Goal: Information Seeking & Learning: Check status

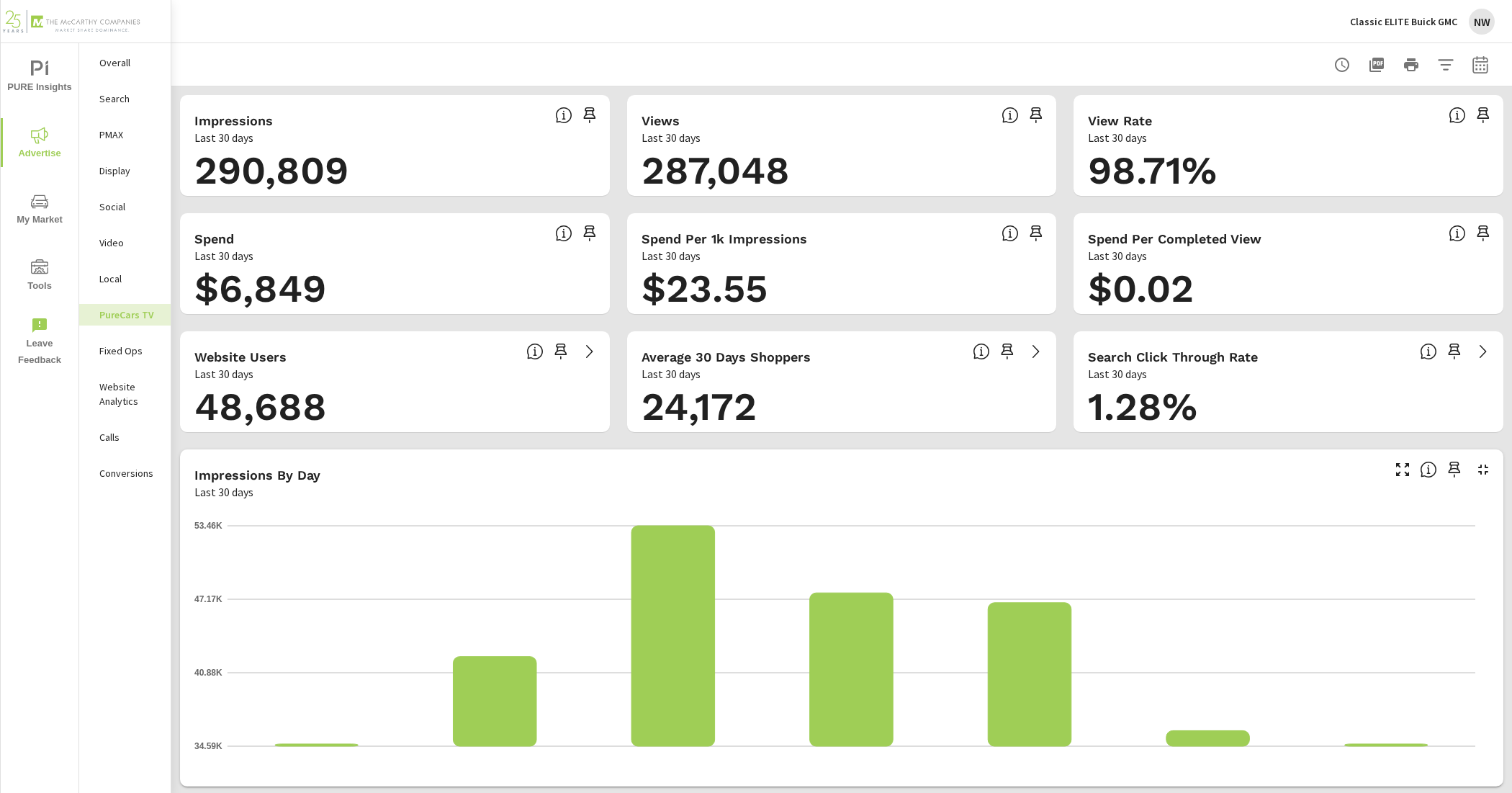
click at [1422, 26] on p "Classic ELITE Buick GMC" at bounding box center [1404, 21] width 107 height 13
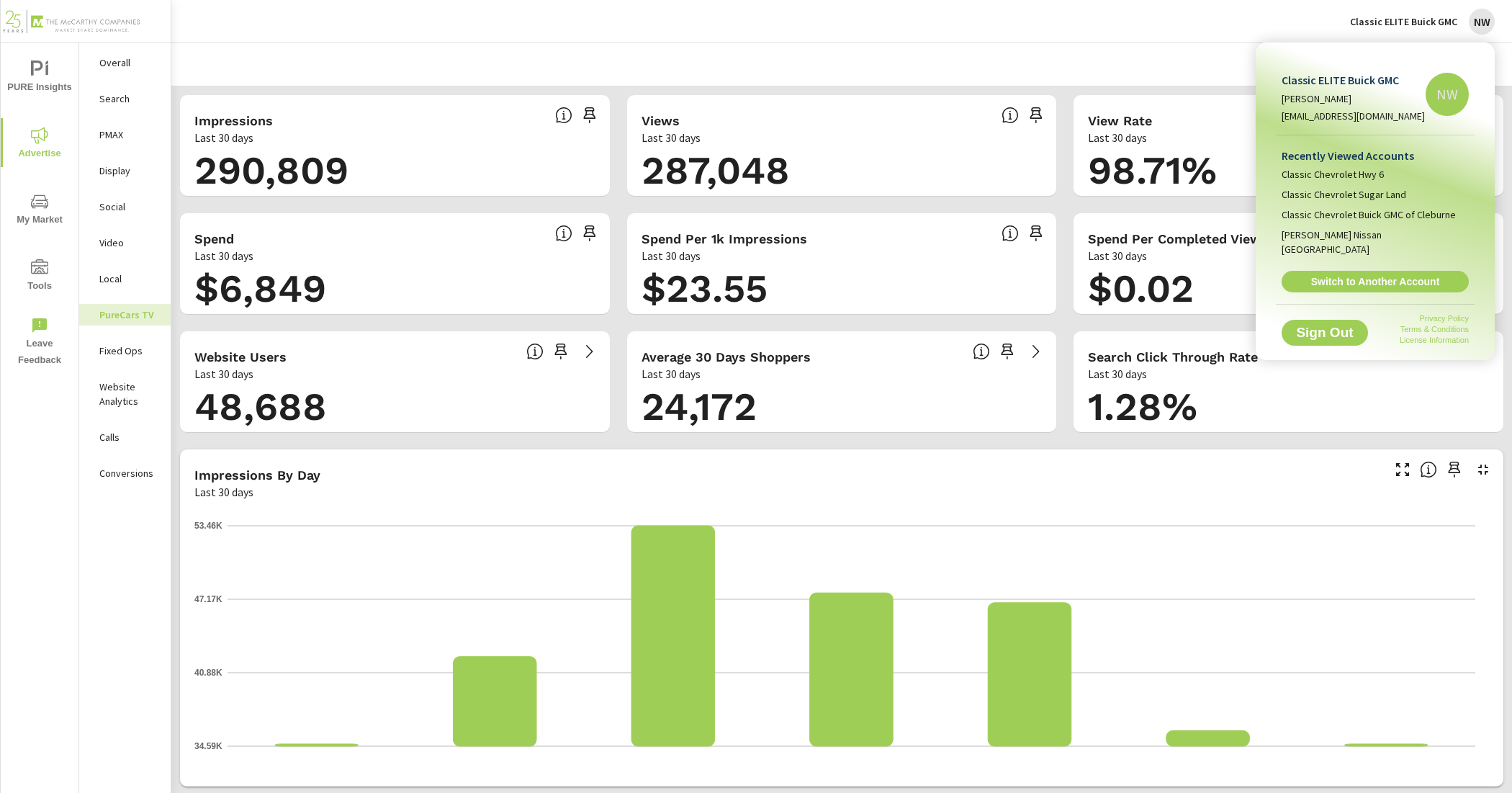
click at [1085, 16] on div at bounding box center [756, 396] width 1512 height 793
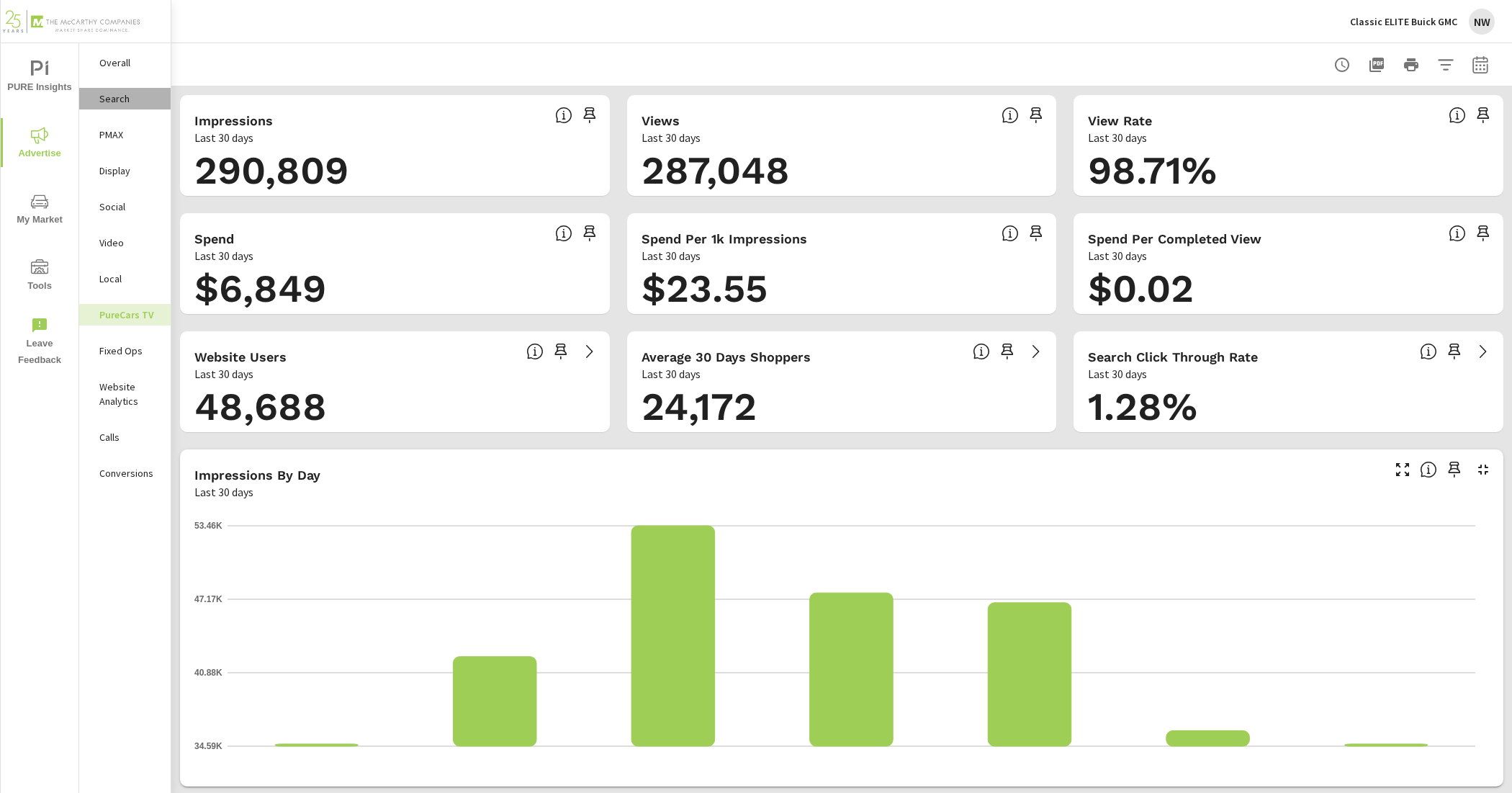
click at [124, 90] on div "Search" at bounding box center [124, 99] width 92 height 21
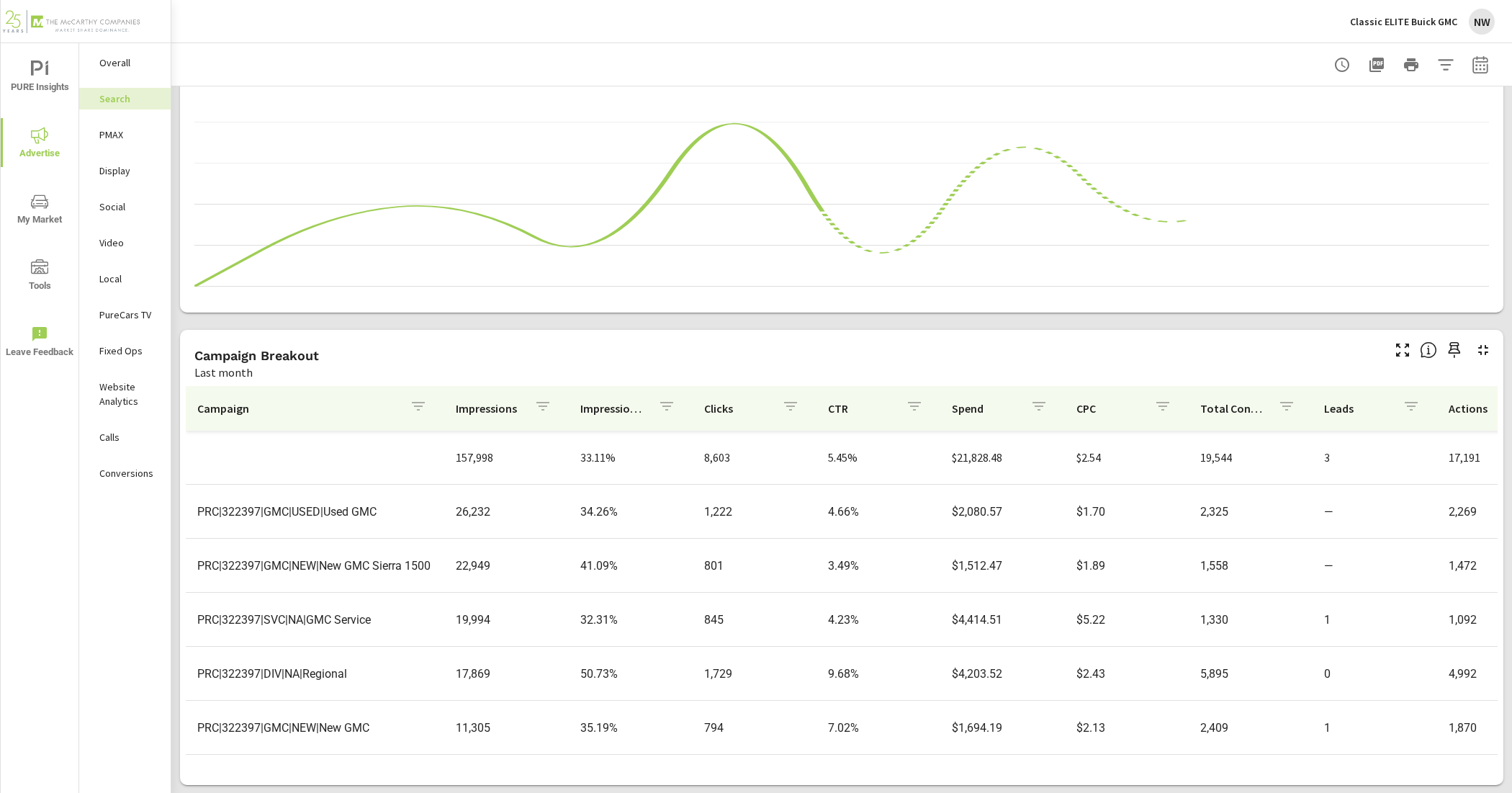
scroll to position [90, 0]
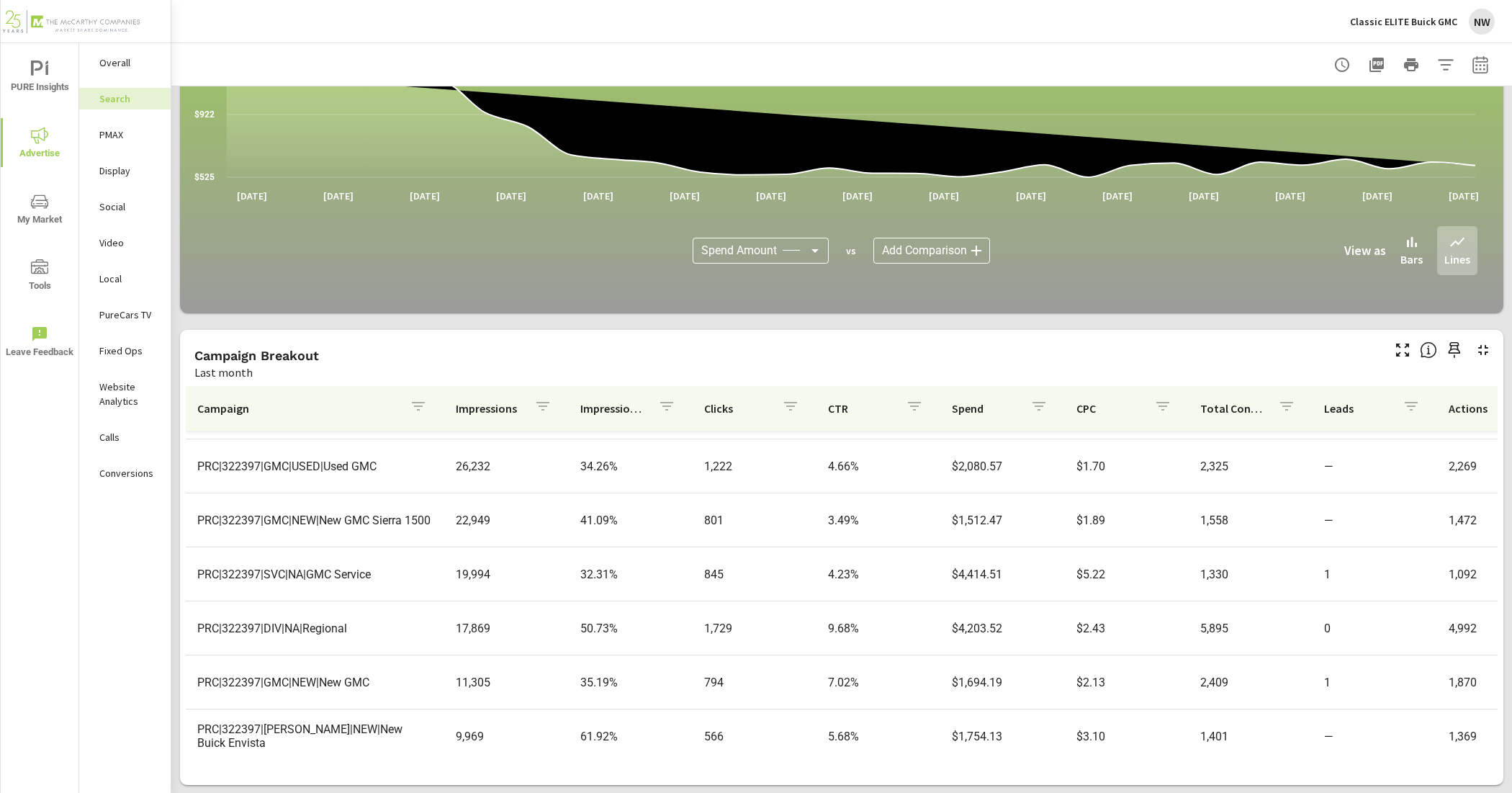
scroll to position [90, 0]
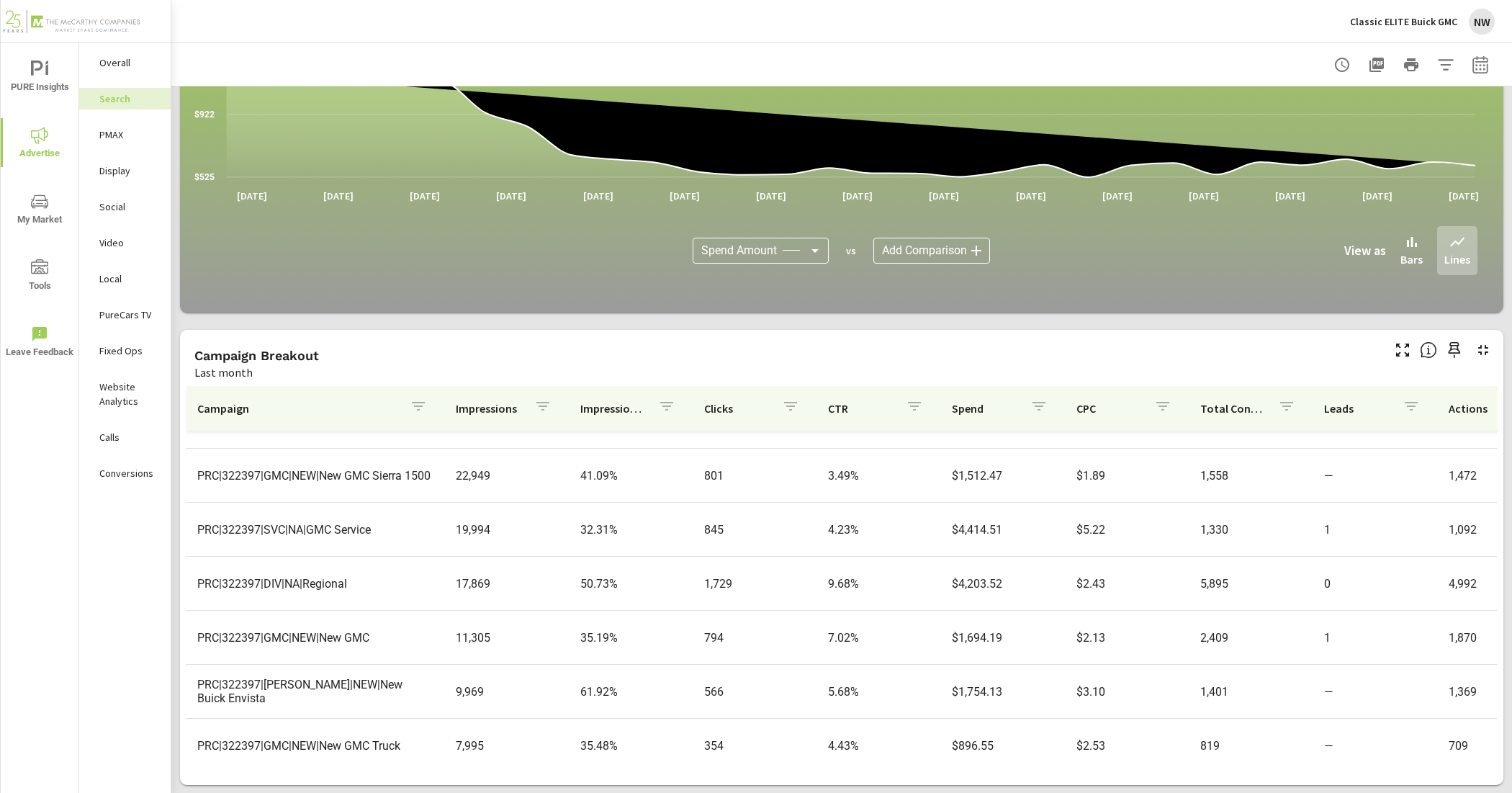
scroll to position [180, 0]
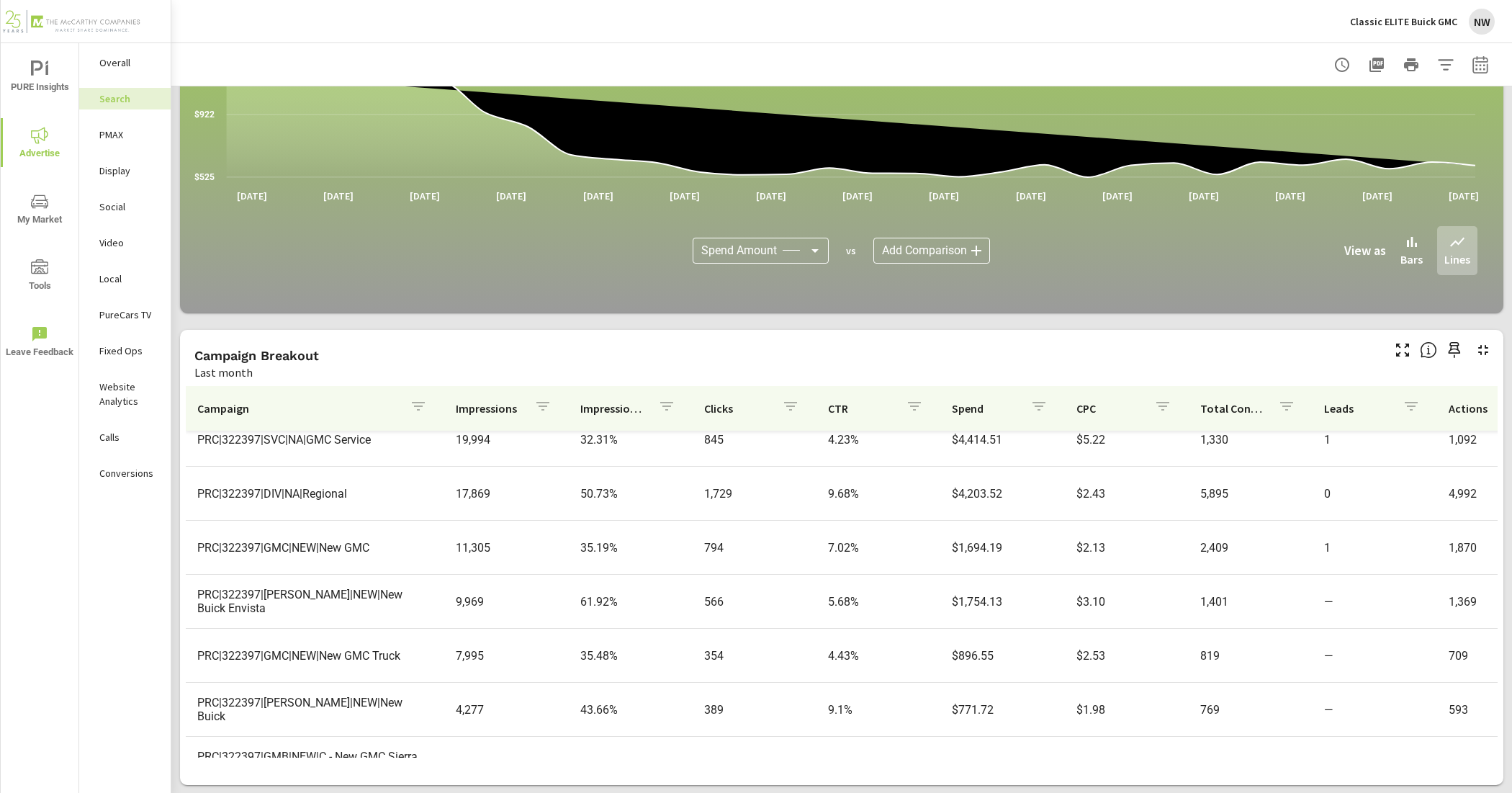
scroll to position [270, 0]
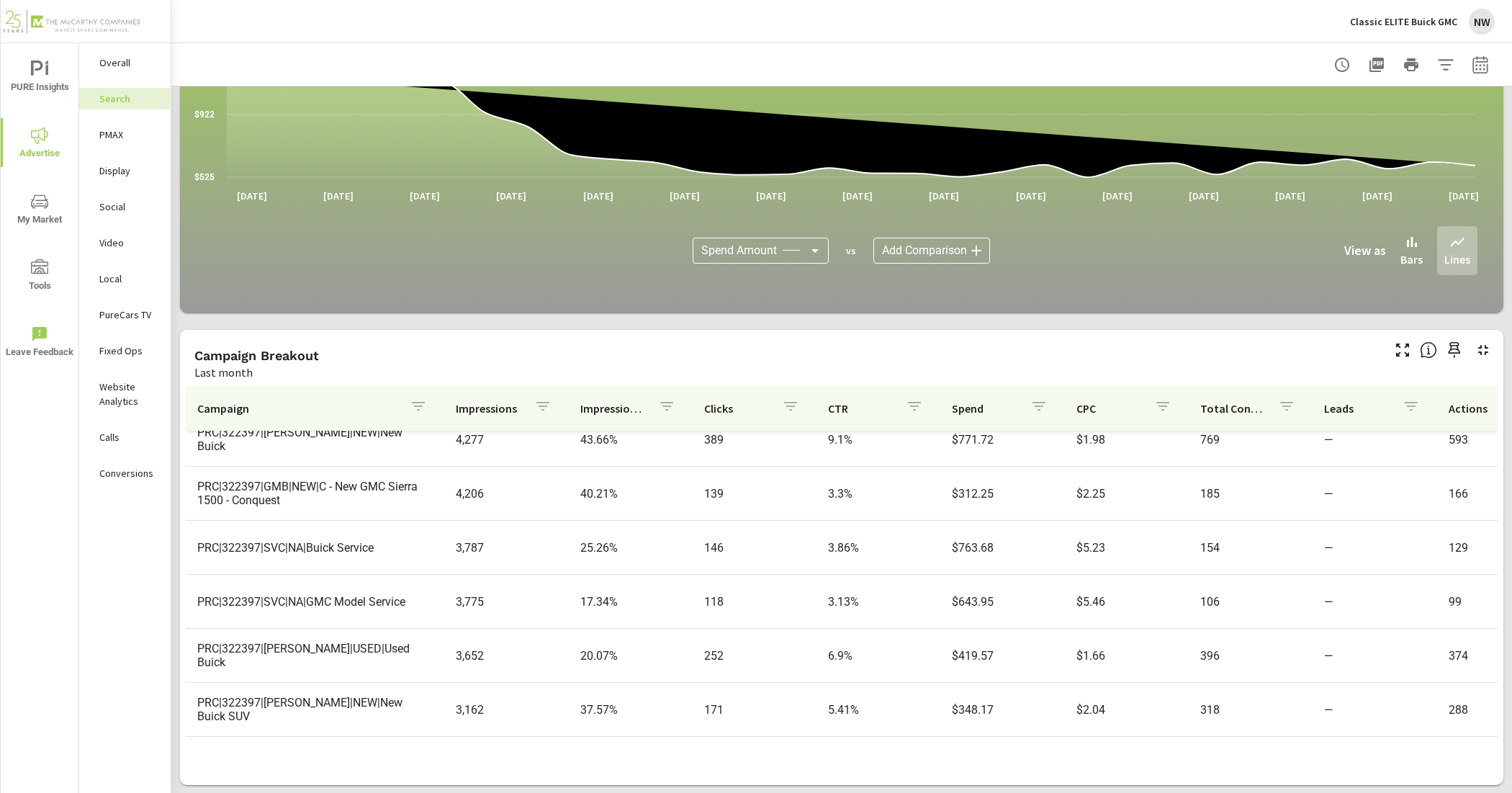
scroll to position [540, 0]
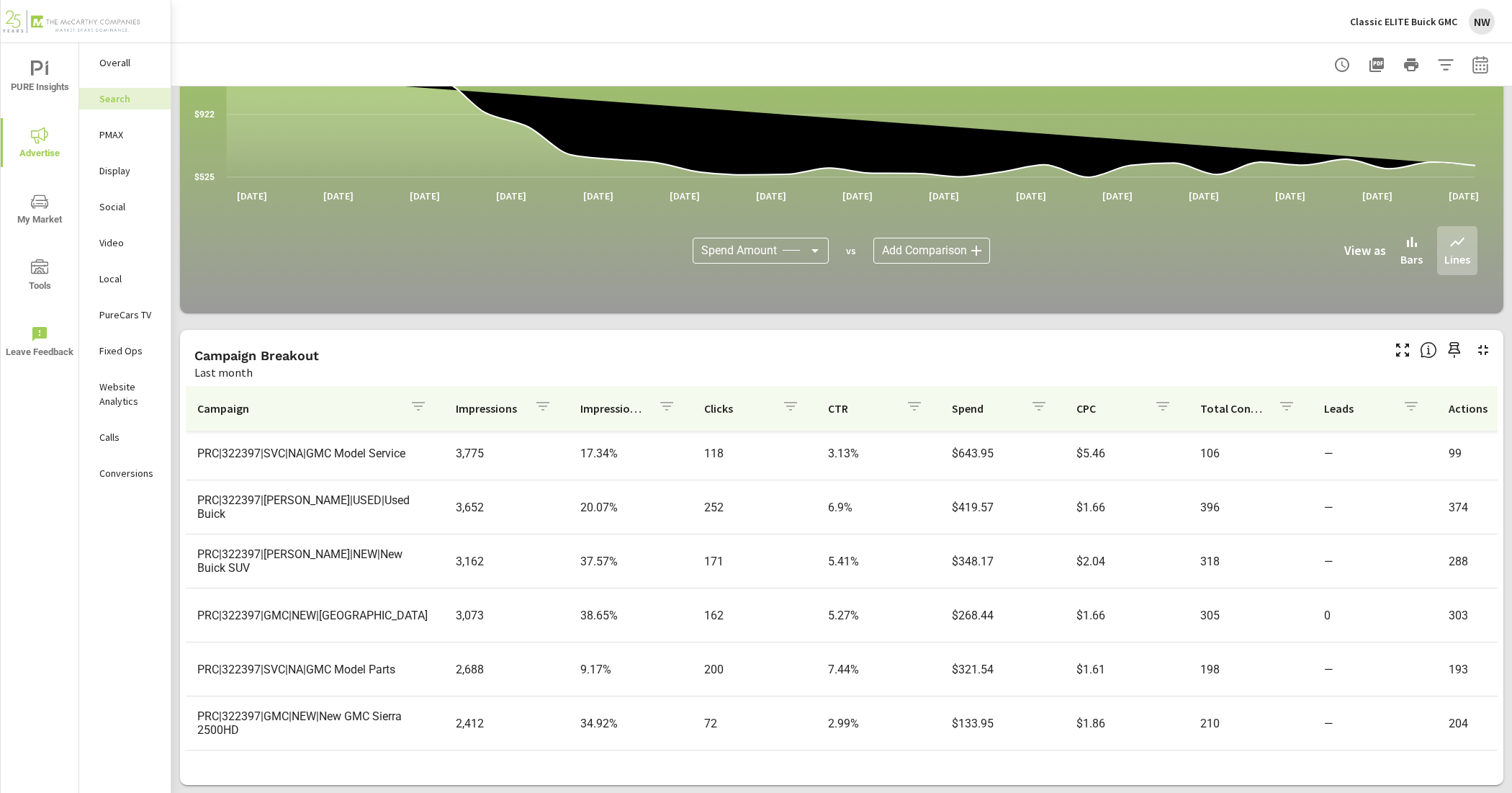
scroll to position [630, 0]
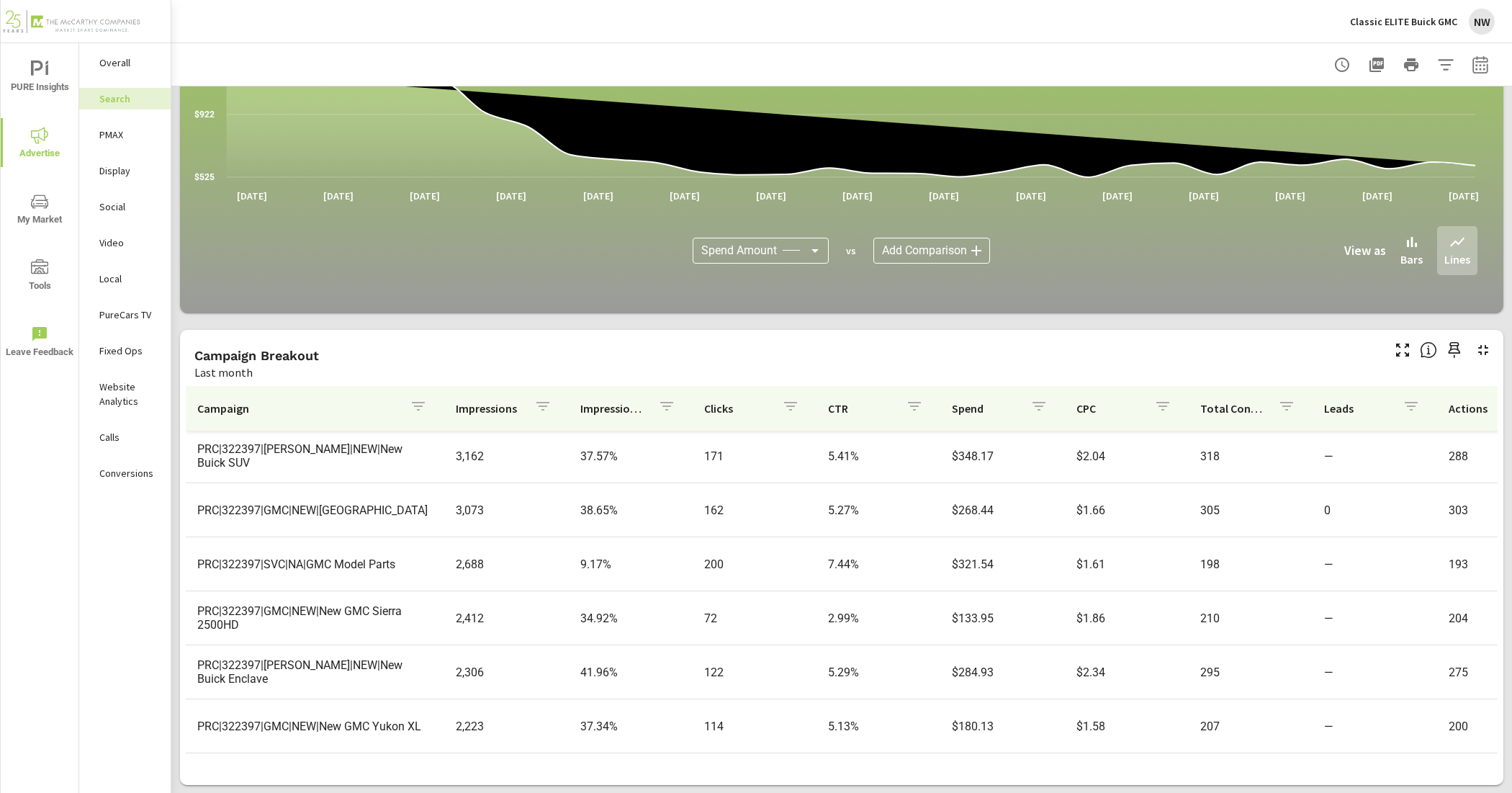
scroll to position [720, 0]
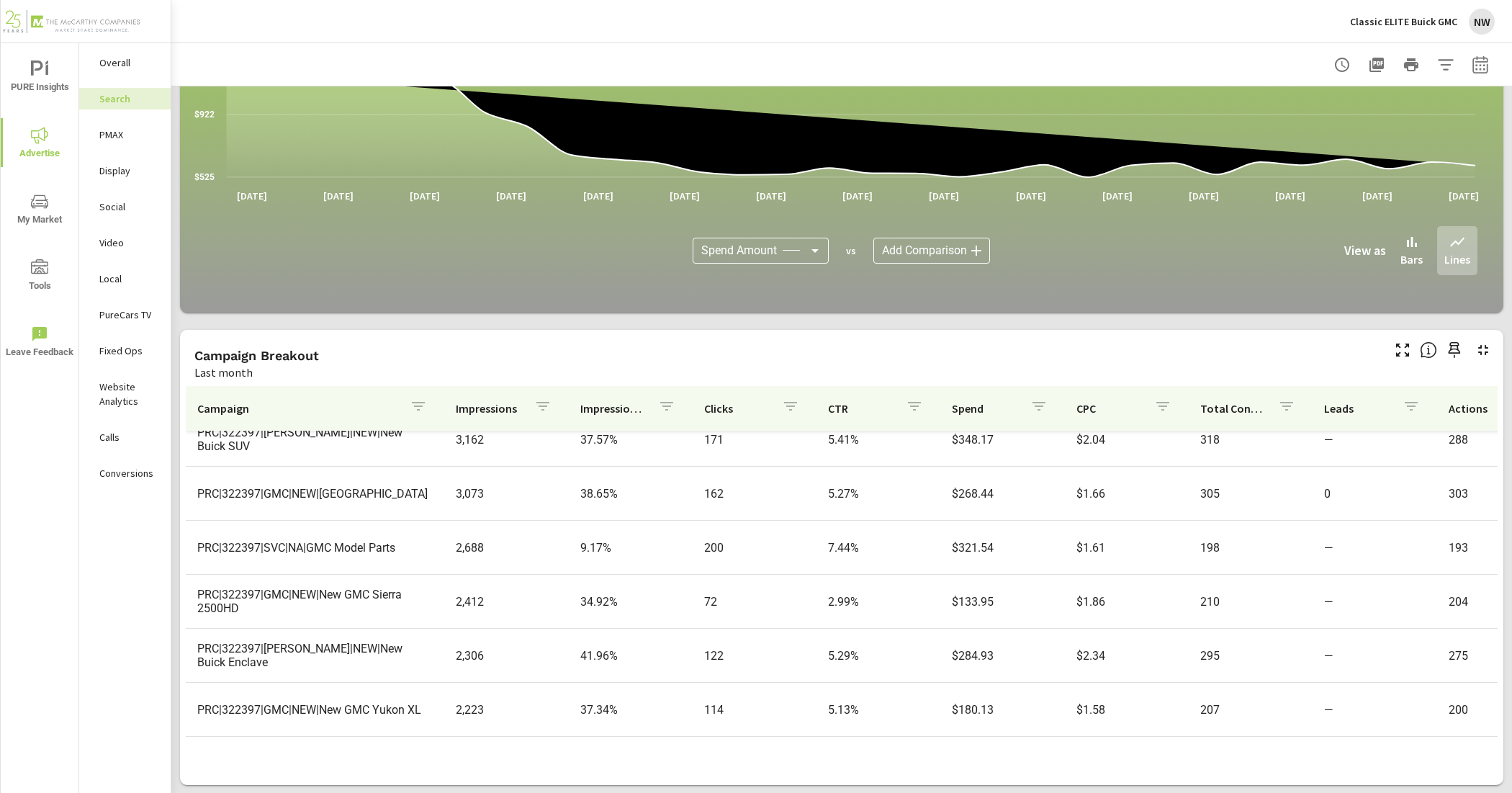
scroll to position [810, 0]
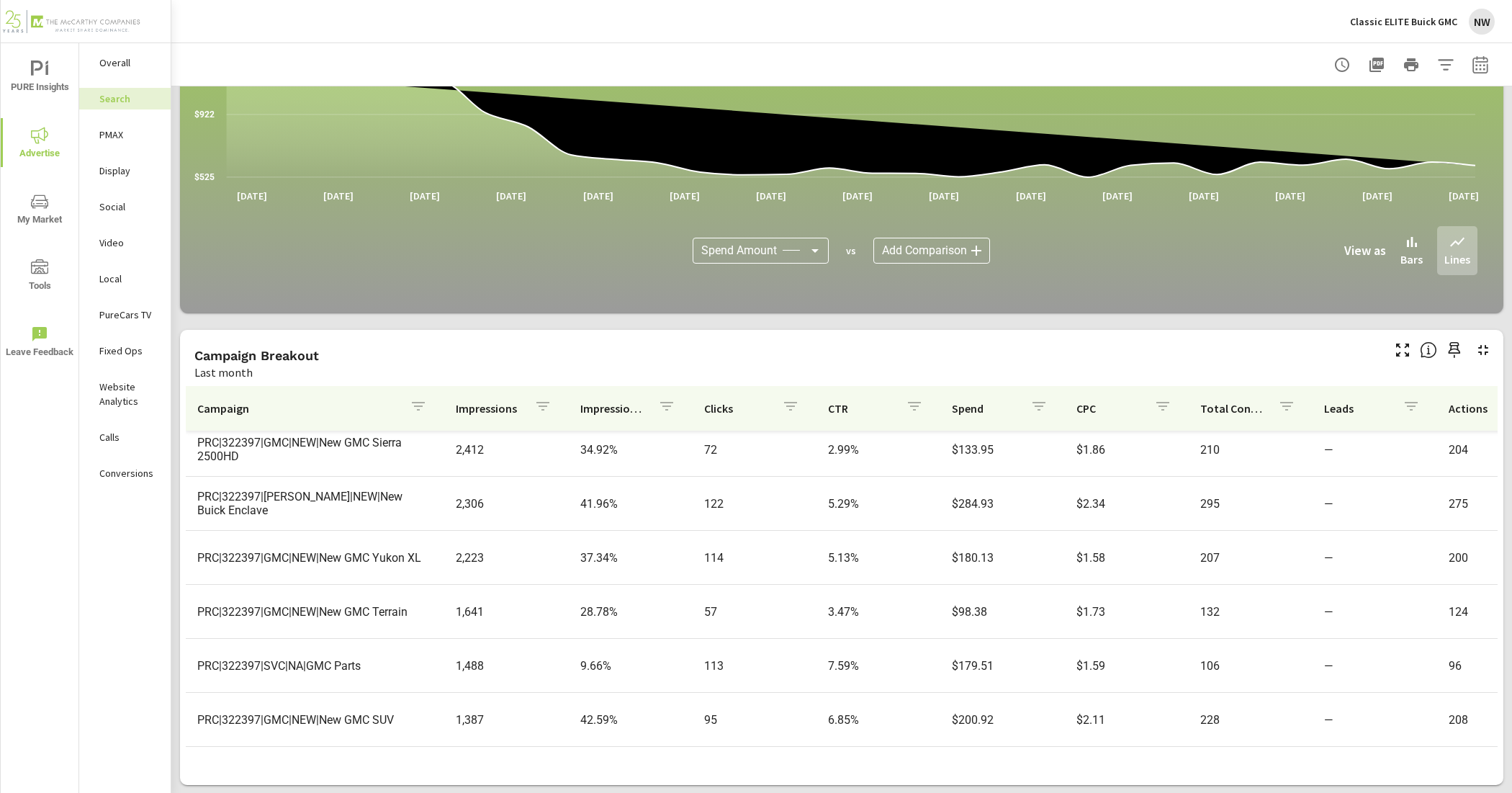
scroll to position [900, 0]
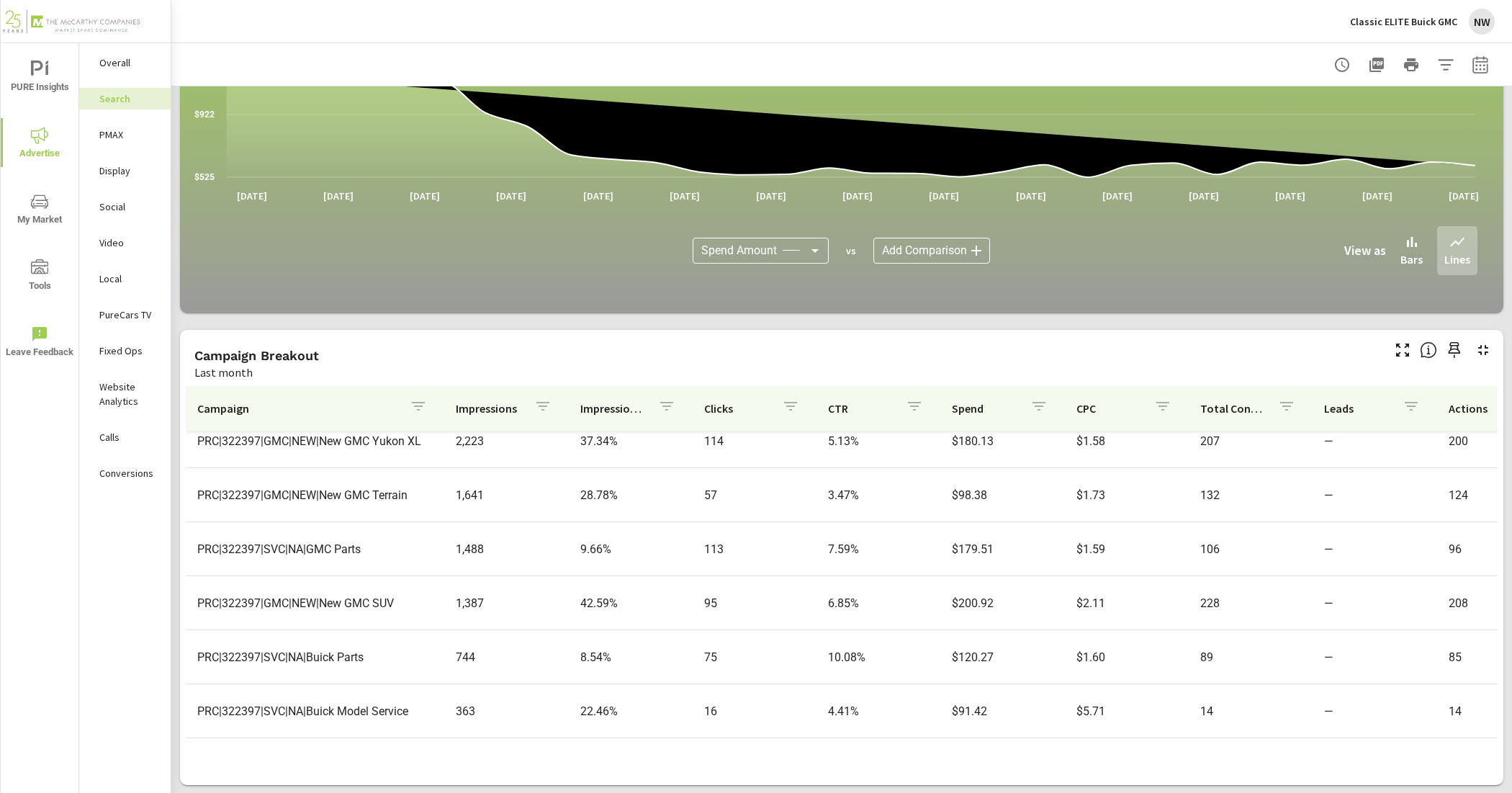
scroll to position [990, 0]
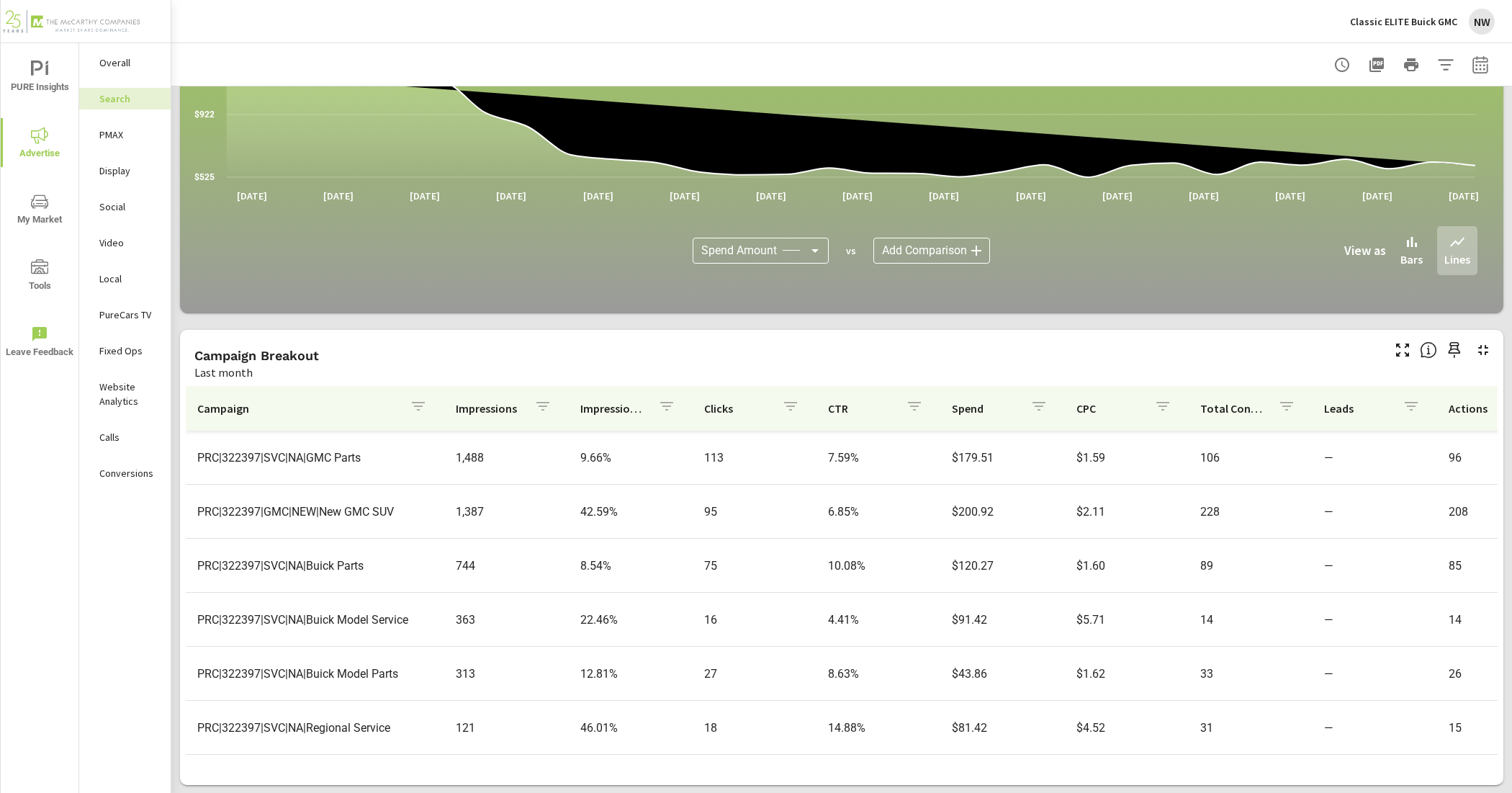
scroll to position [1146, 0]
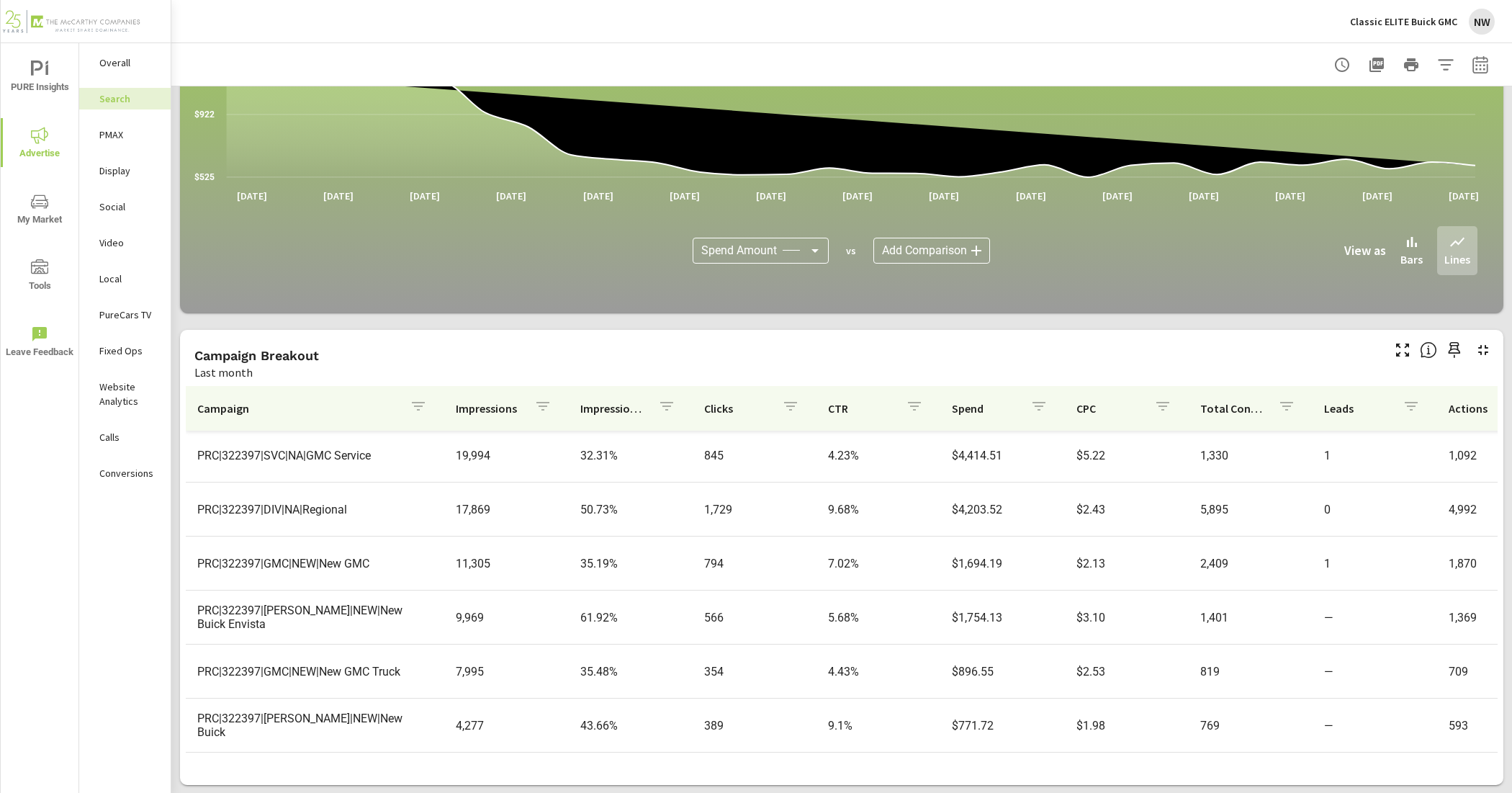
scroll to position [157, 0]
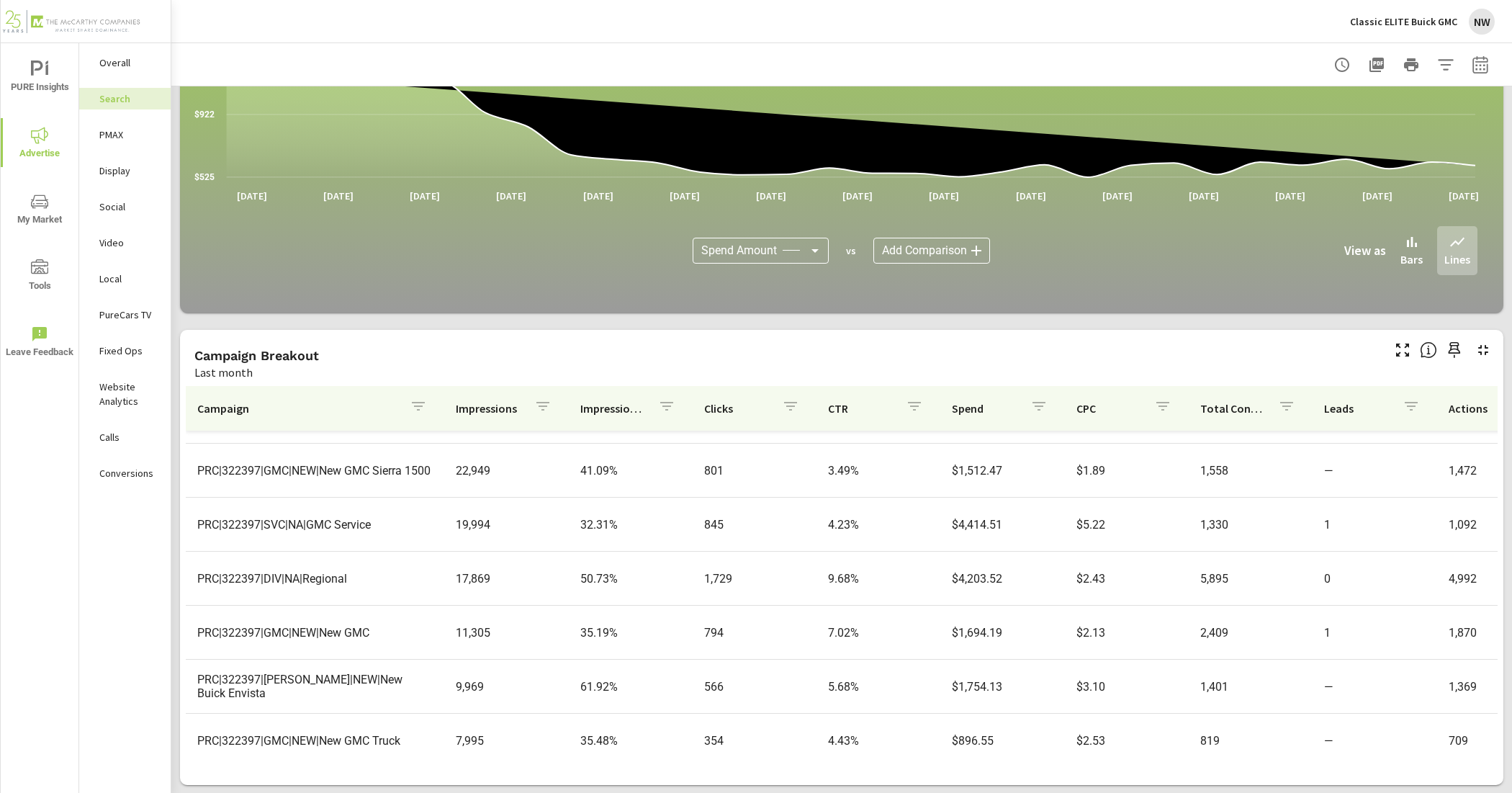
scroll to position [66, 0]
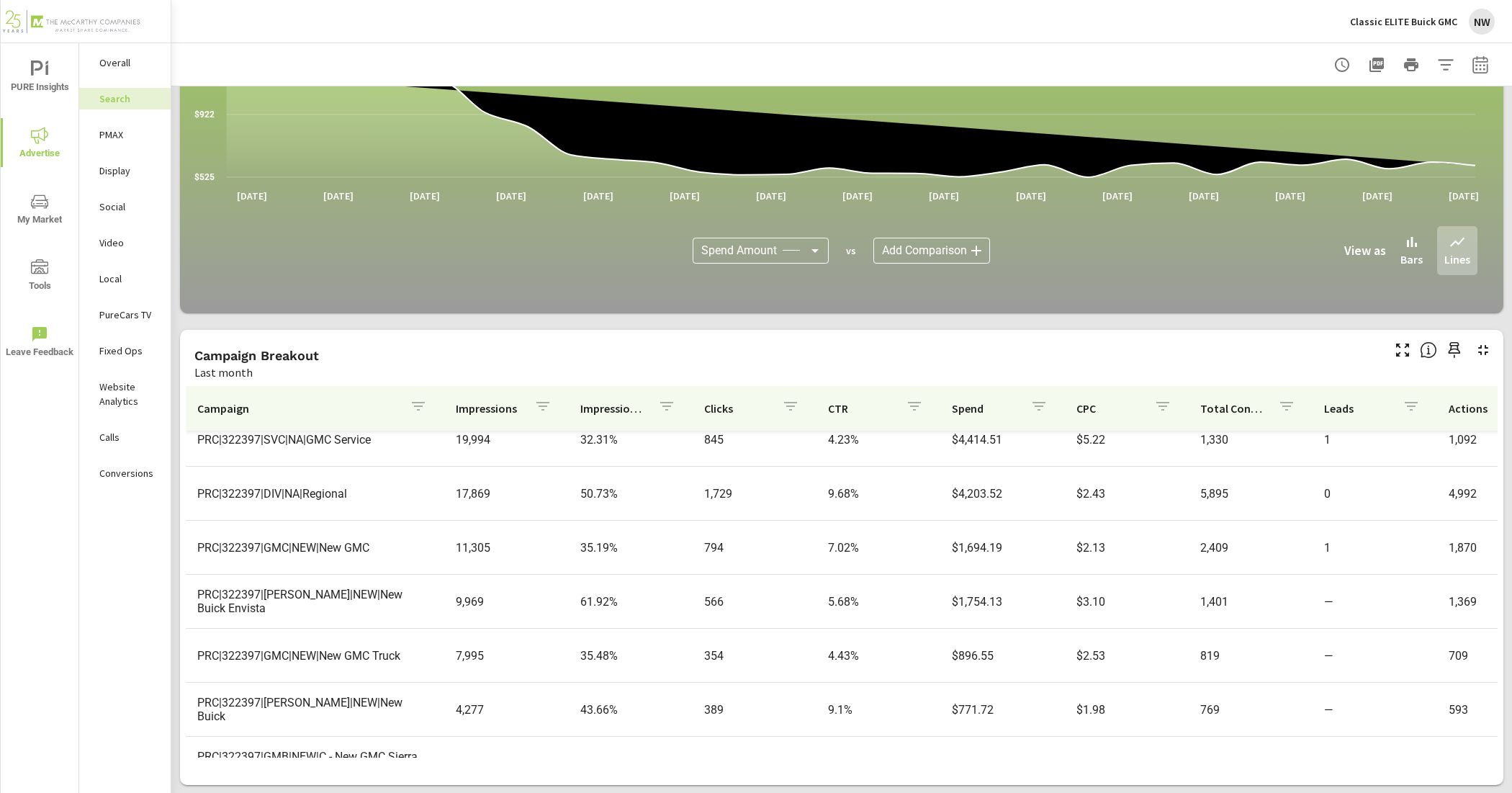
scroll to position [270, 0]
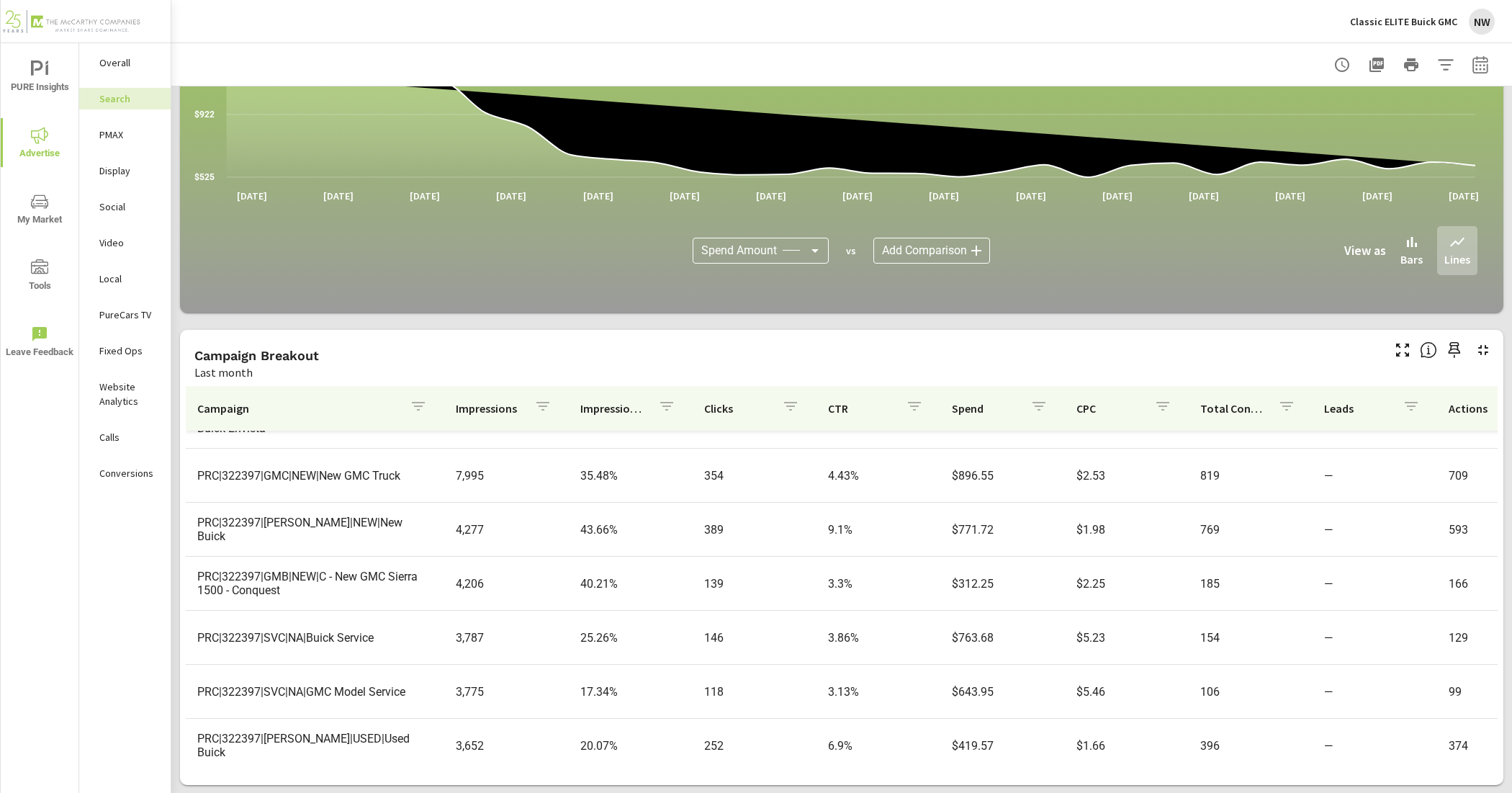
scroll to position [450, 0]
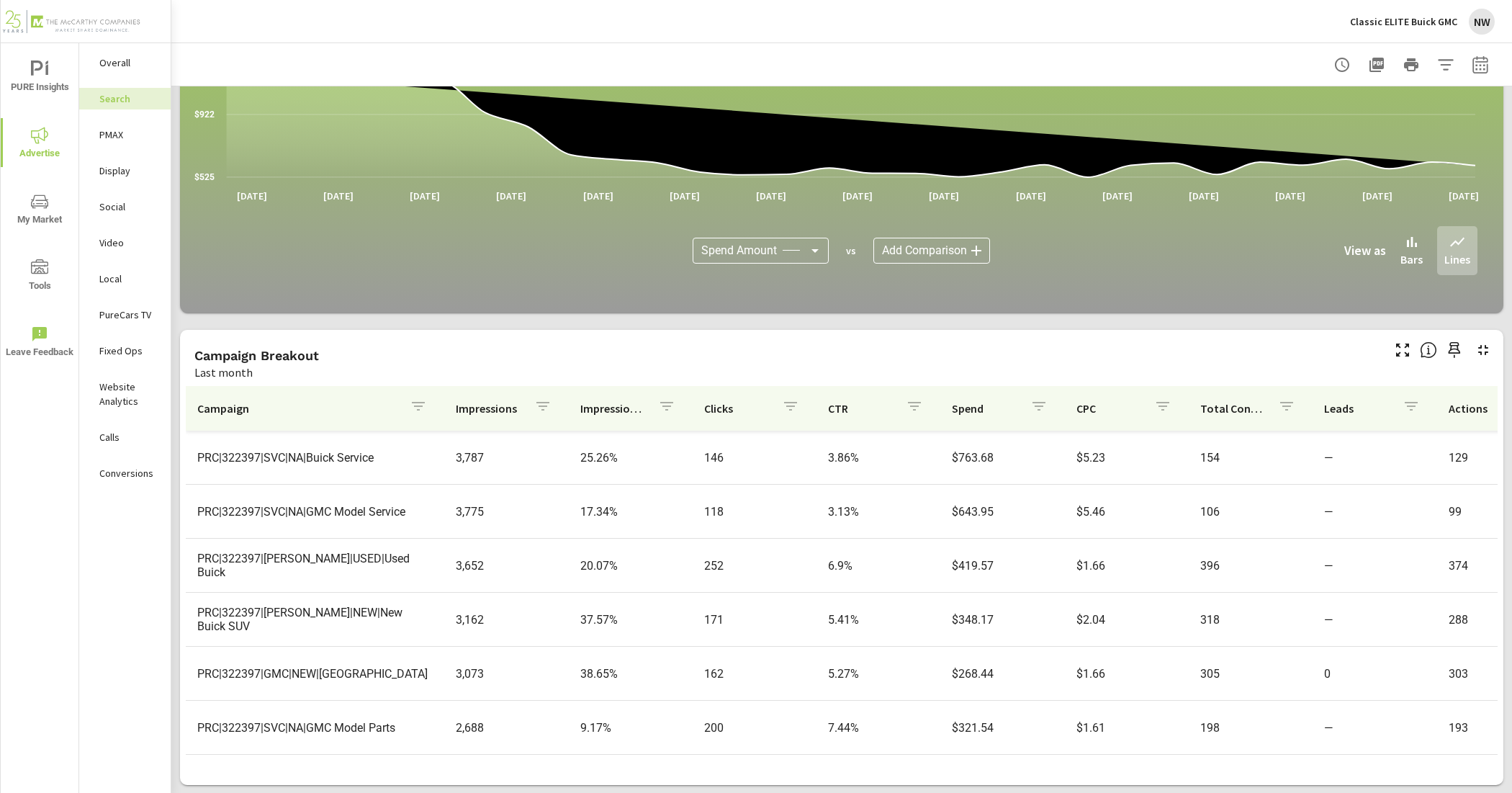
scroll to position [630, 0]
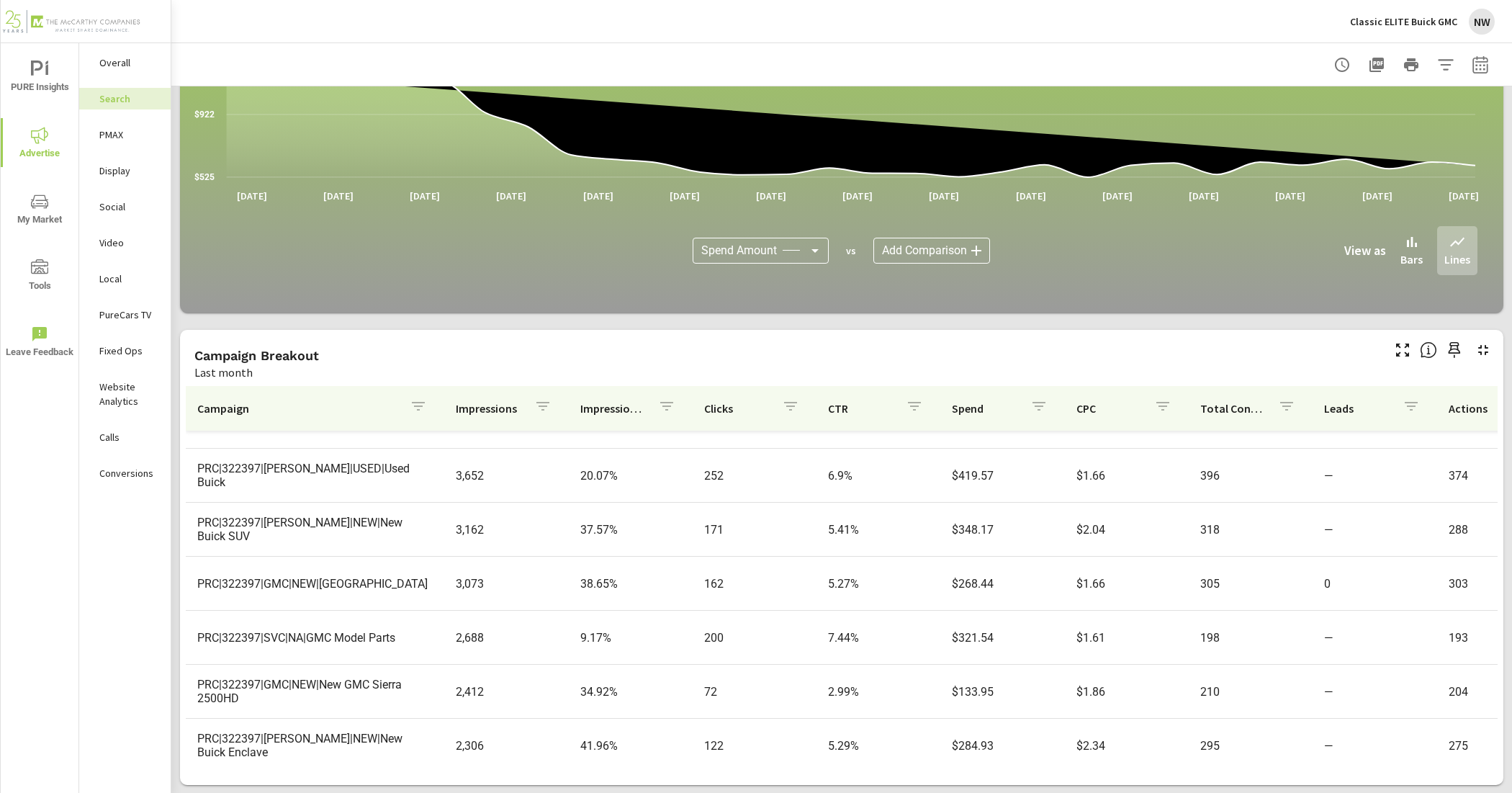
scroll to position [720, 0]
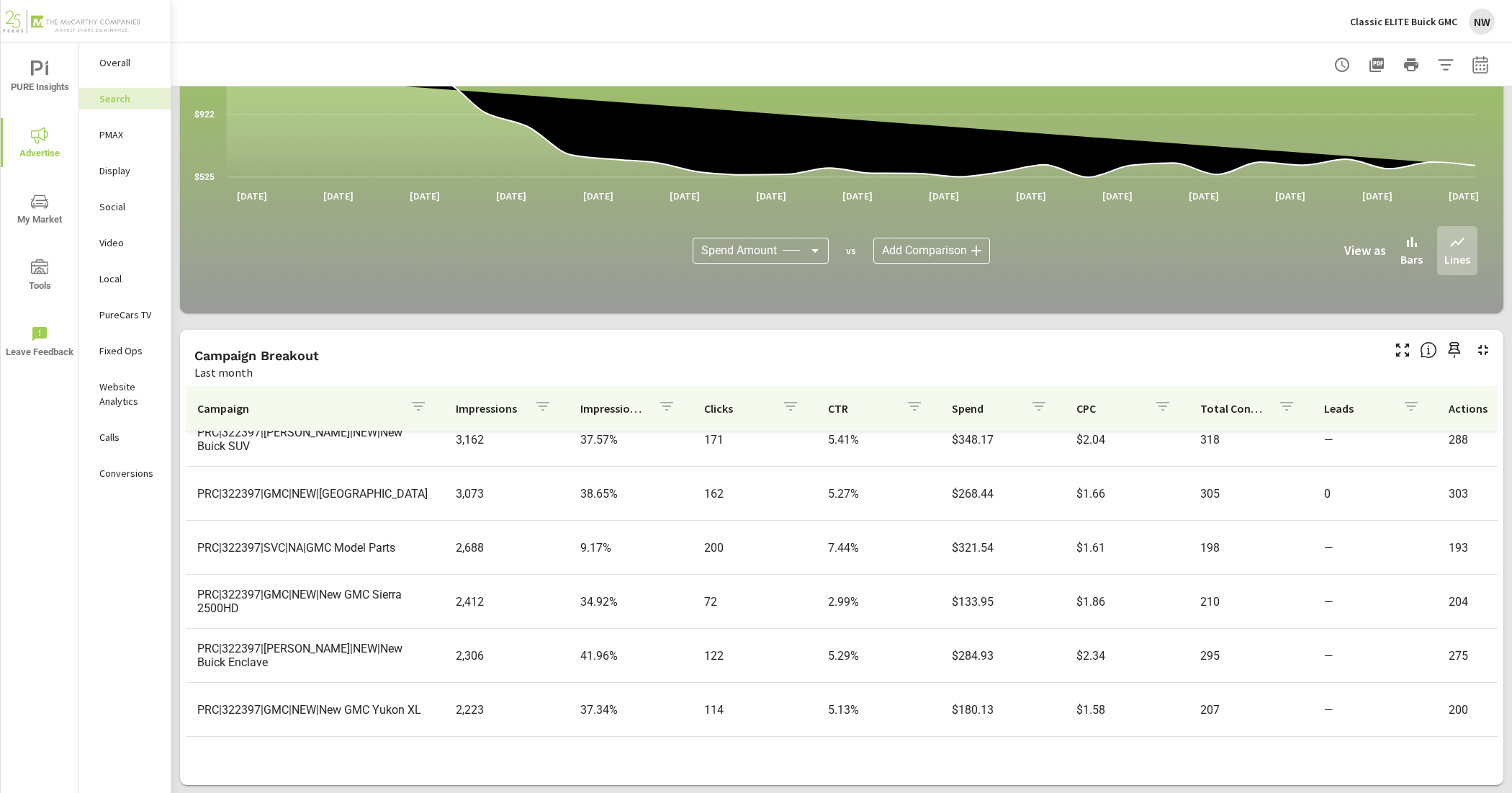
scroll to position [810, 0]
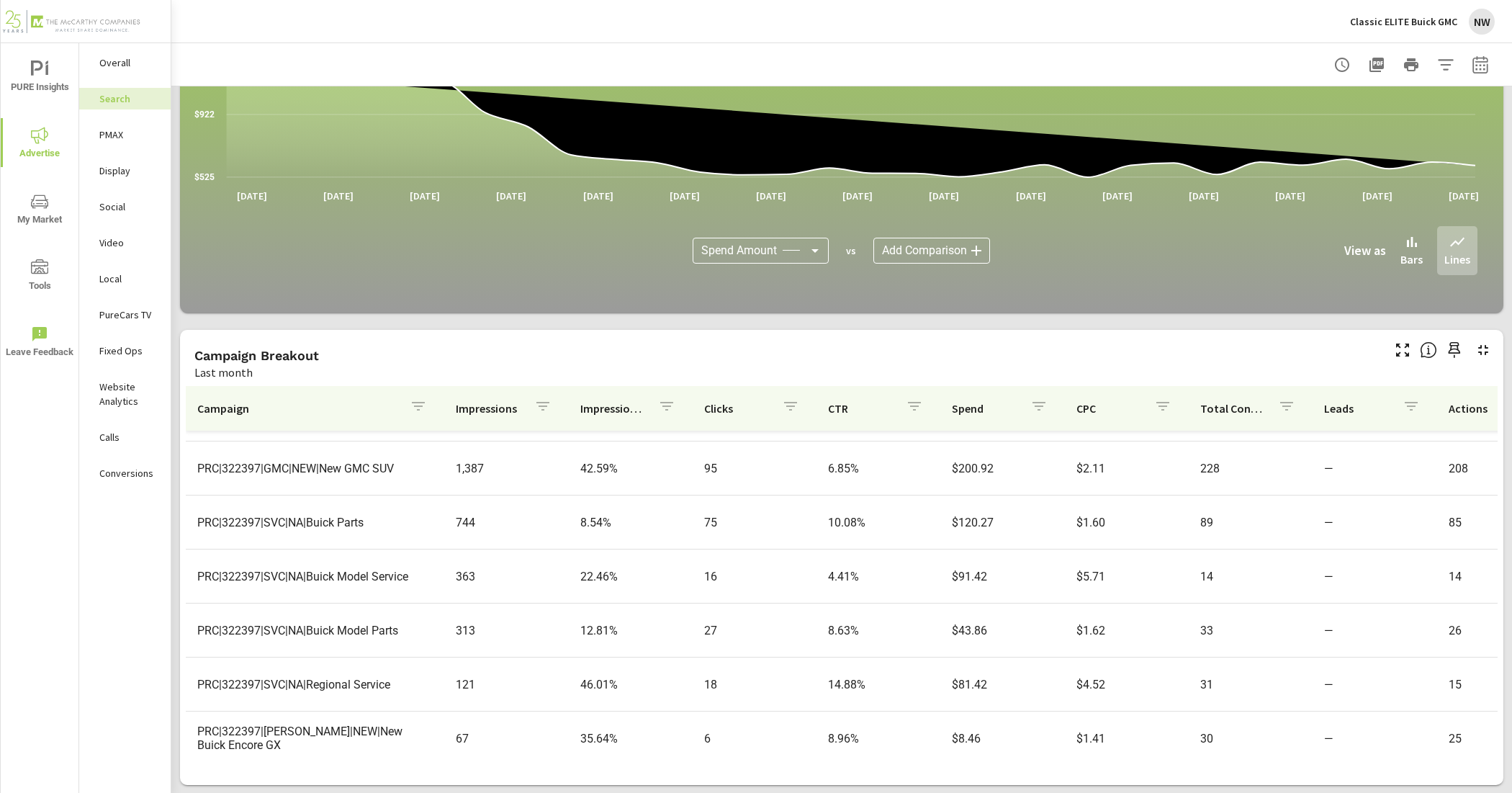
scroll to position [1146, 0]
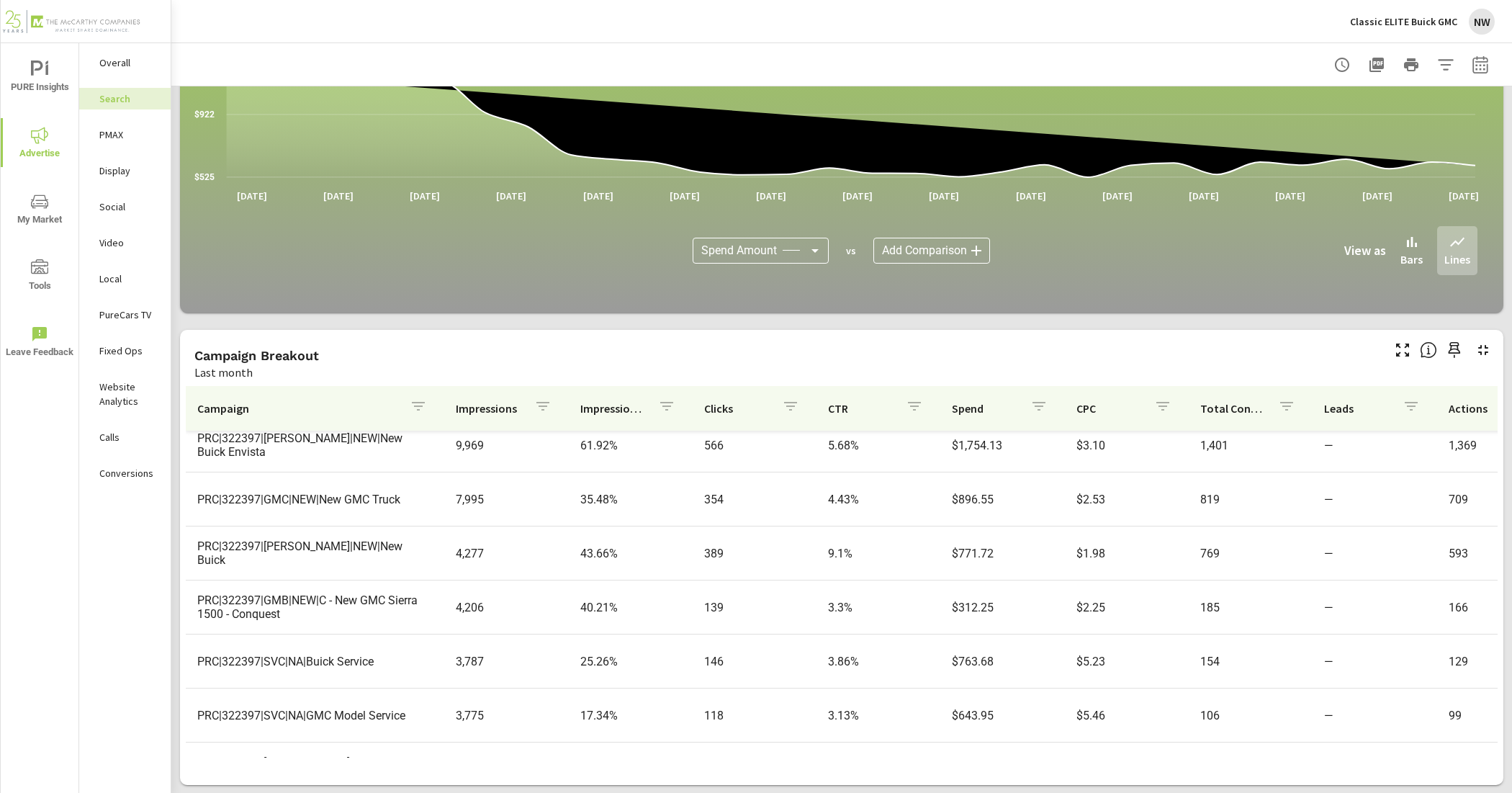
scroll to position [77, 0]
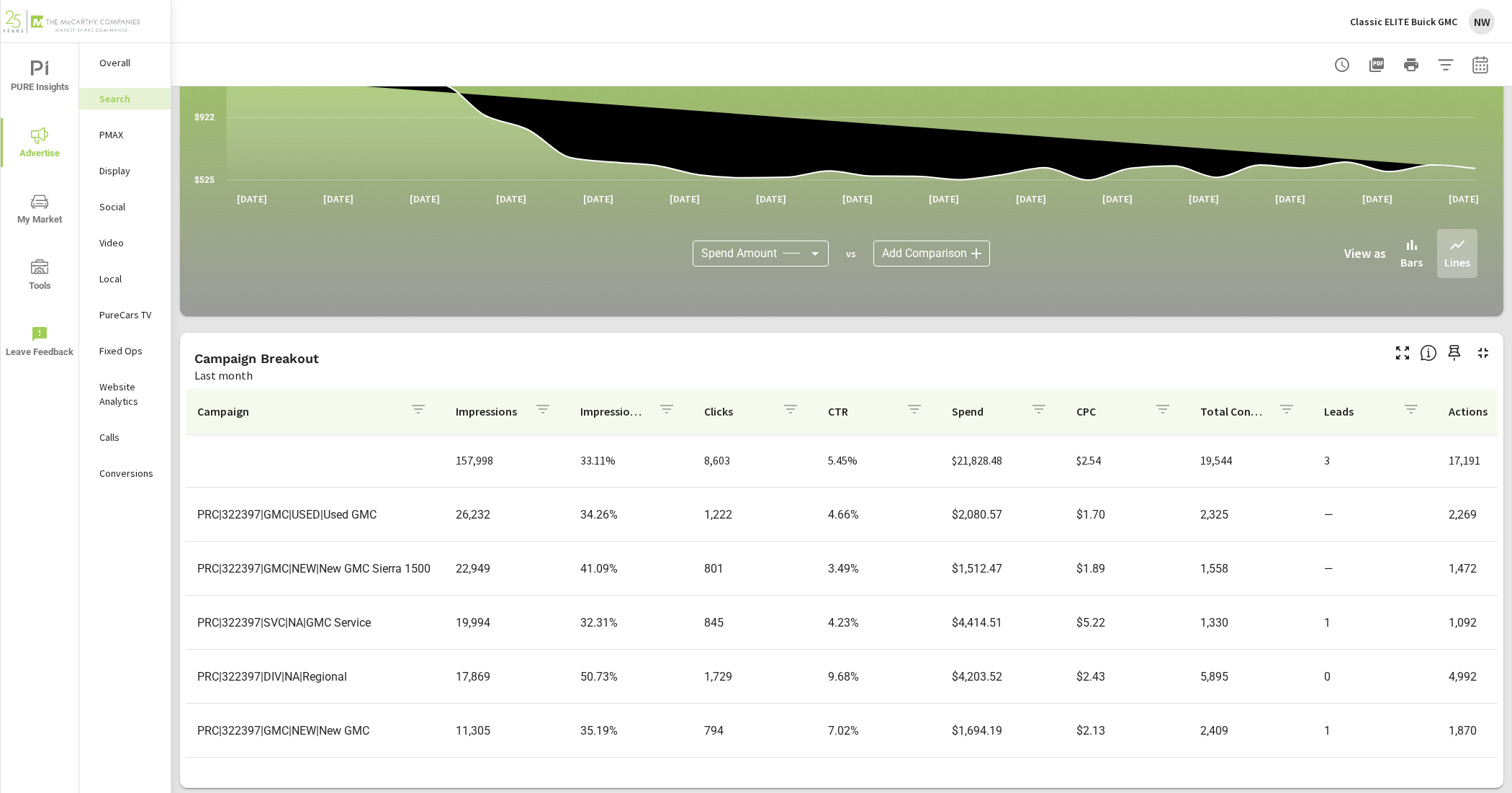
scroll to position [828, 0]
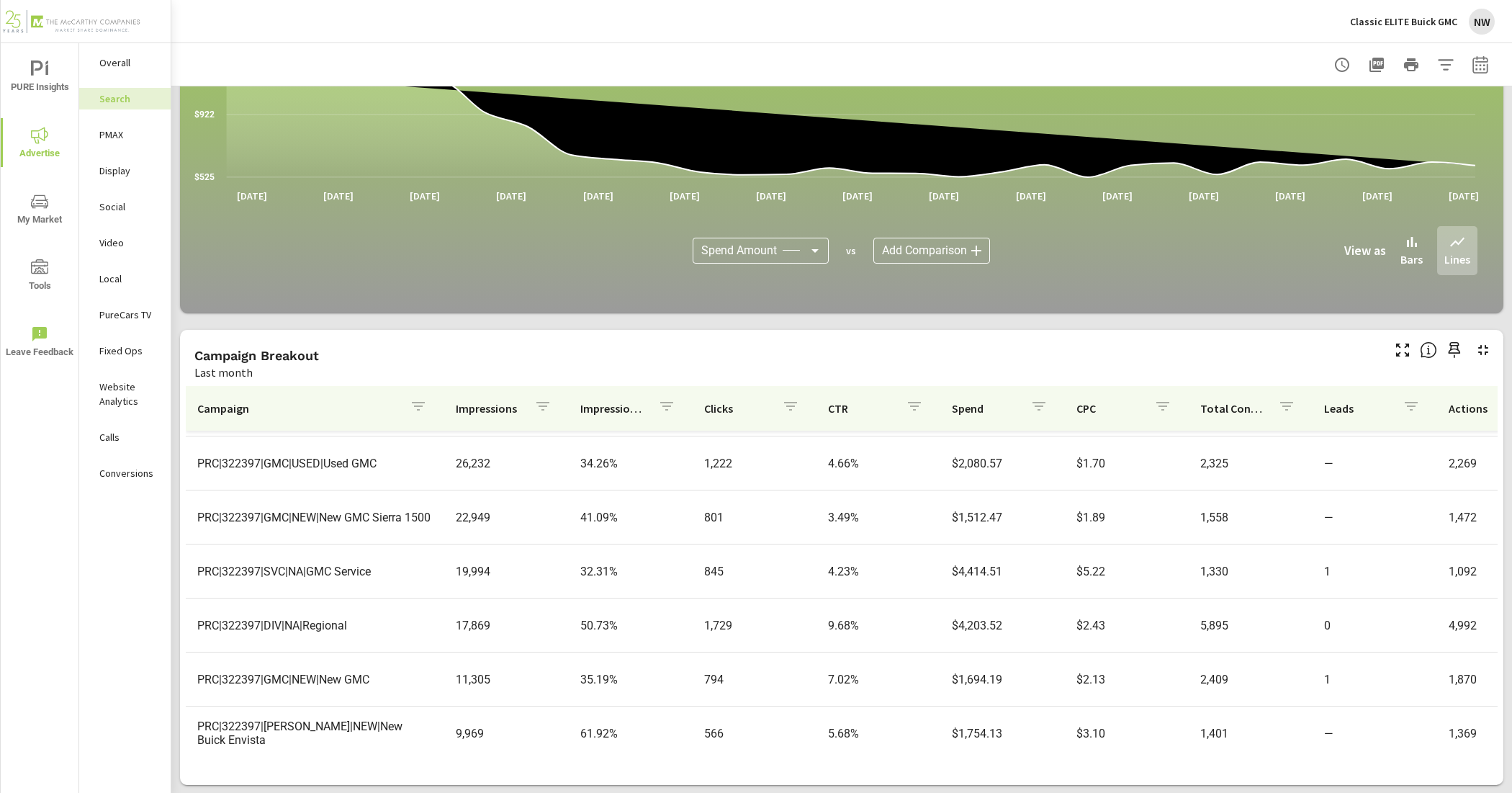
scroll to position [90, 0]
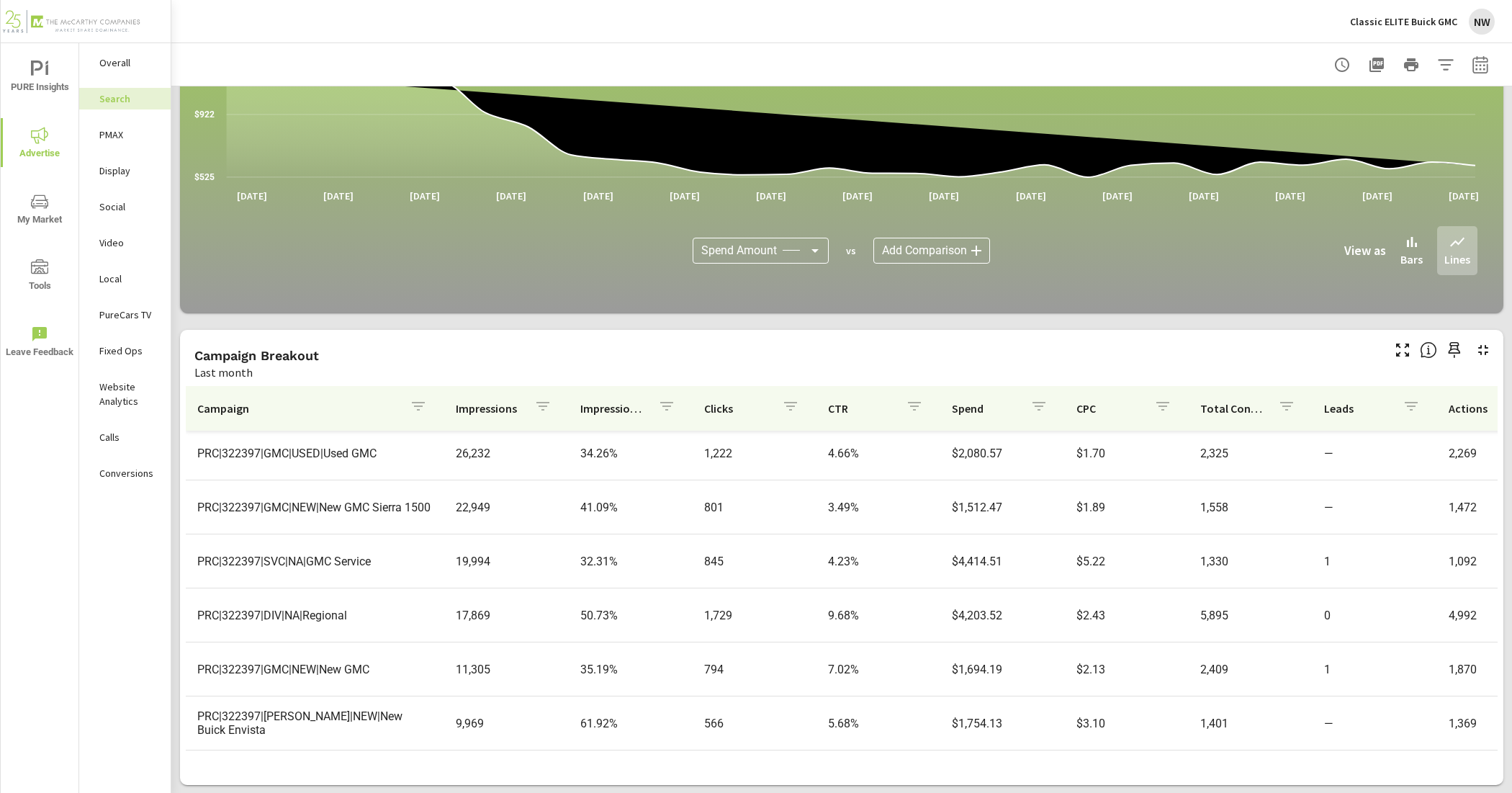
scroll to position [90, 0]
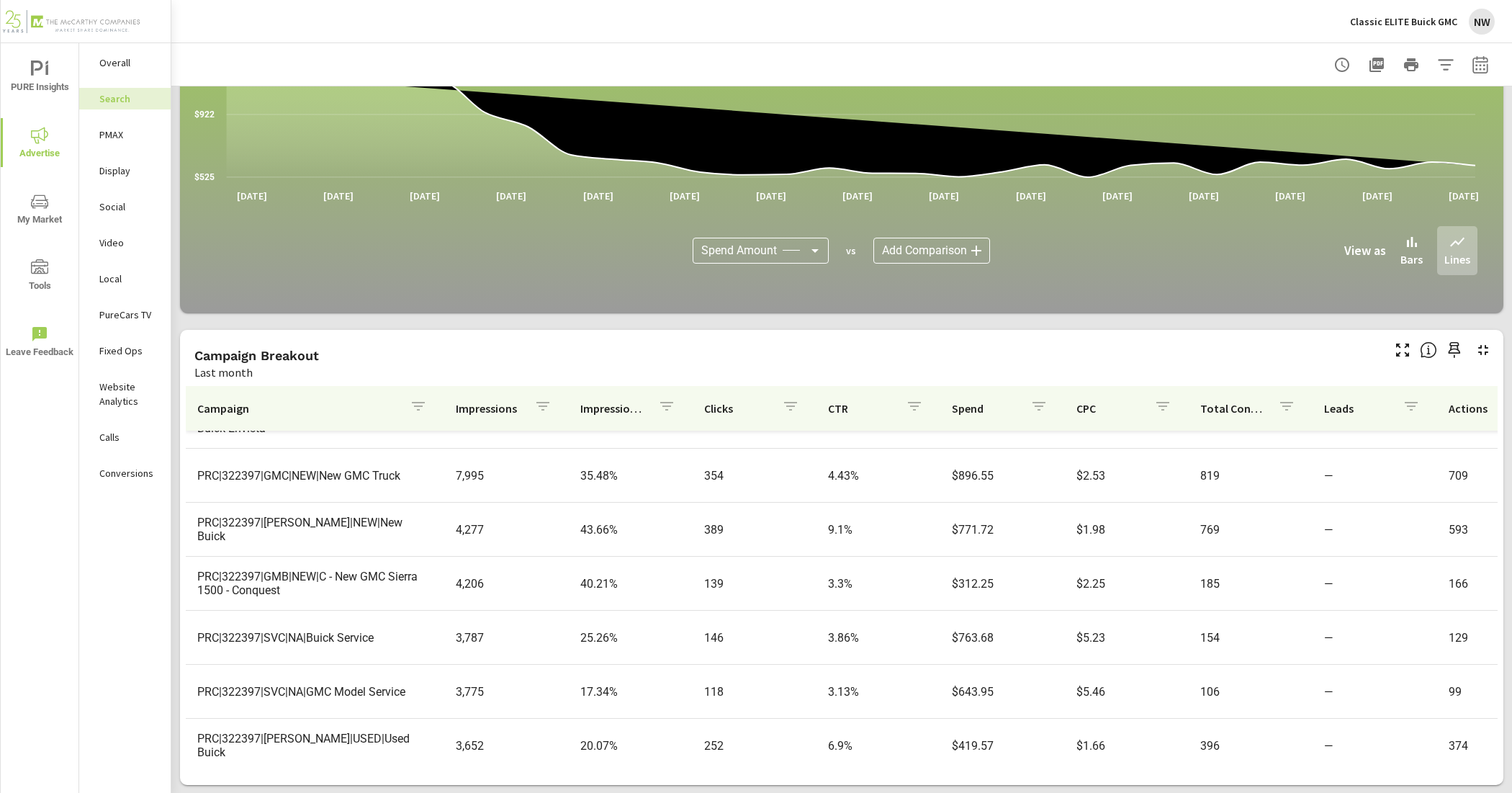
scroll to position [450, 0]
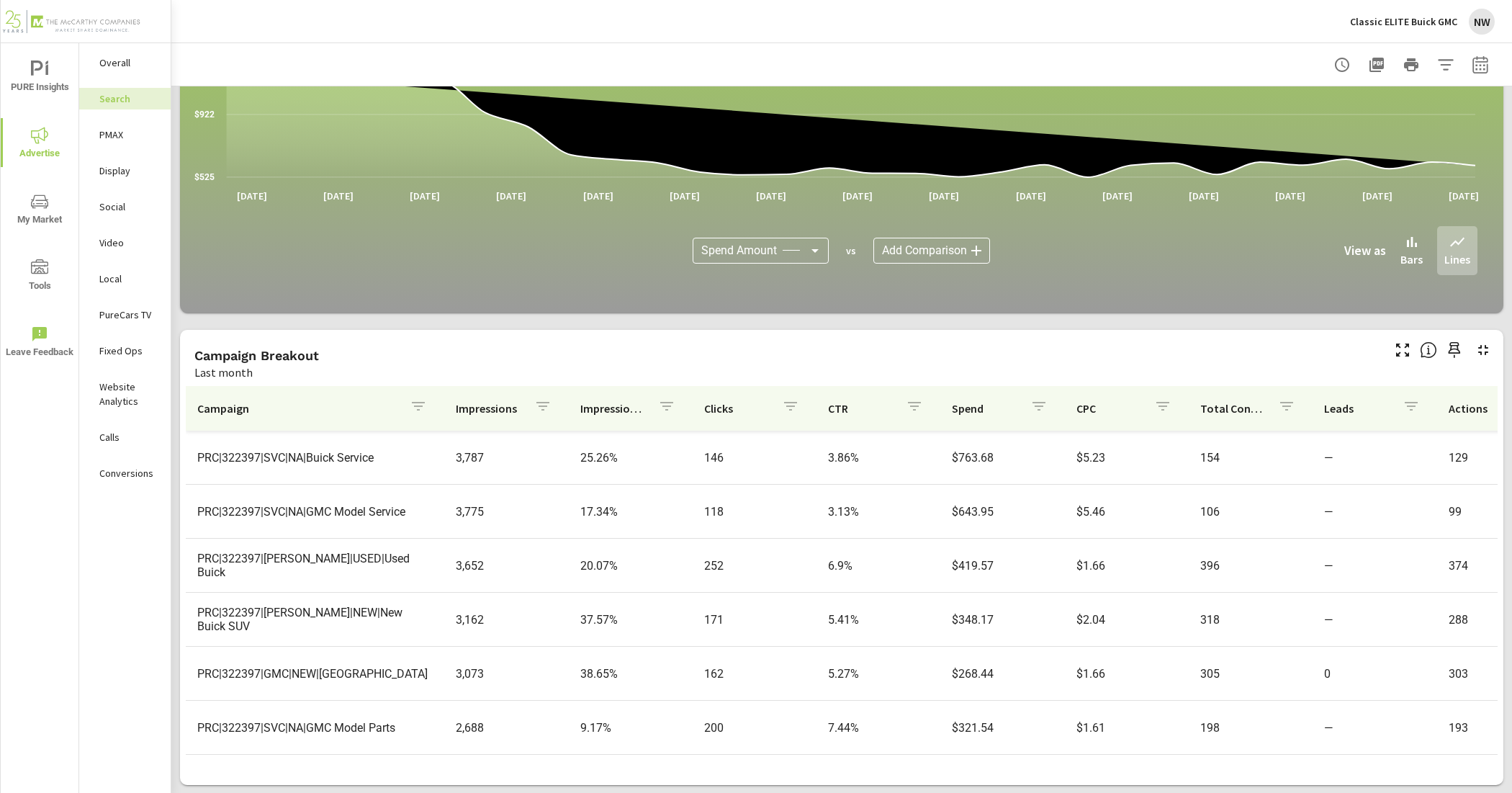
scroll to position [630, 0]
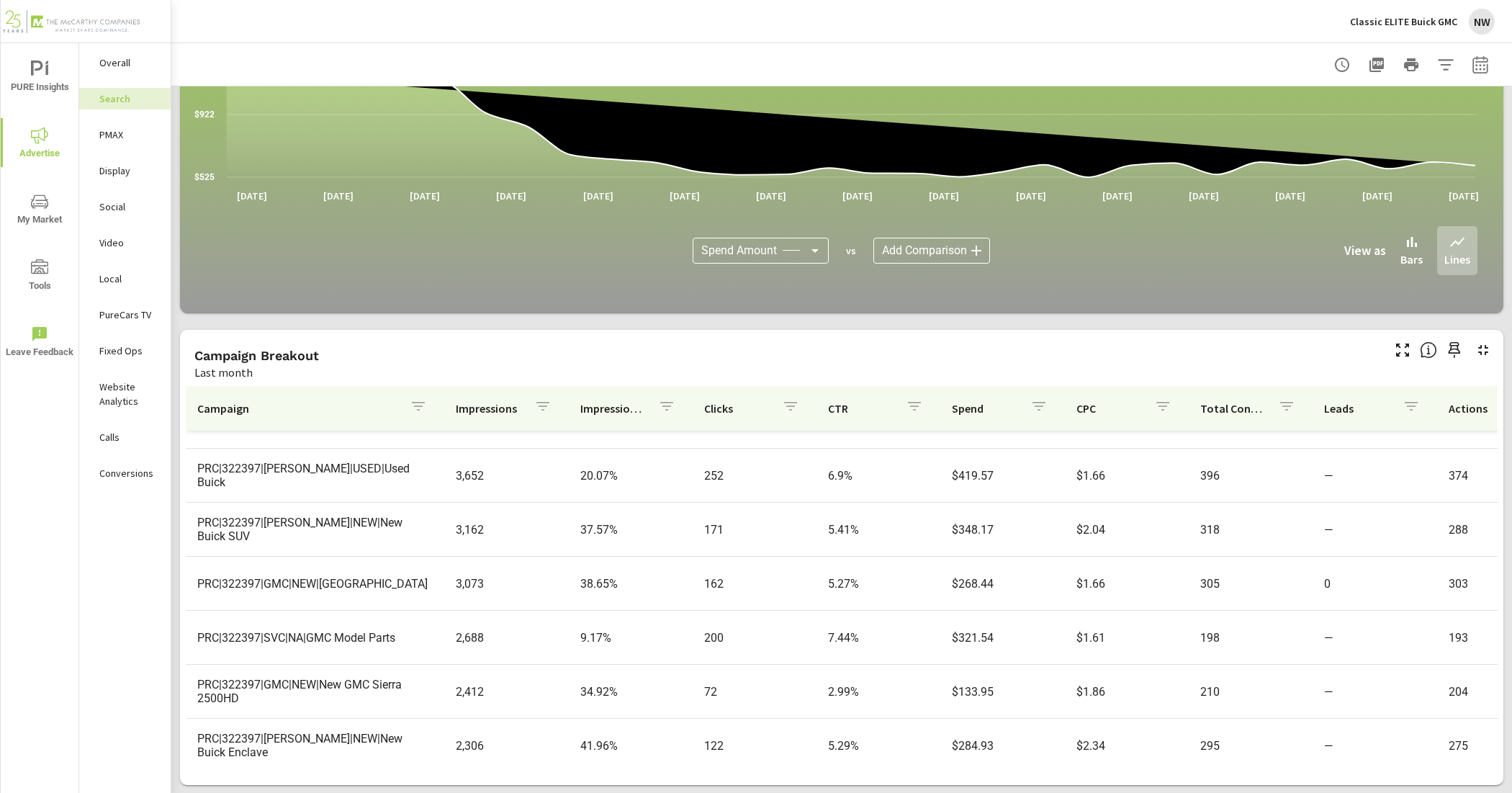
scroll to position [720, 0]
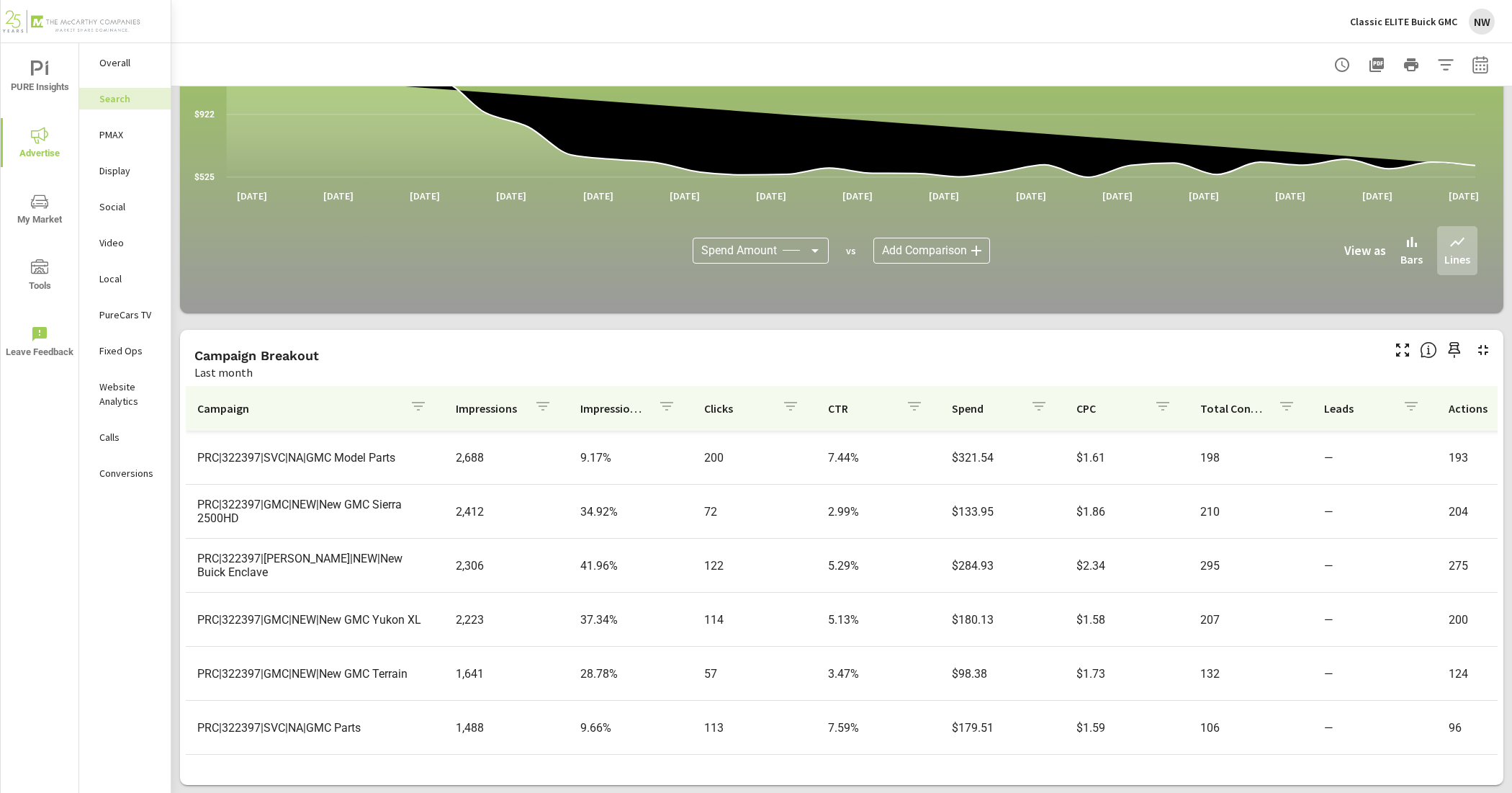
scroll to position [900, 0]
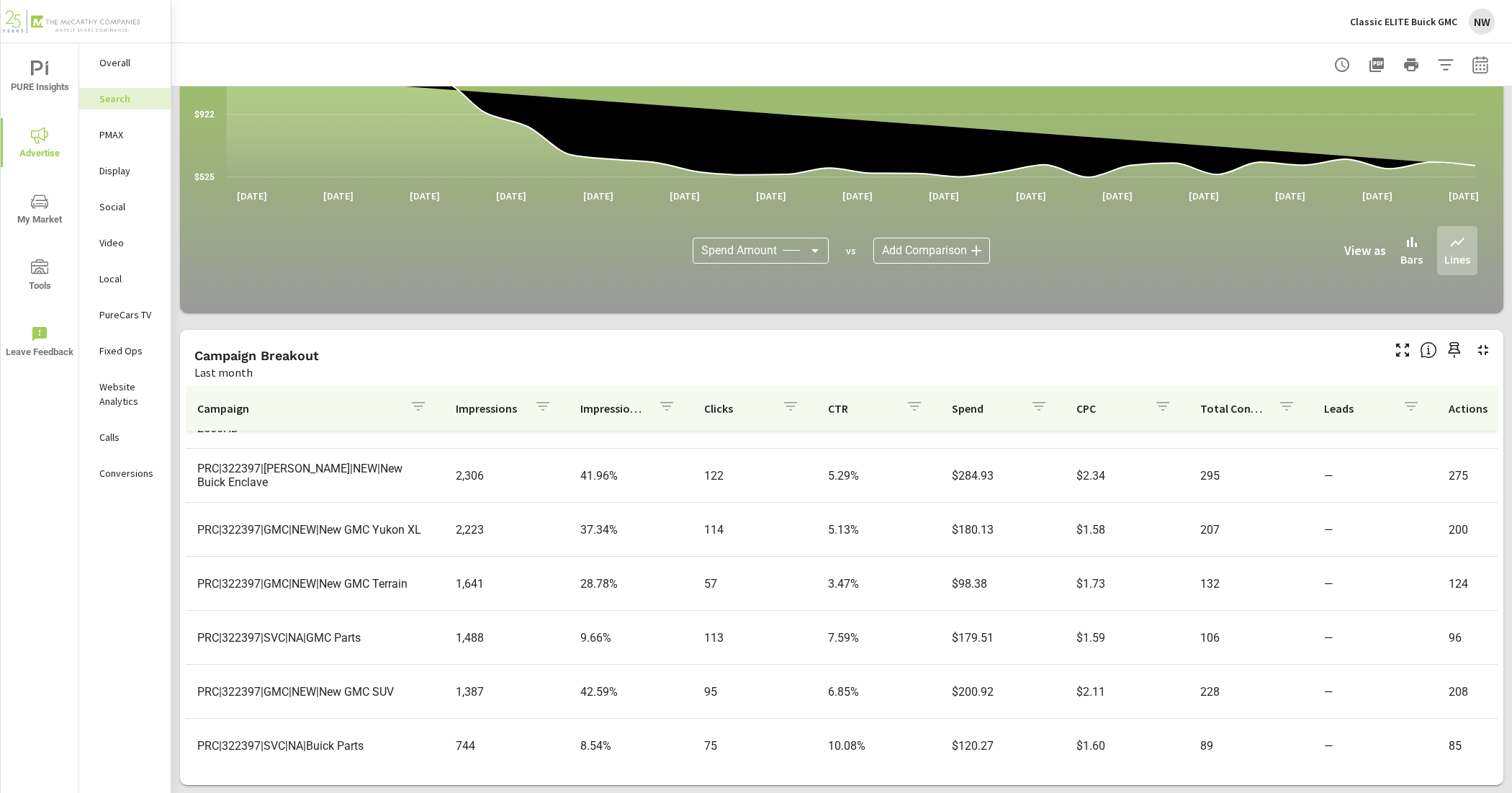
scroll to position [990, 0]
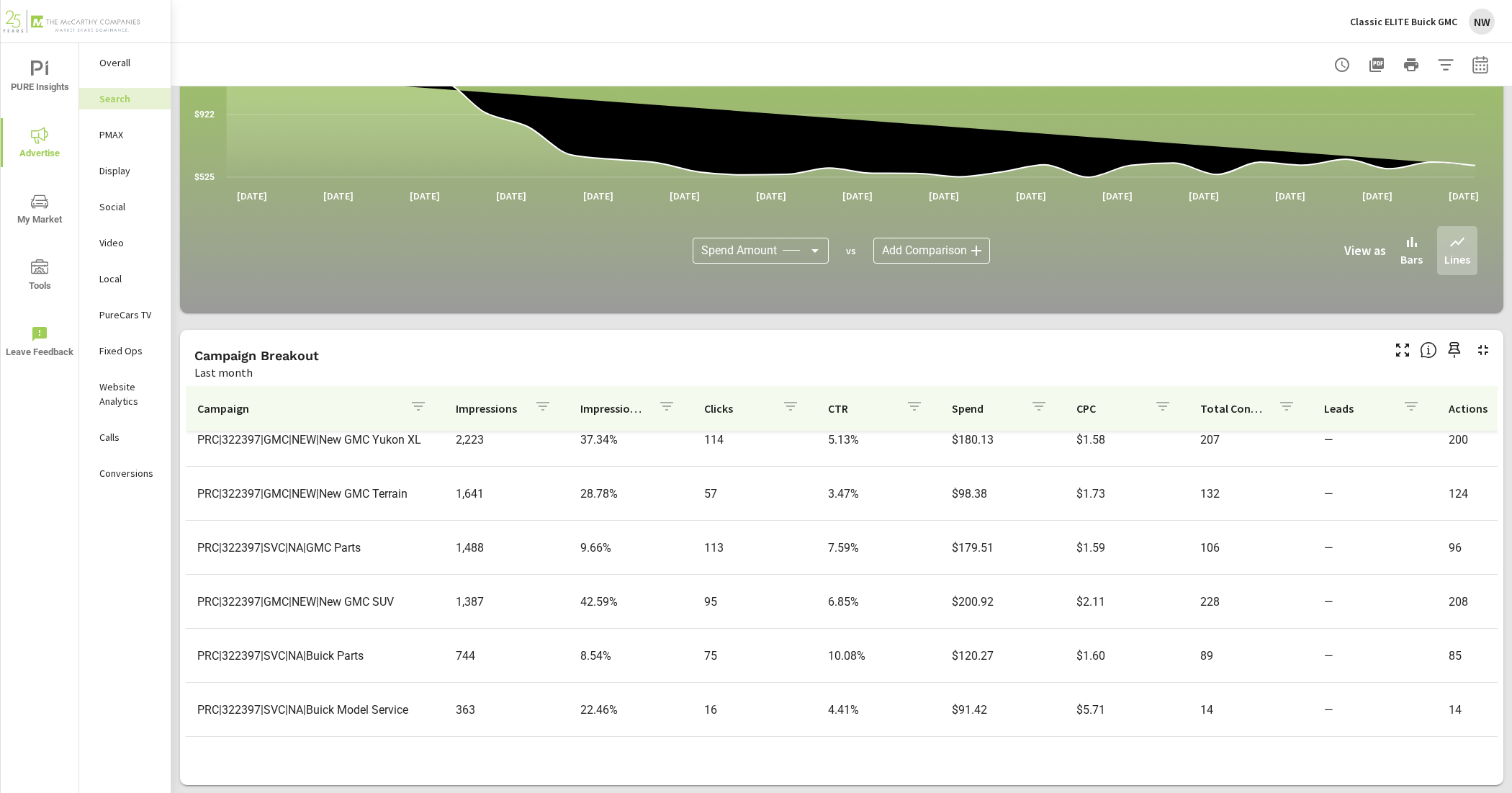
scroll to position [1080, 0]
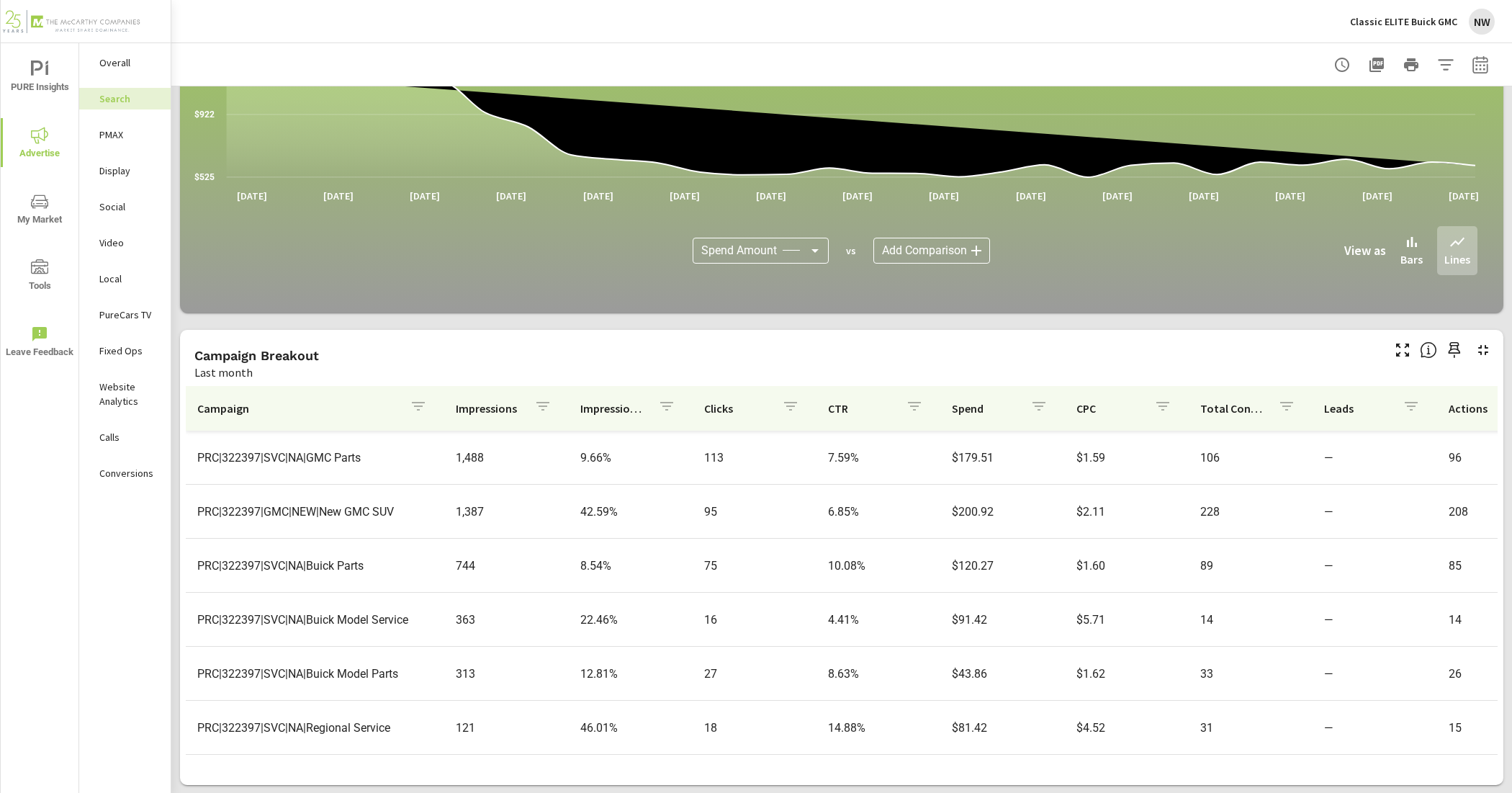
scroll to position [1146, 0]
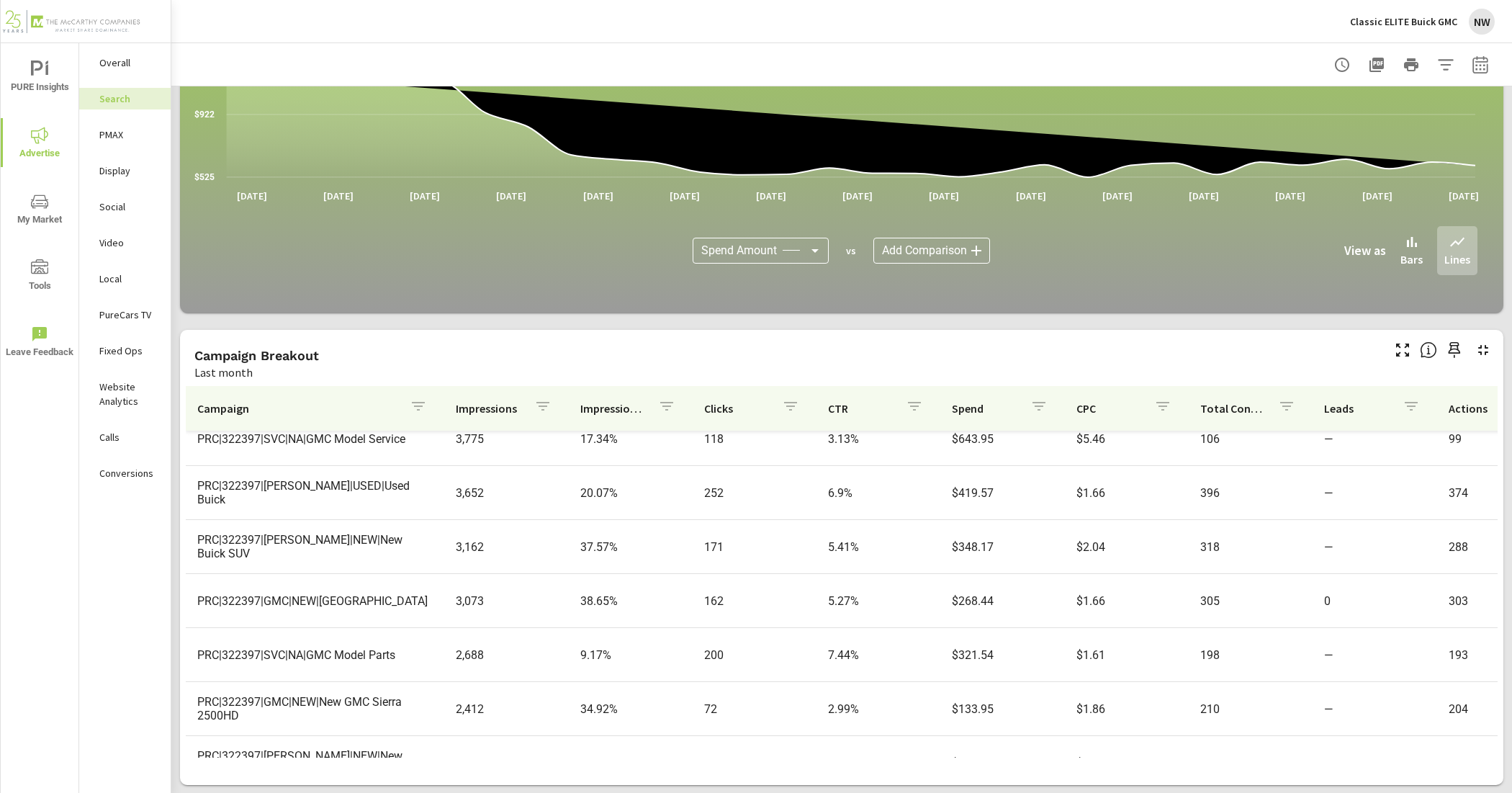
scroll to position [606, 0]
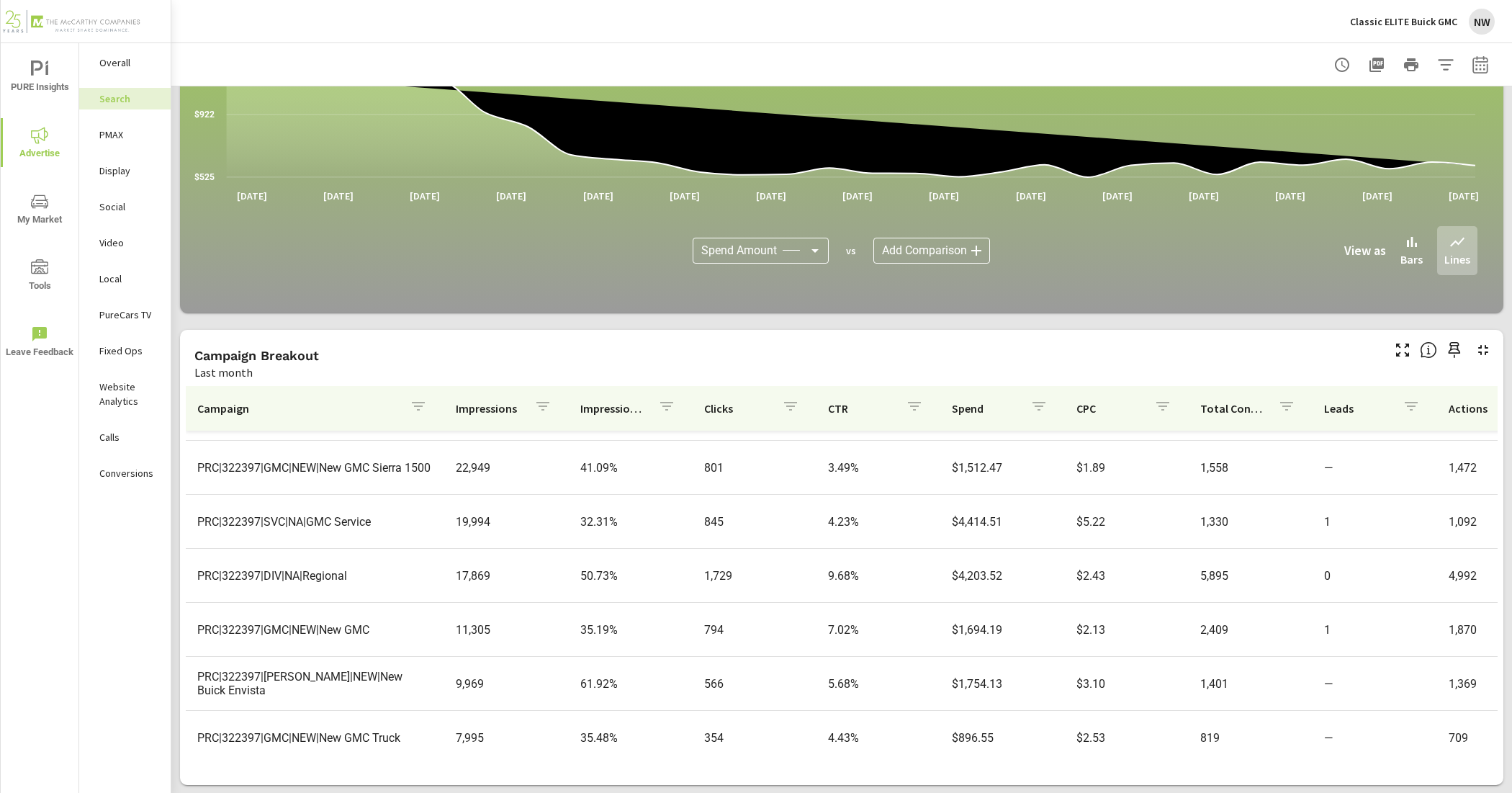
scroll to position [66, 0]
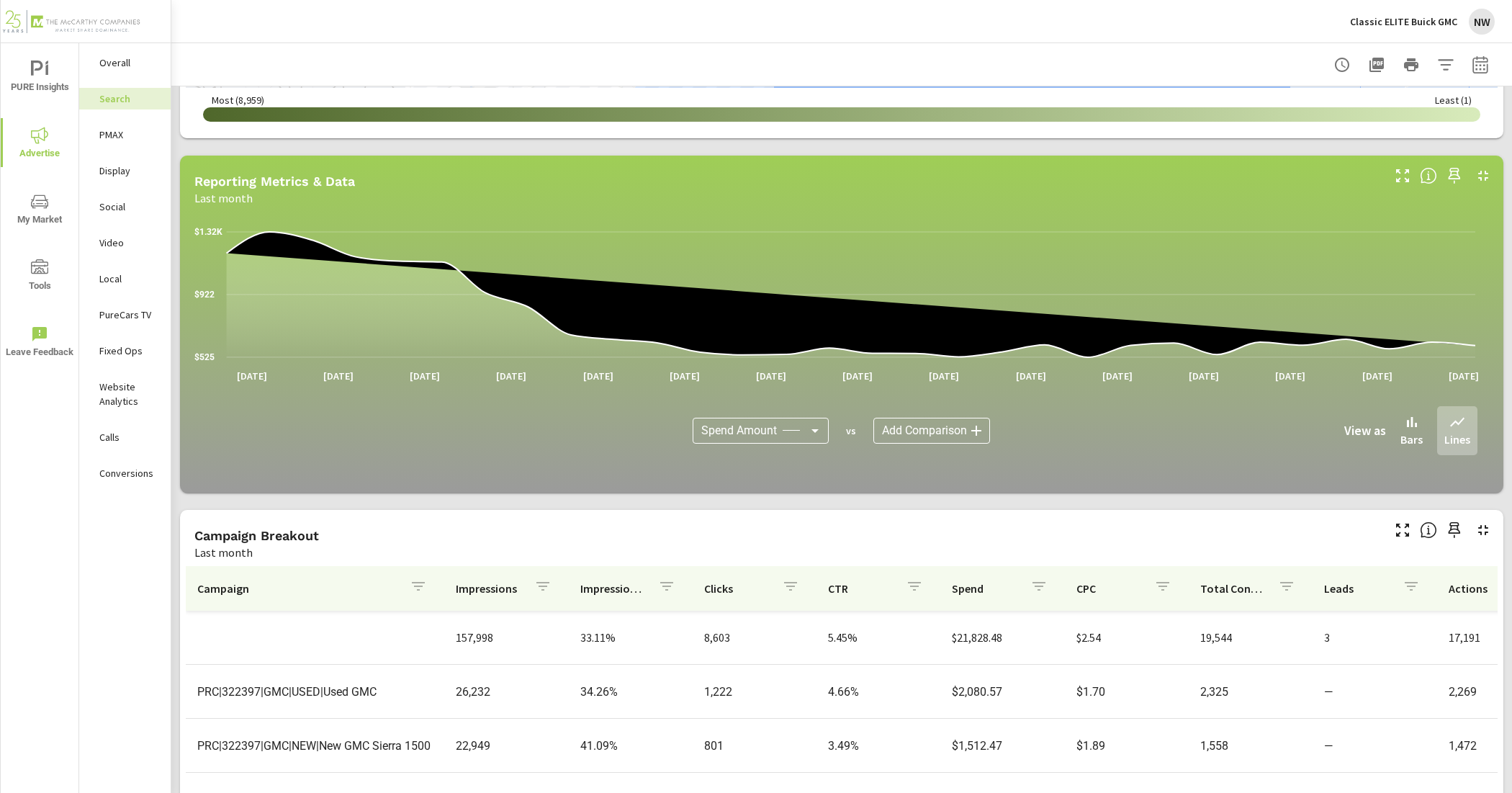
scroll to position [828, 0]
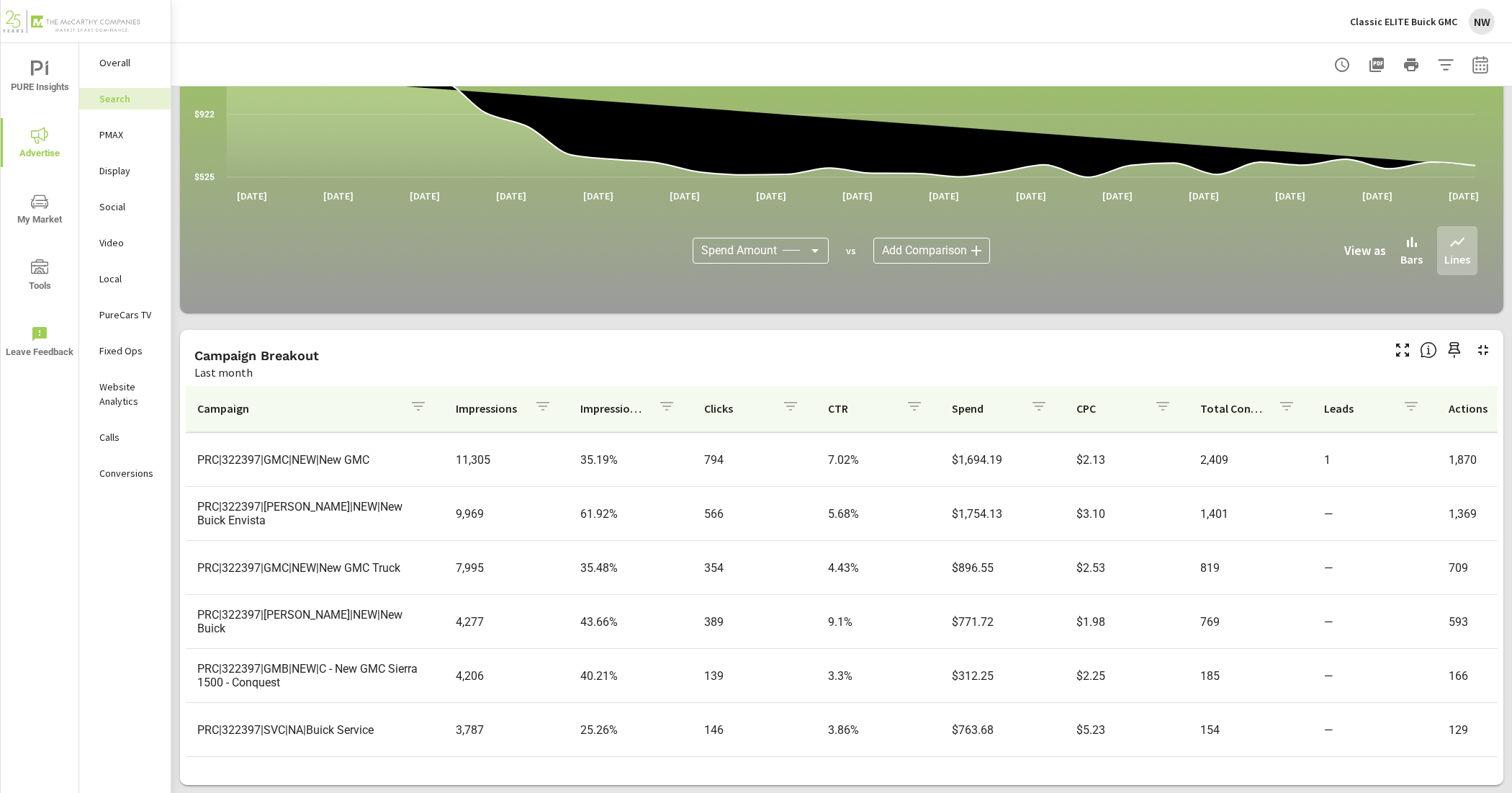
scroll to position [270, 0]
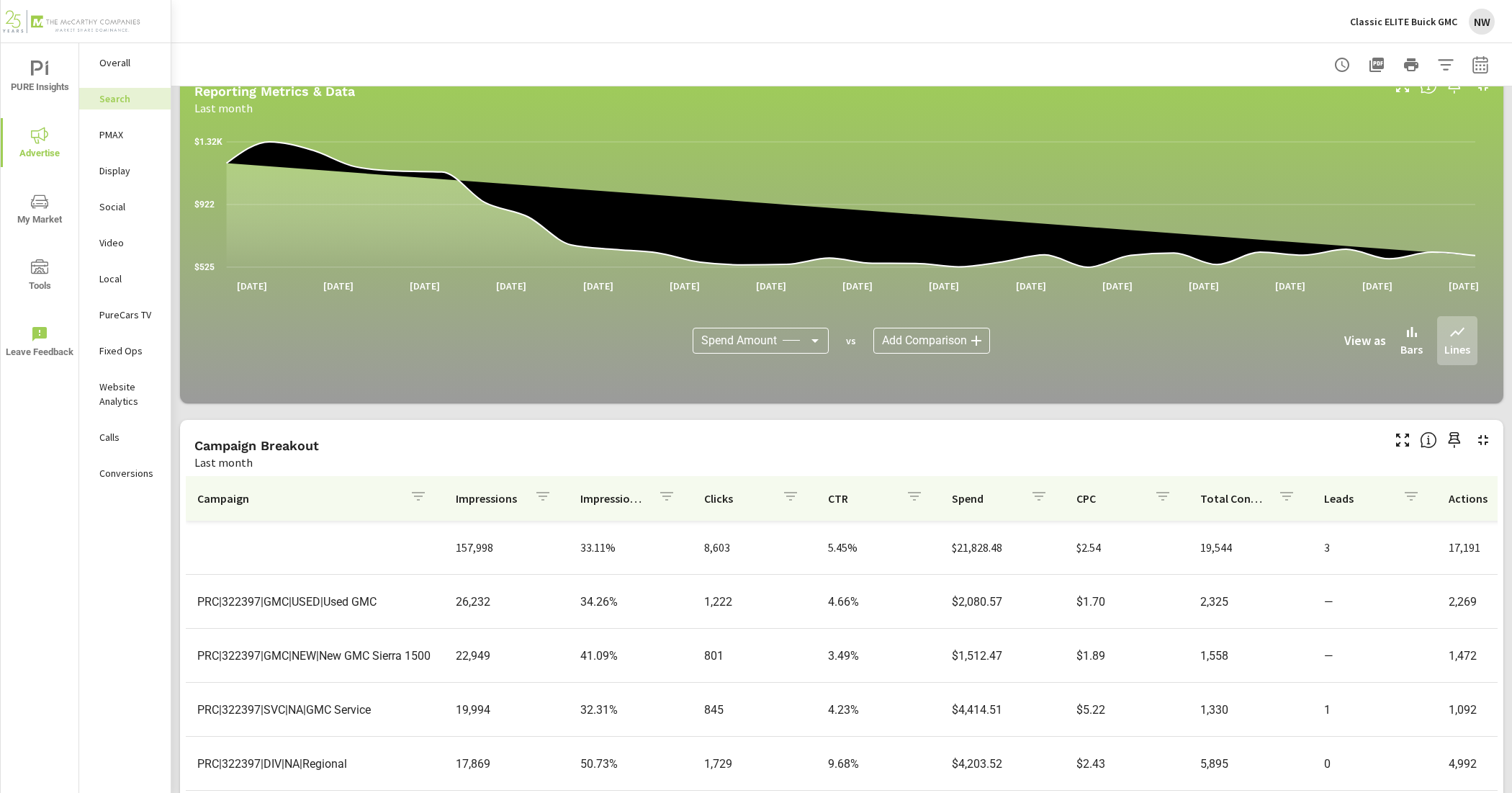
scroll to position [828, 0]
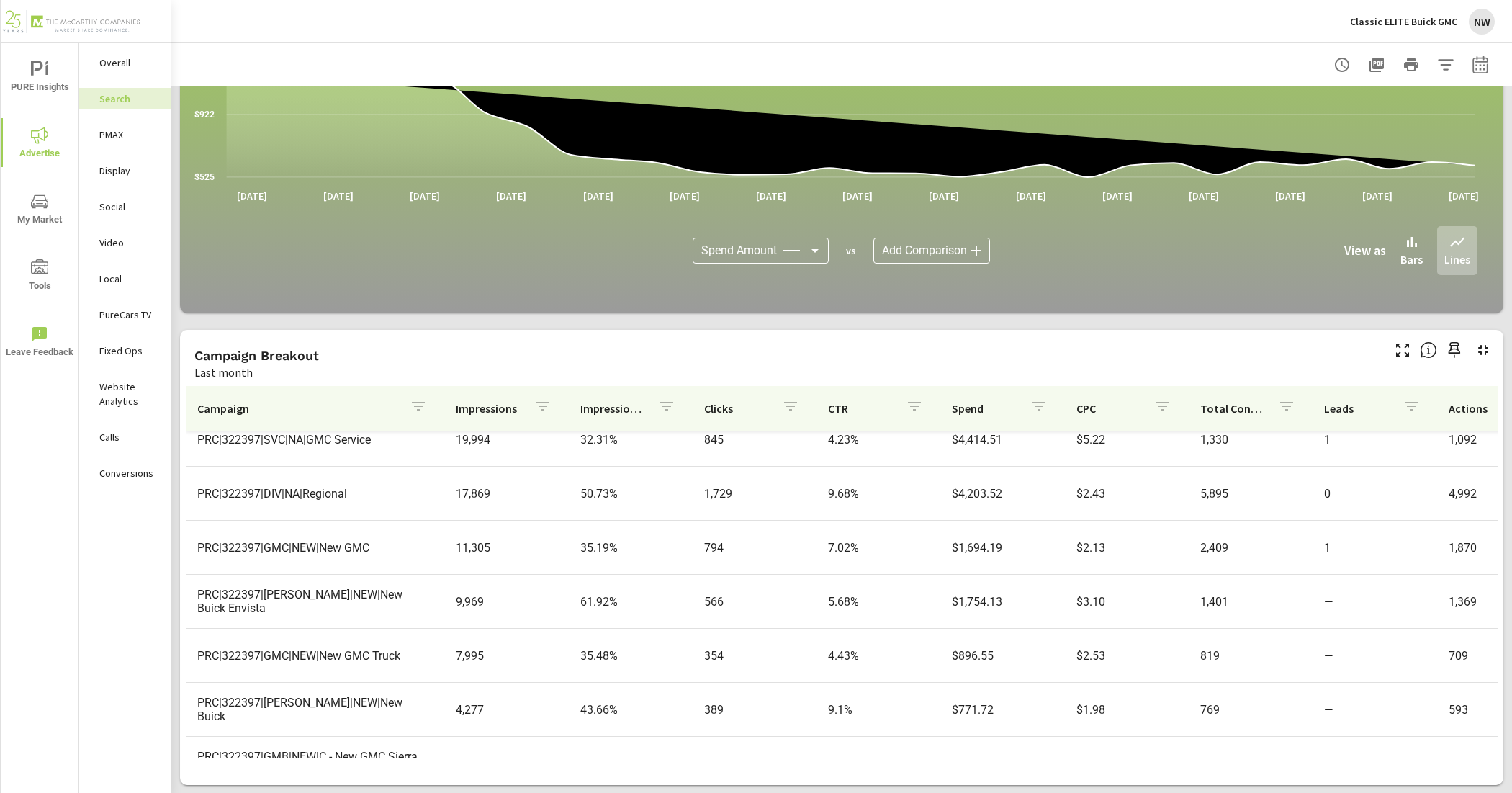
scroll to position [270, 0]
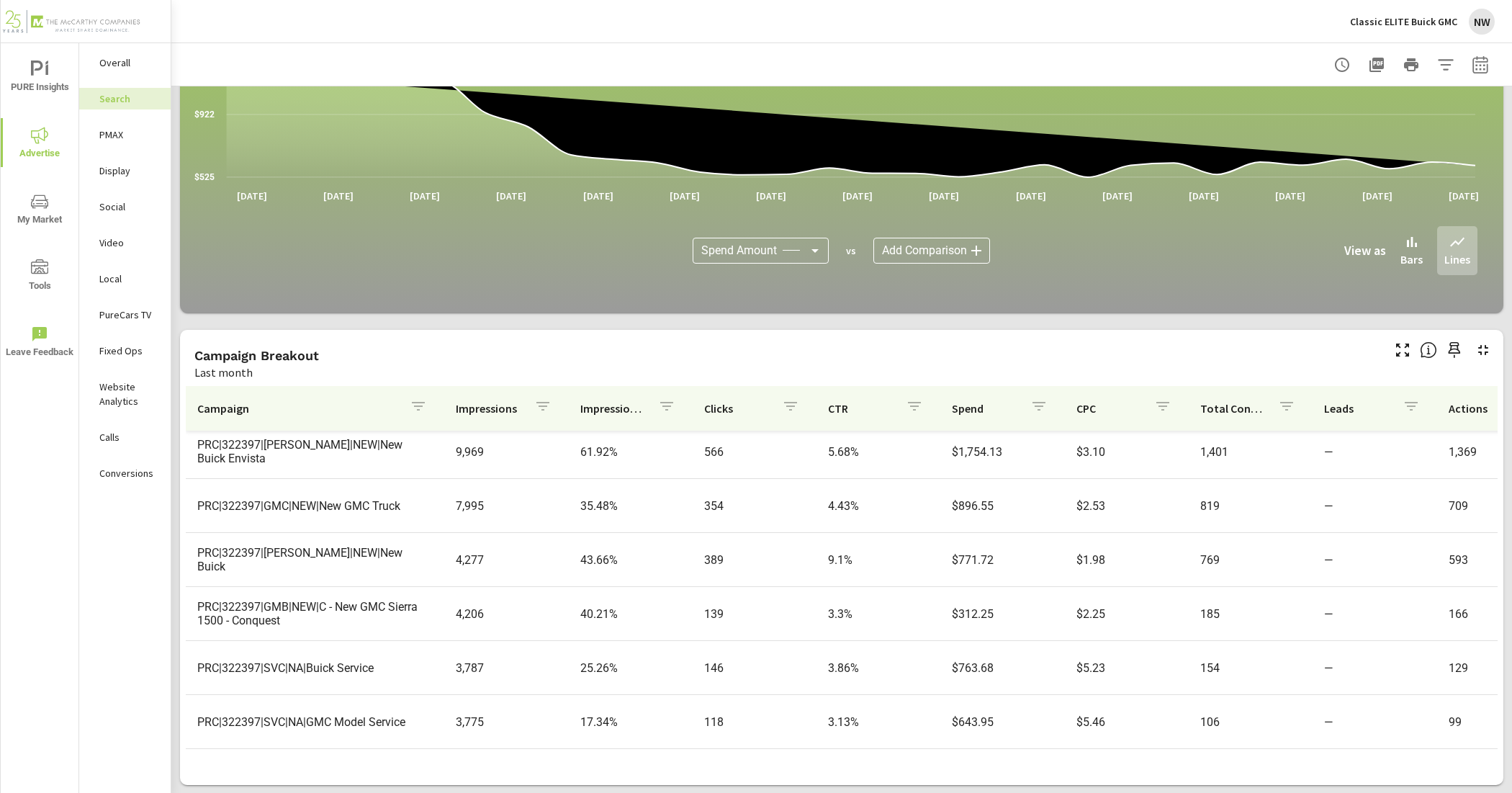
scroll to position [360, 0]
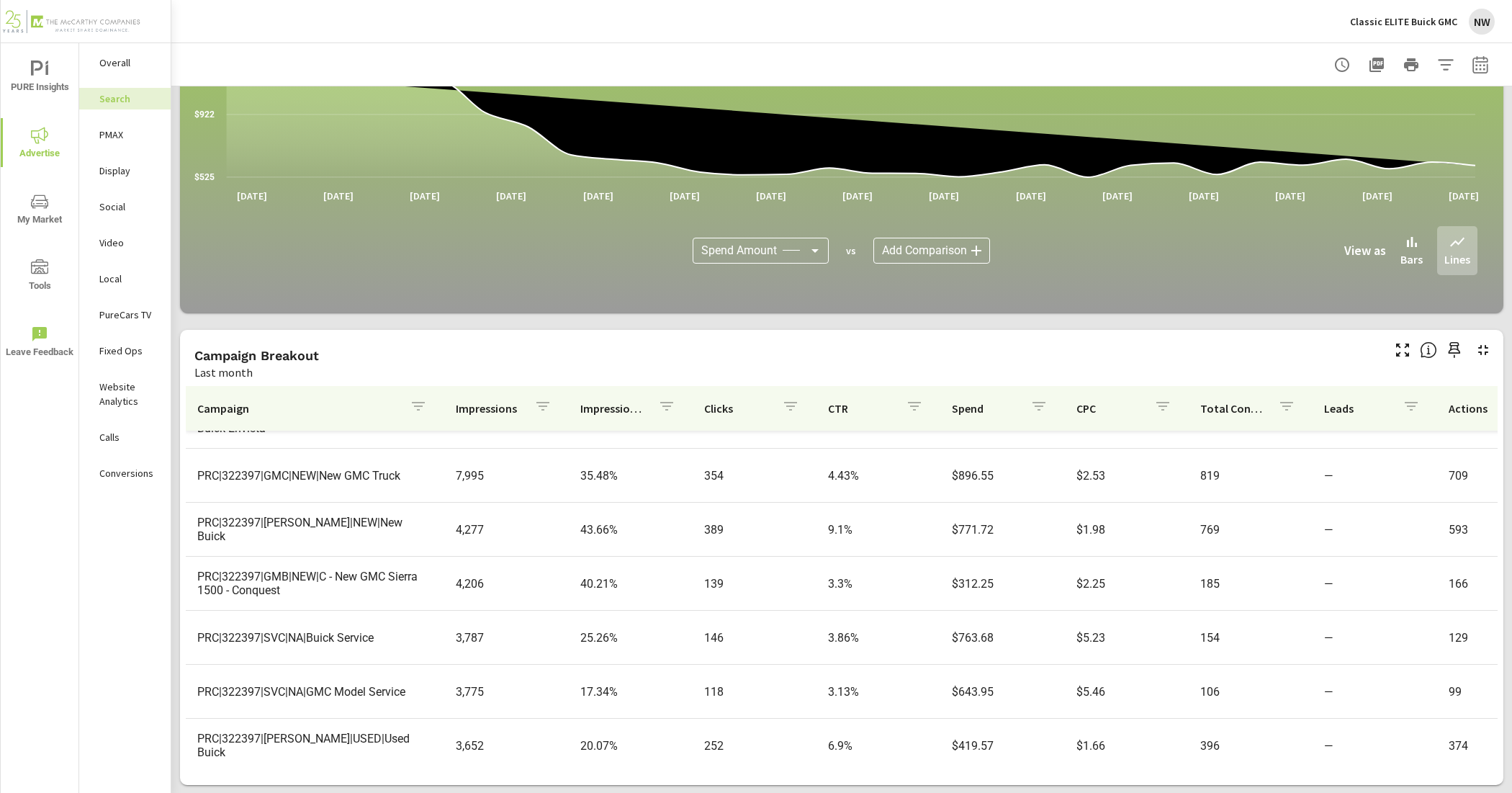
scroll to position [450, 0]
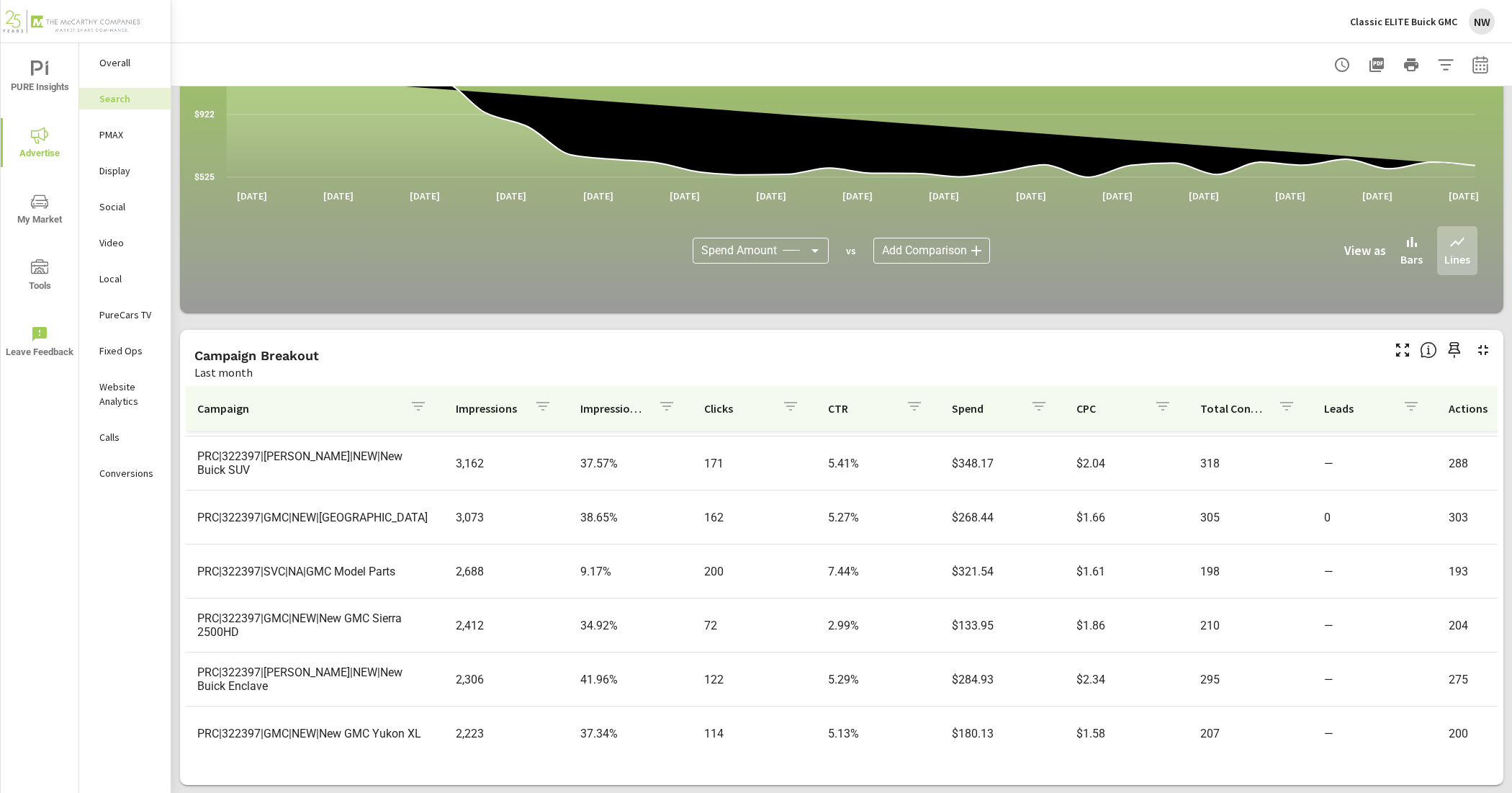
scroll to position [720, 0]
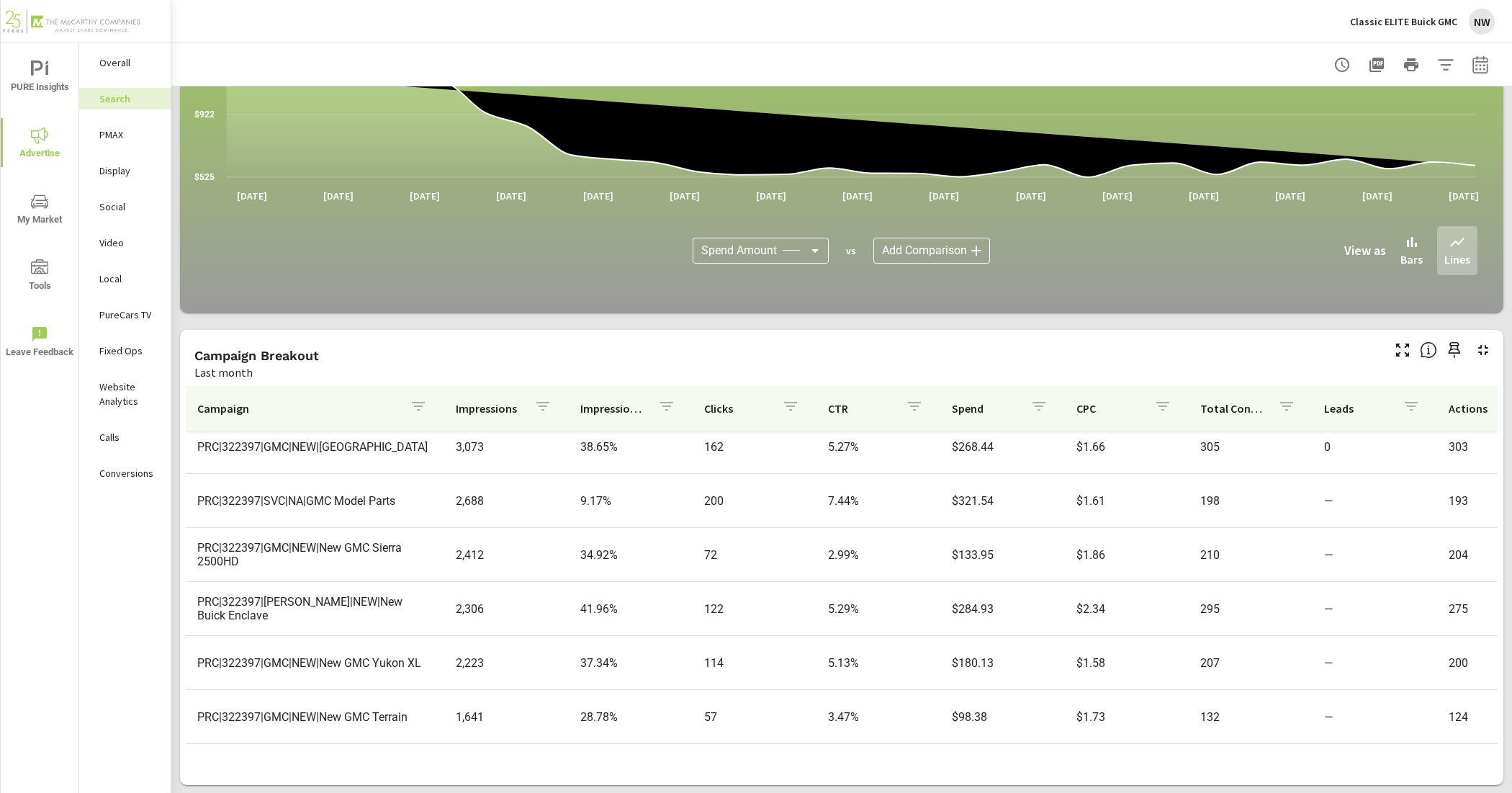
scroll to position [810, 0]
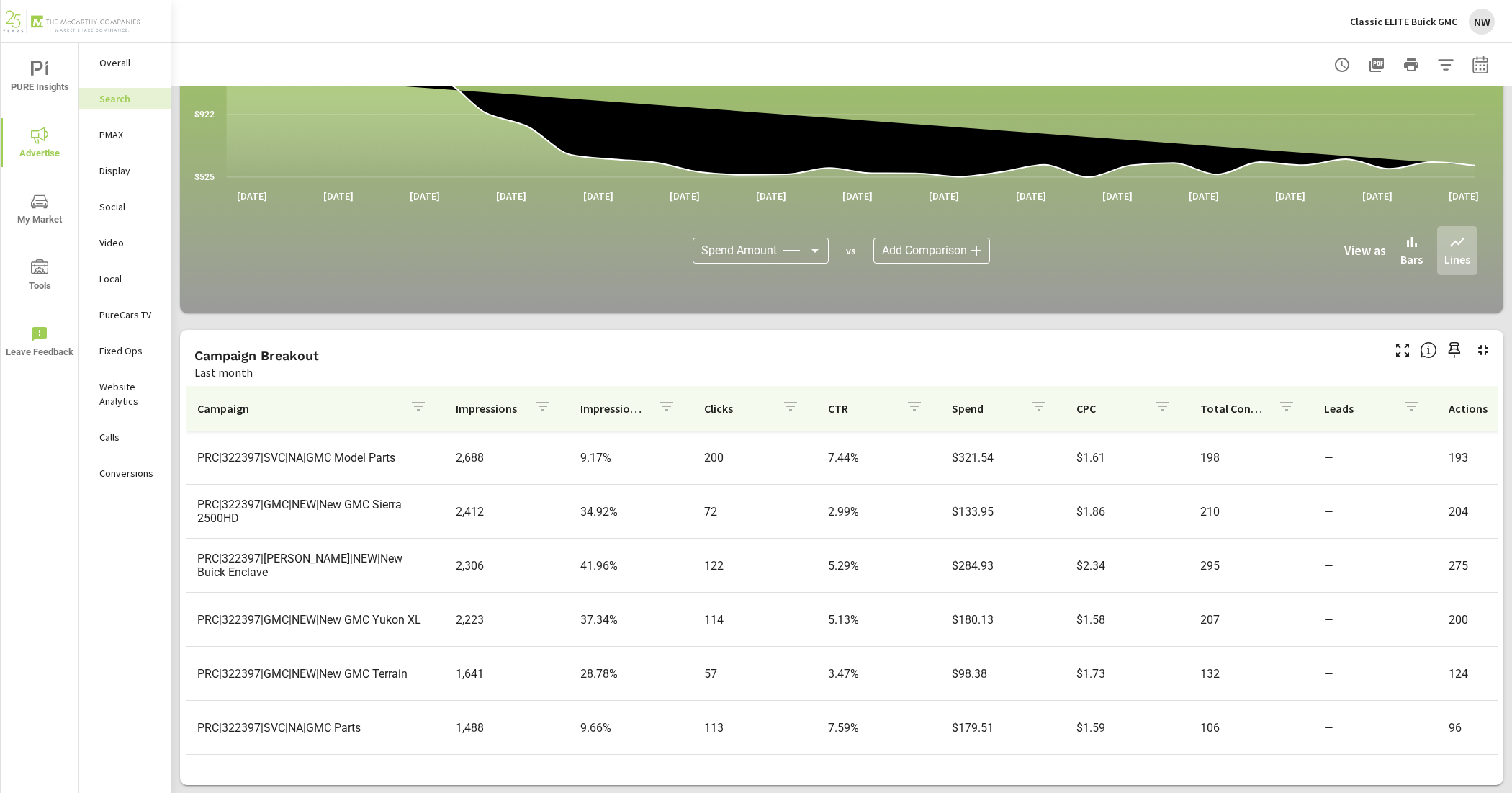
scroll to position [900, 0]
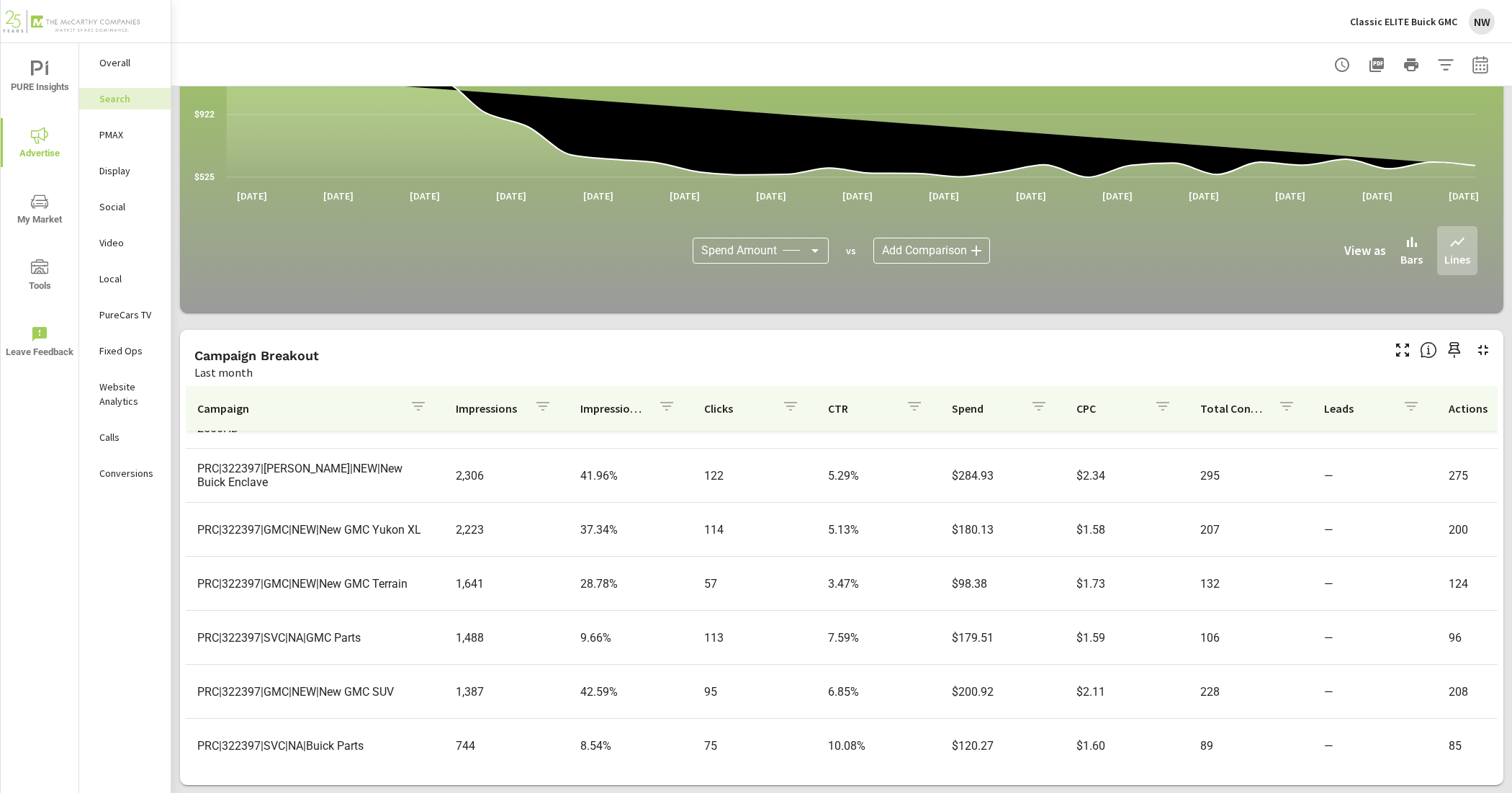
scroll to position [990, 0]
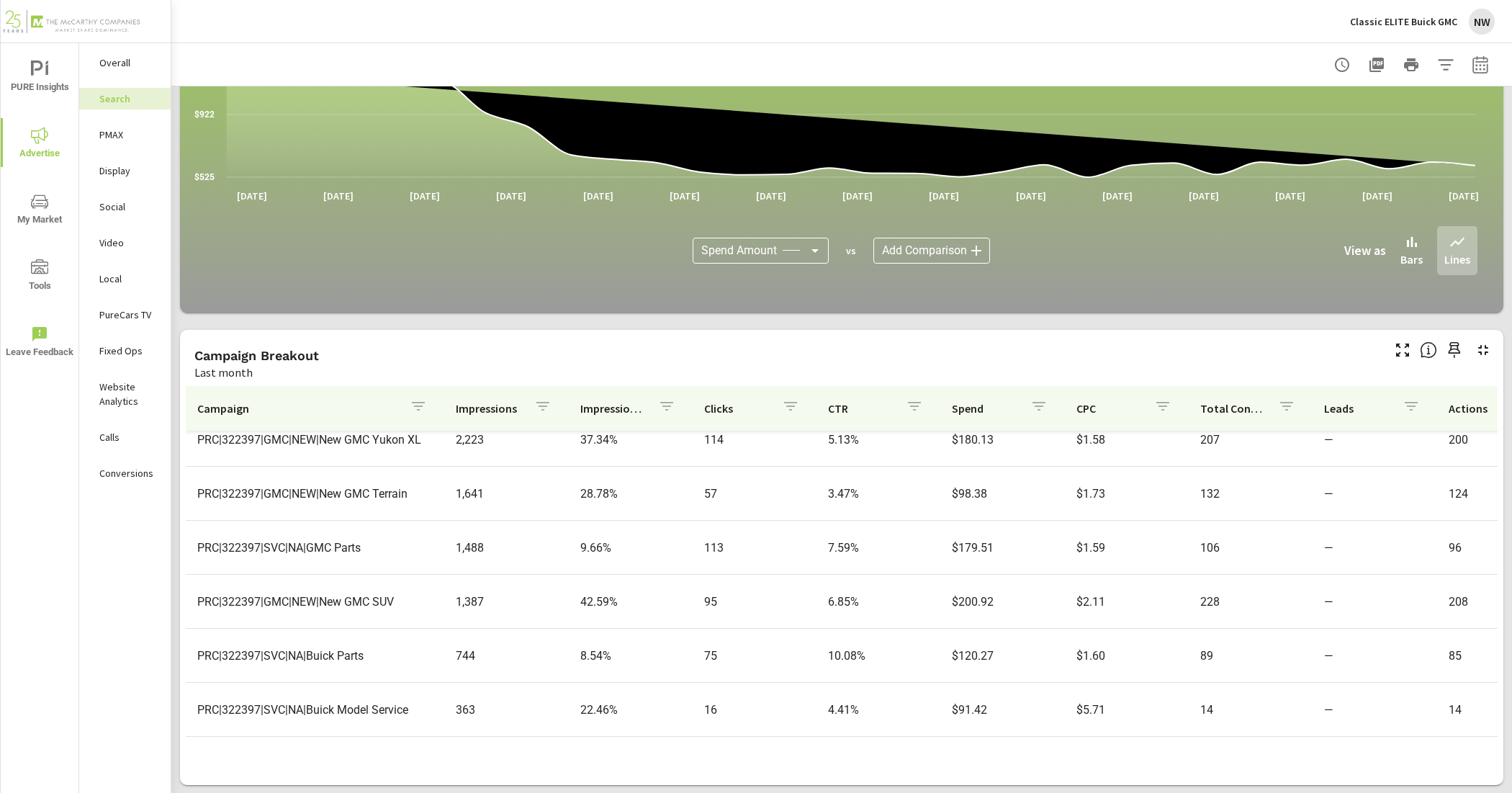
scroll to position [1080, 0]
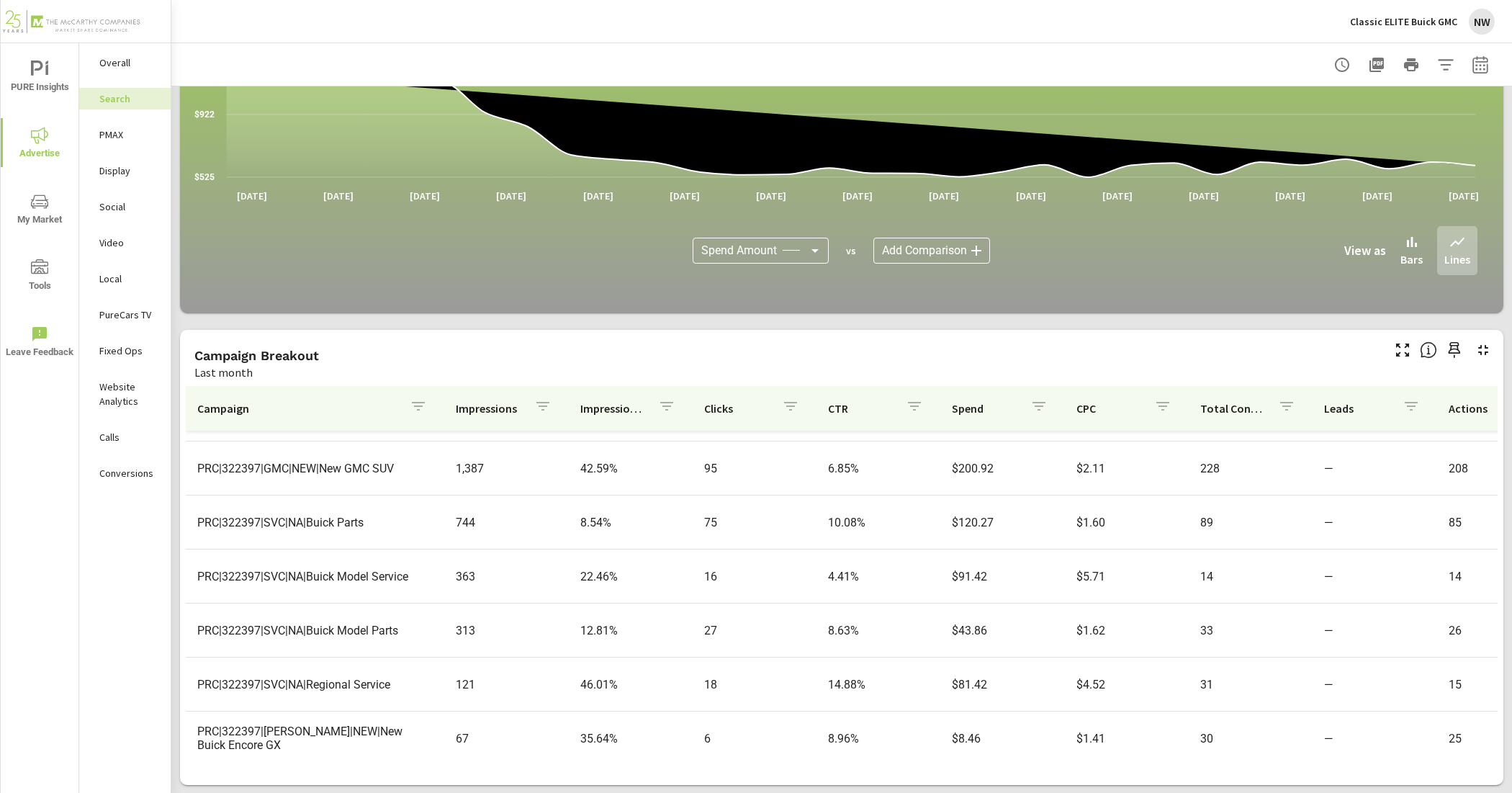
scroll to position [1146, 0]
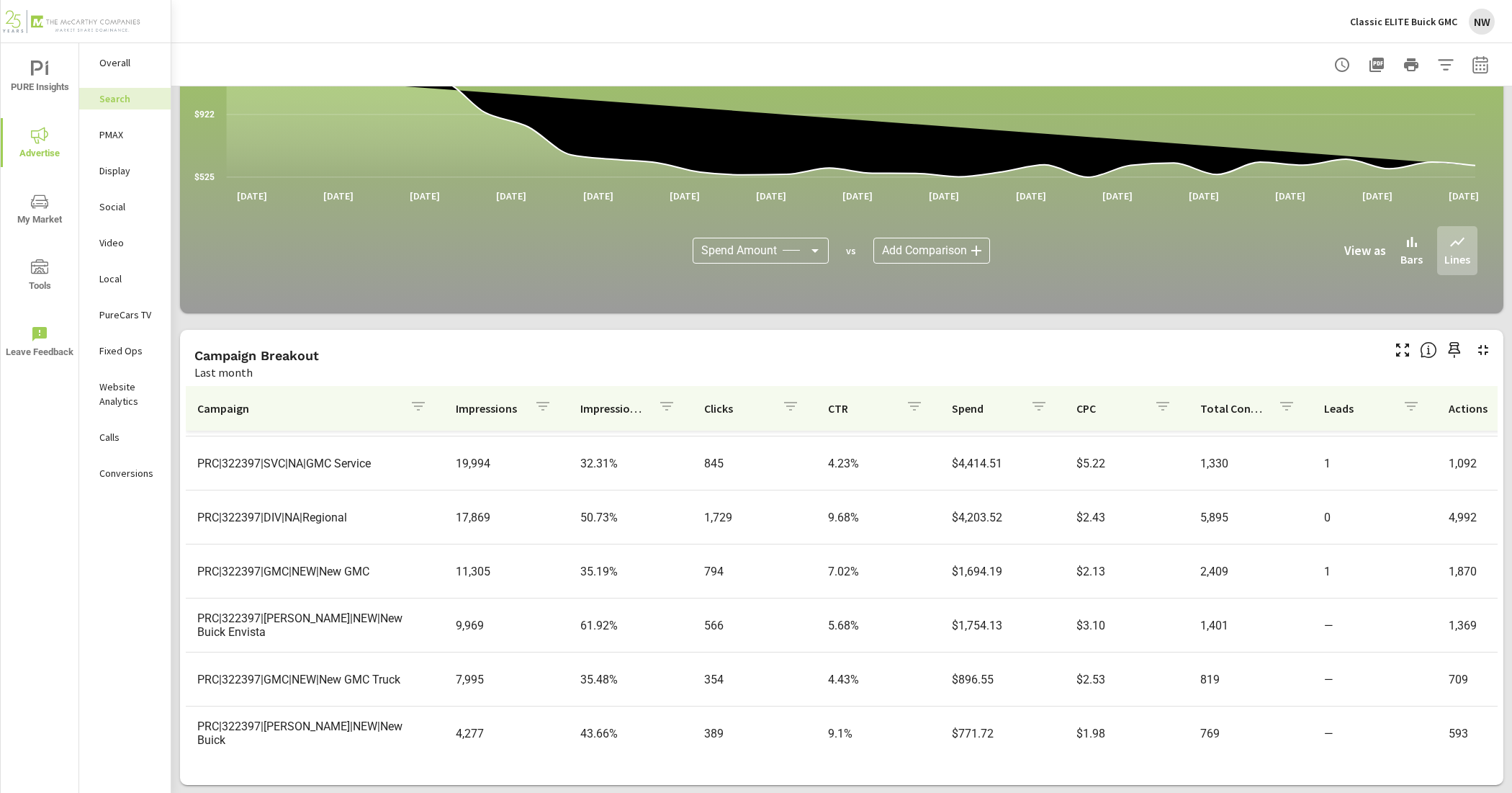
scroll to position [54, 0]
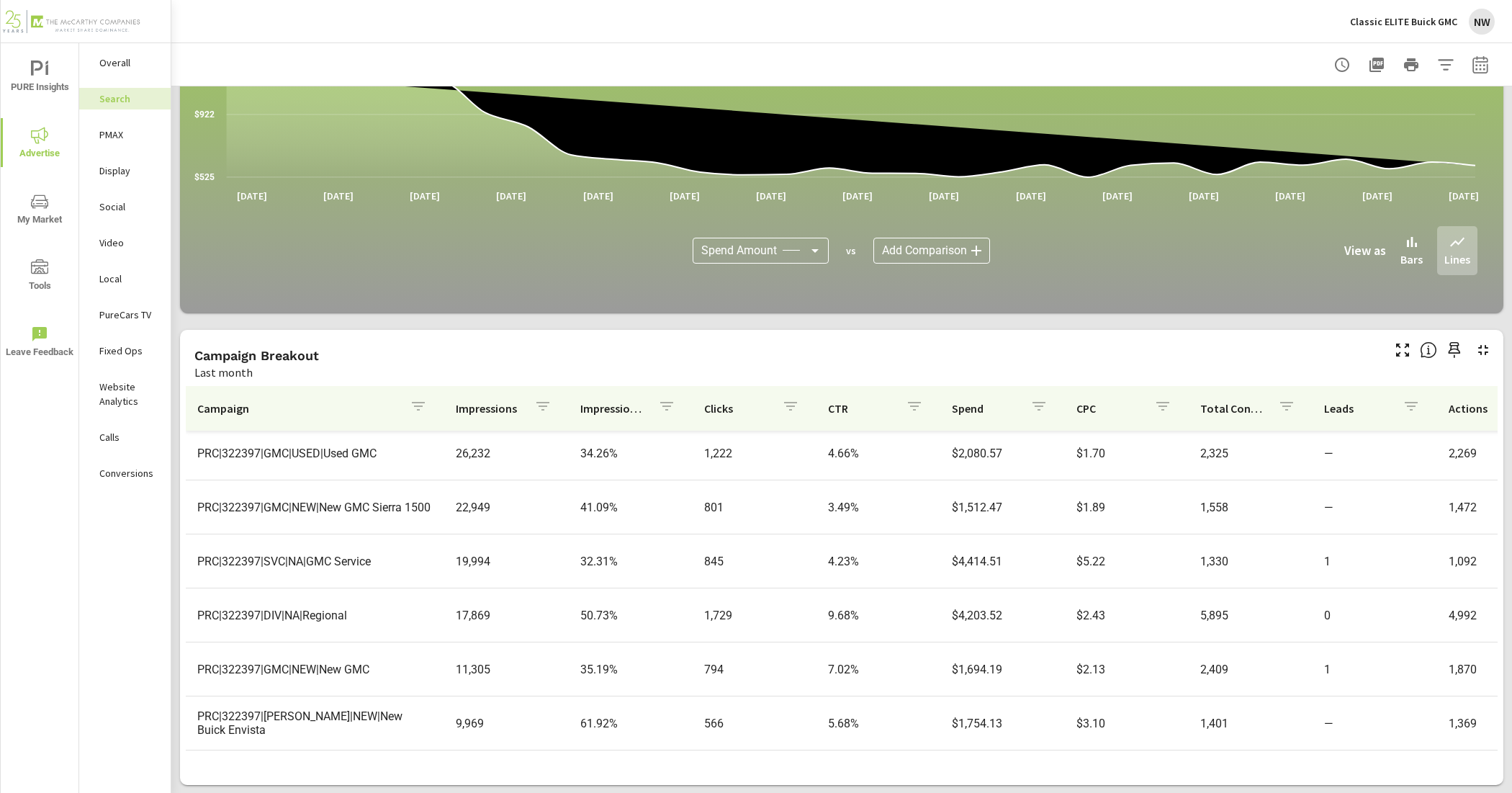
scroll to position [90, 0]
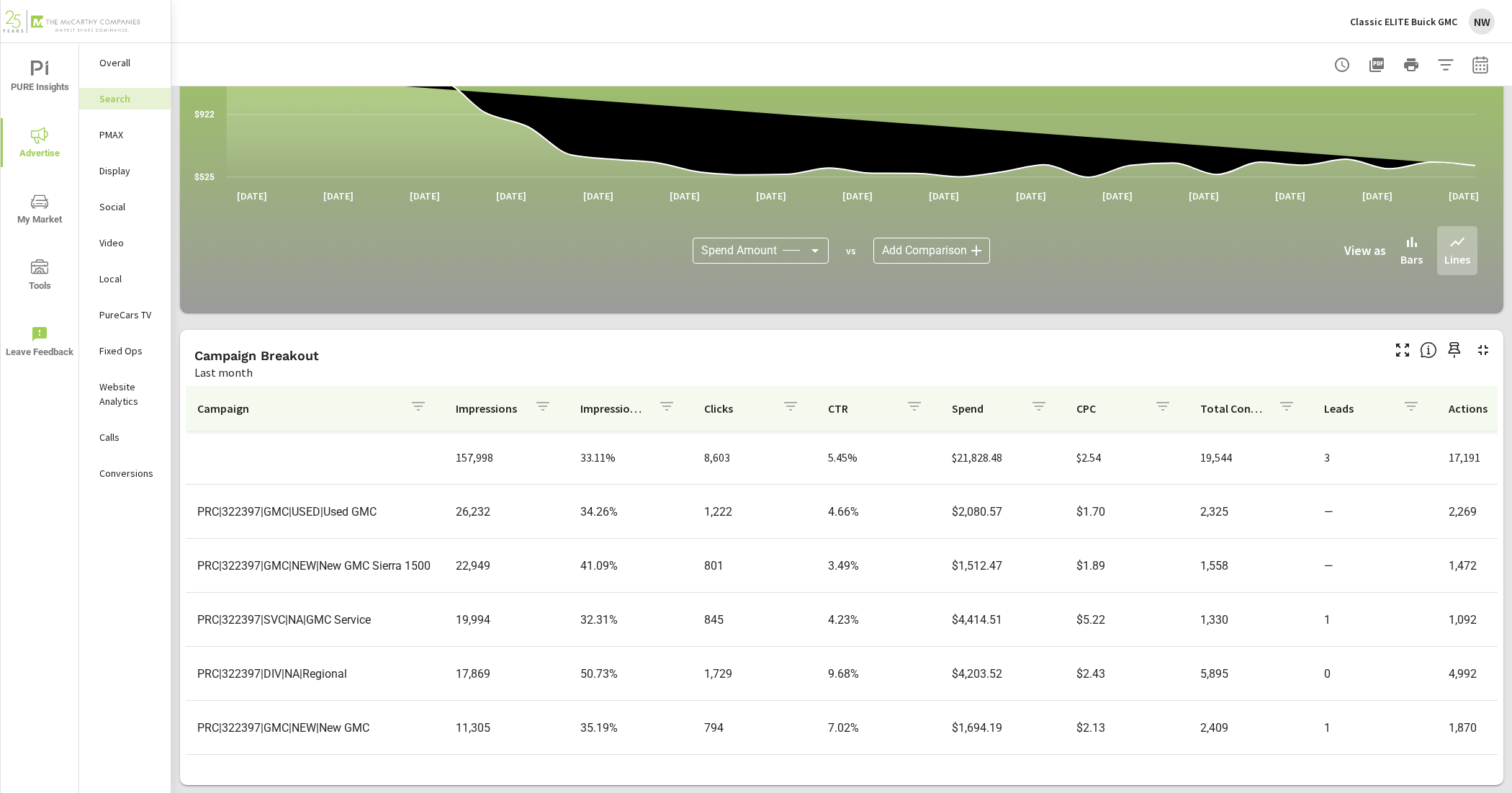
scroll to position [90, 0]
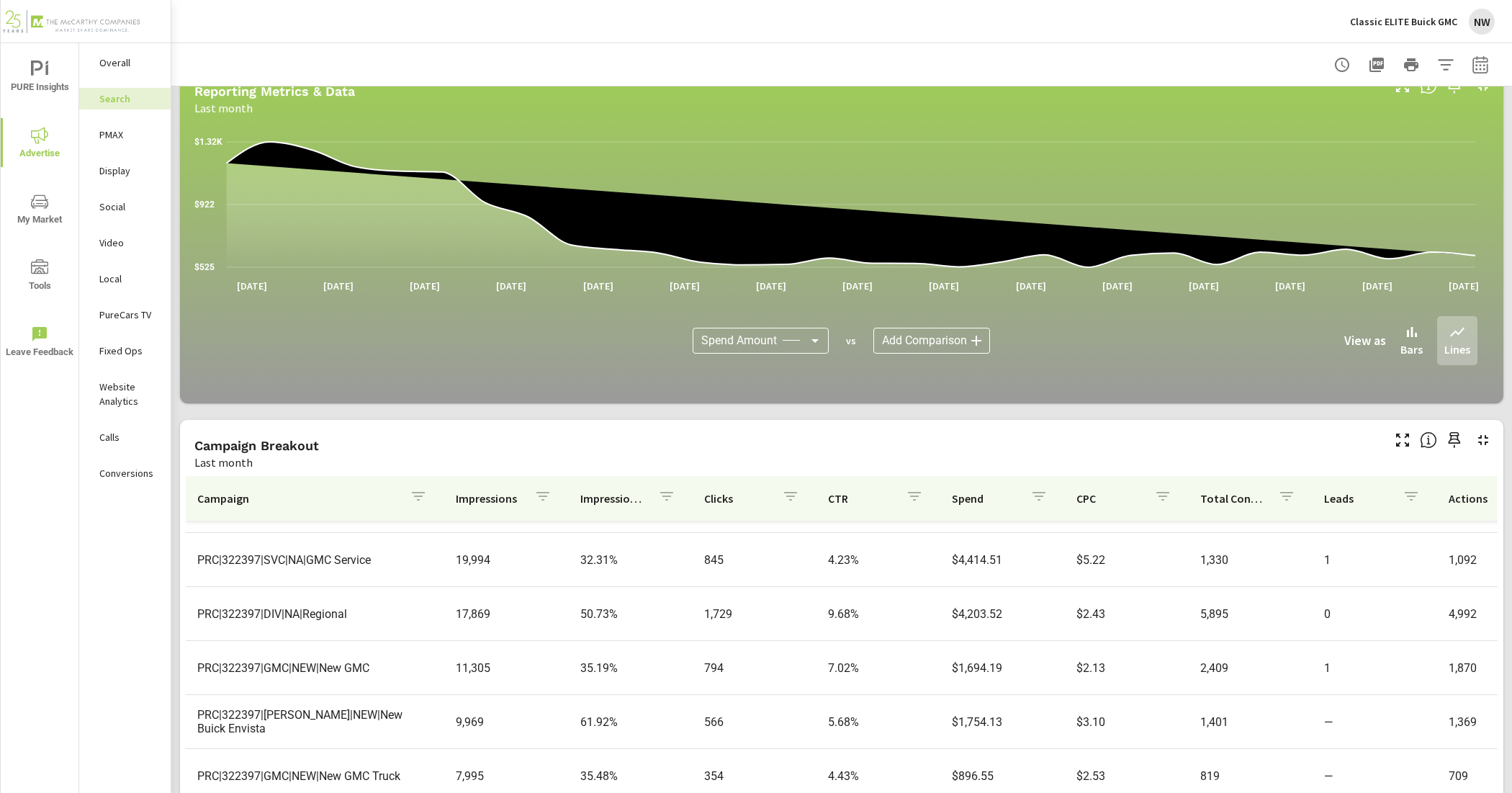
scroll to position [180, 0]
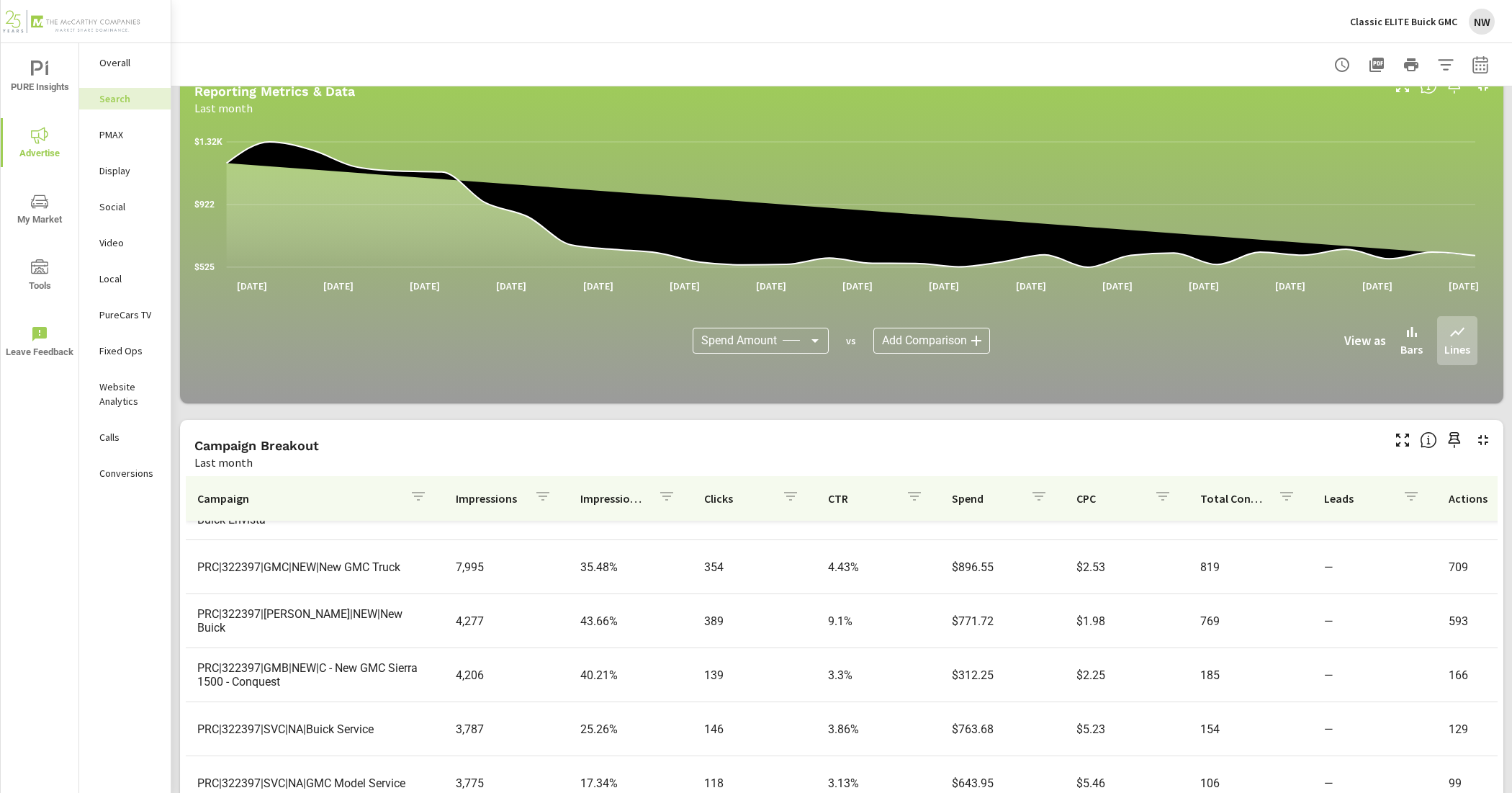
scroll to position [360, 0]
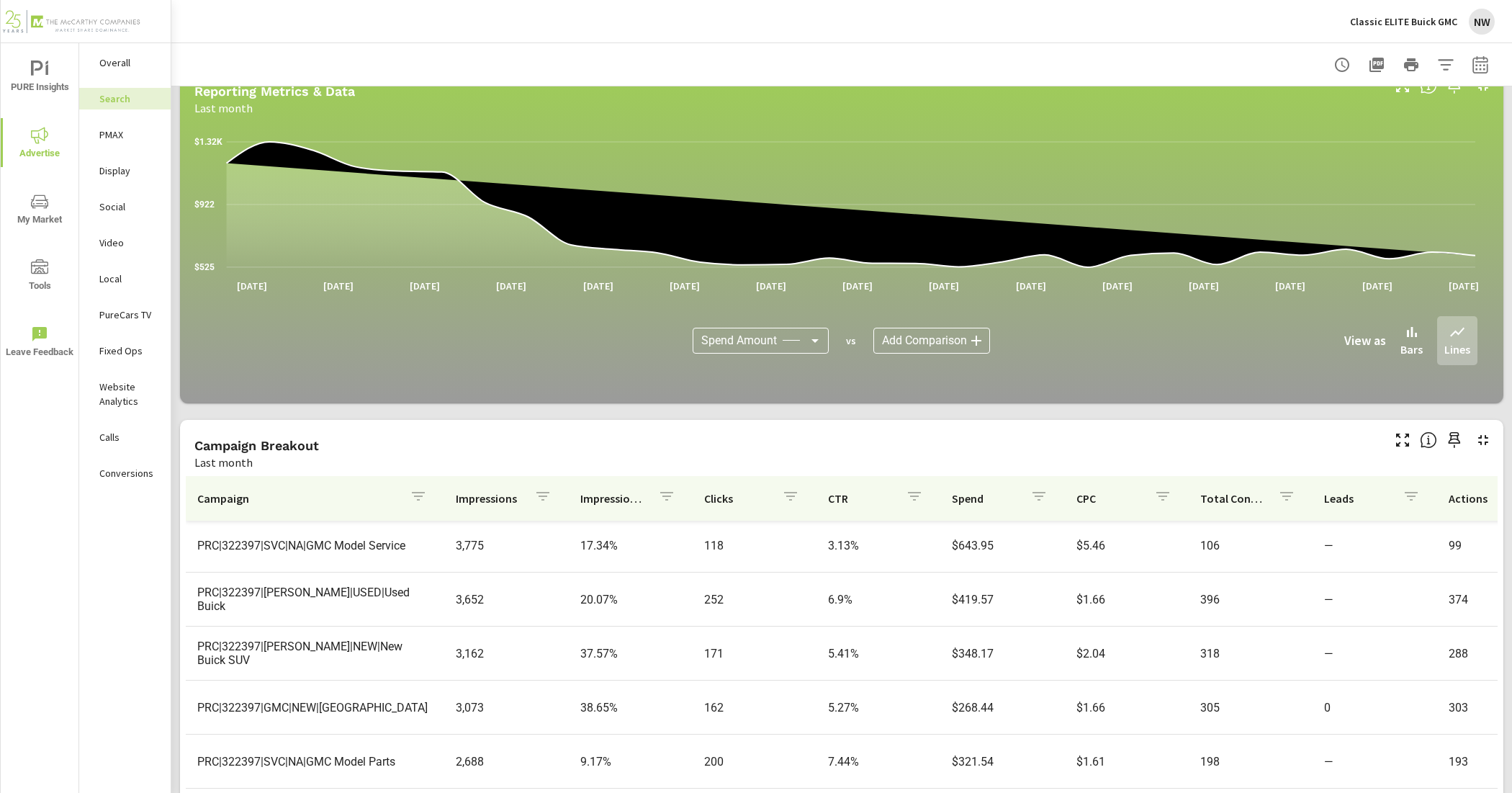
scroll to position [630, 0]
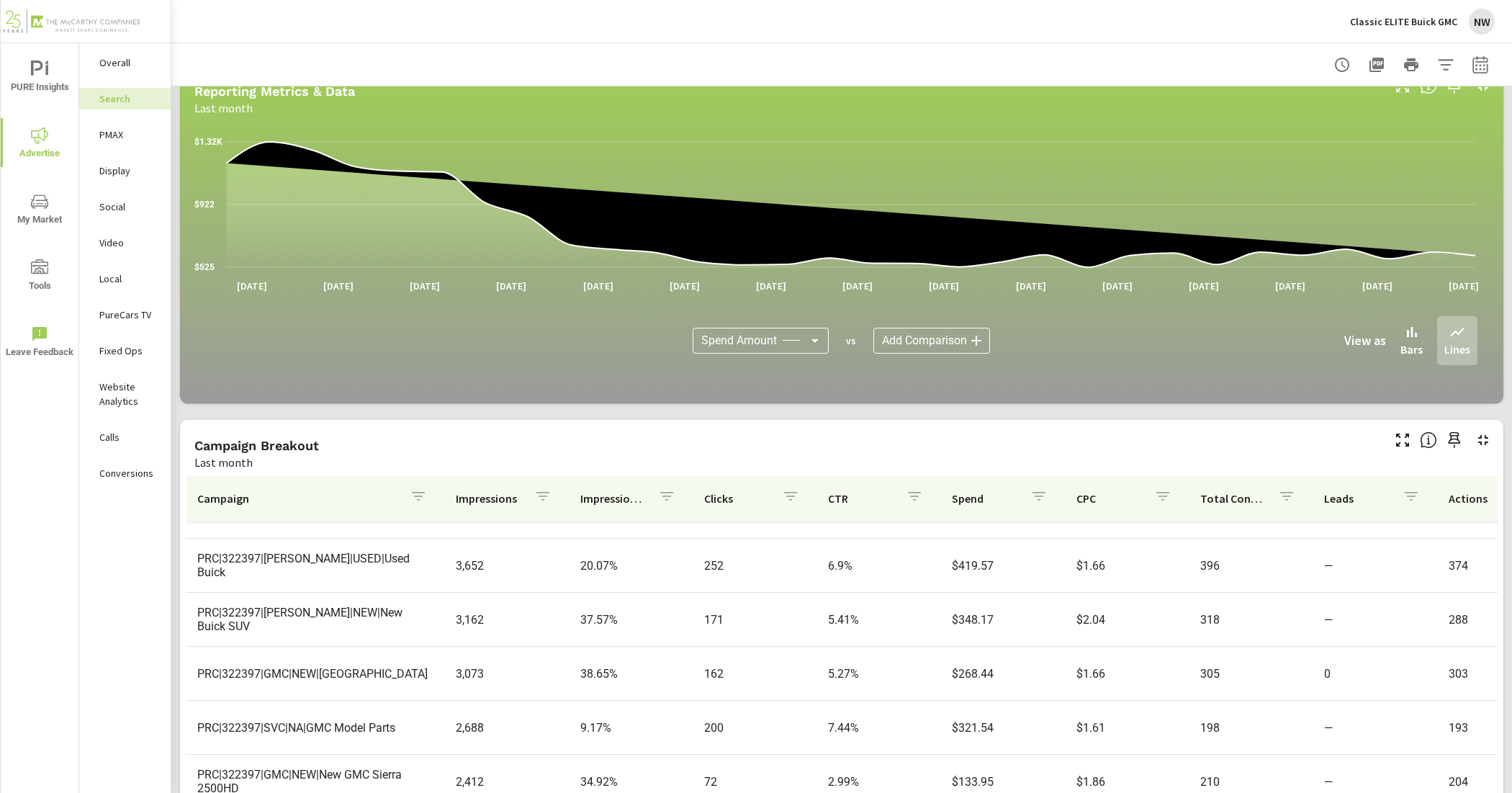
scroll to position [720, 0]
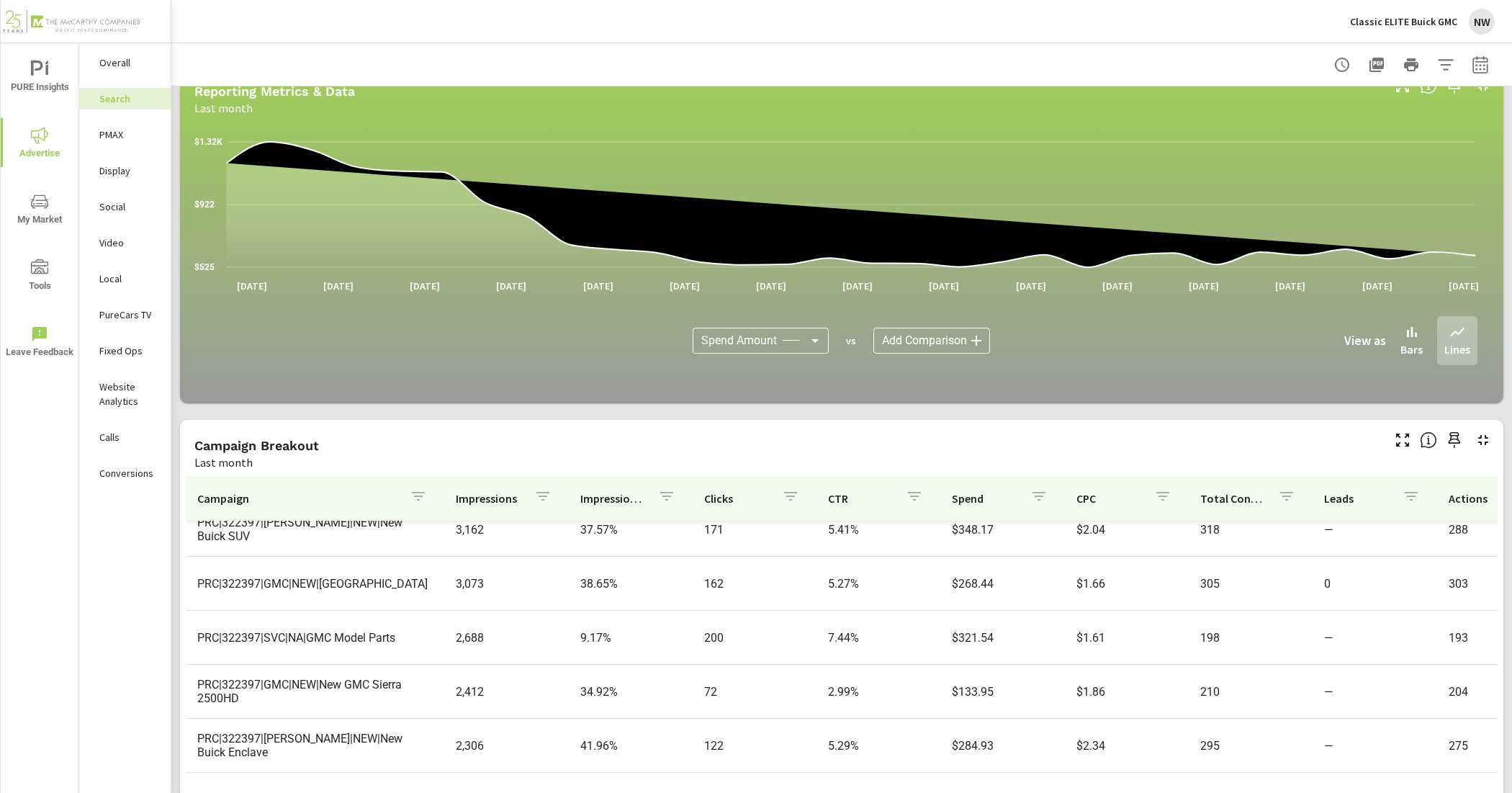
scroll to position [810, 0]
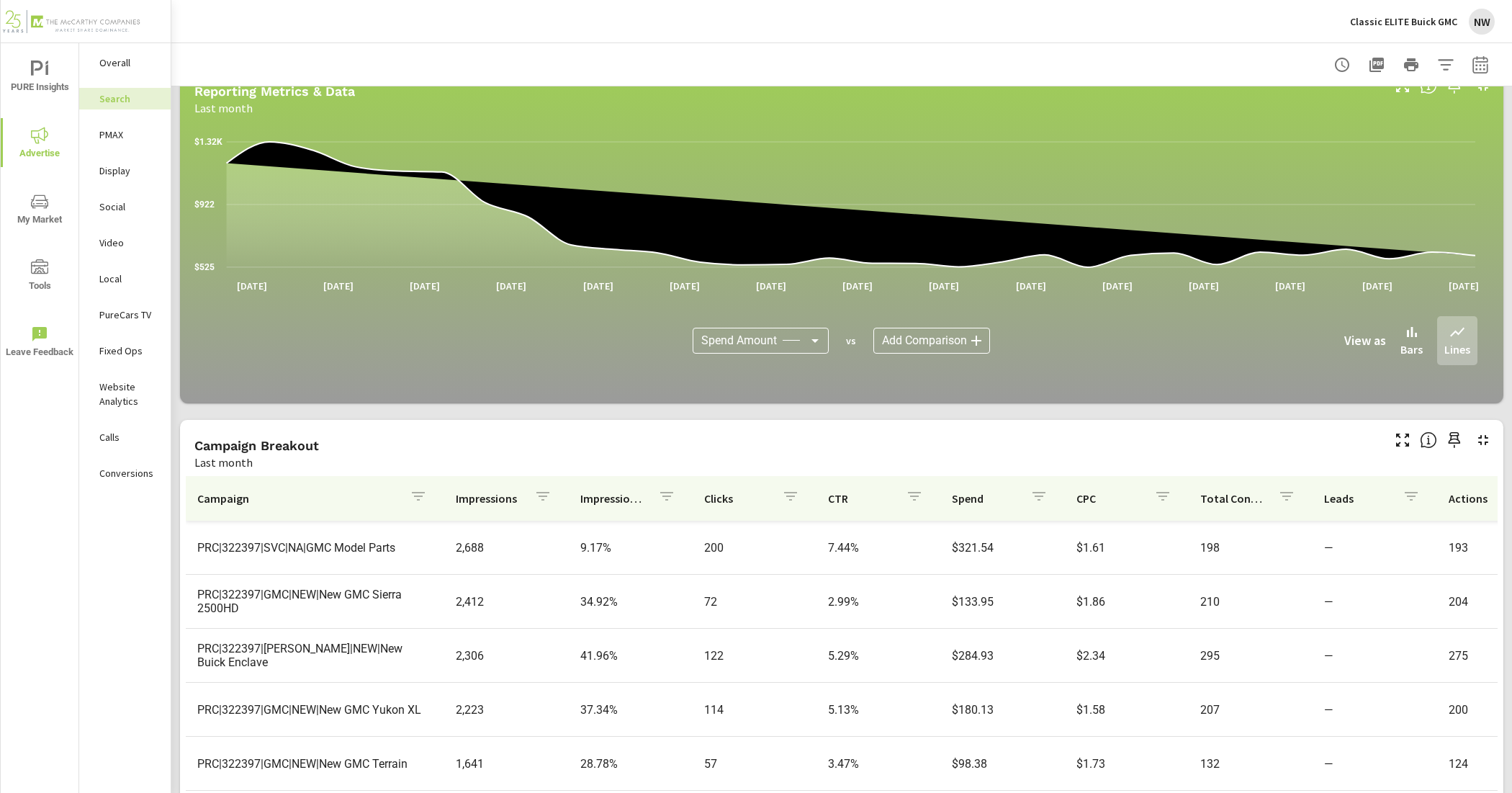
scroll to position [900, 0]
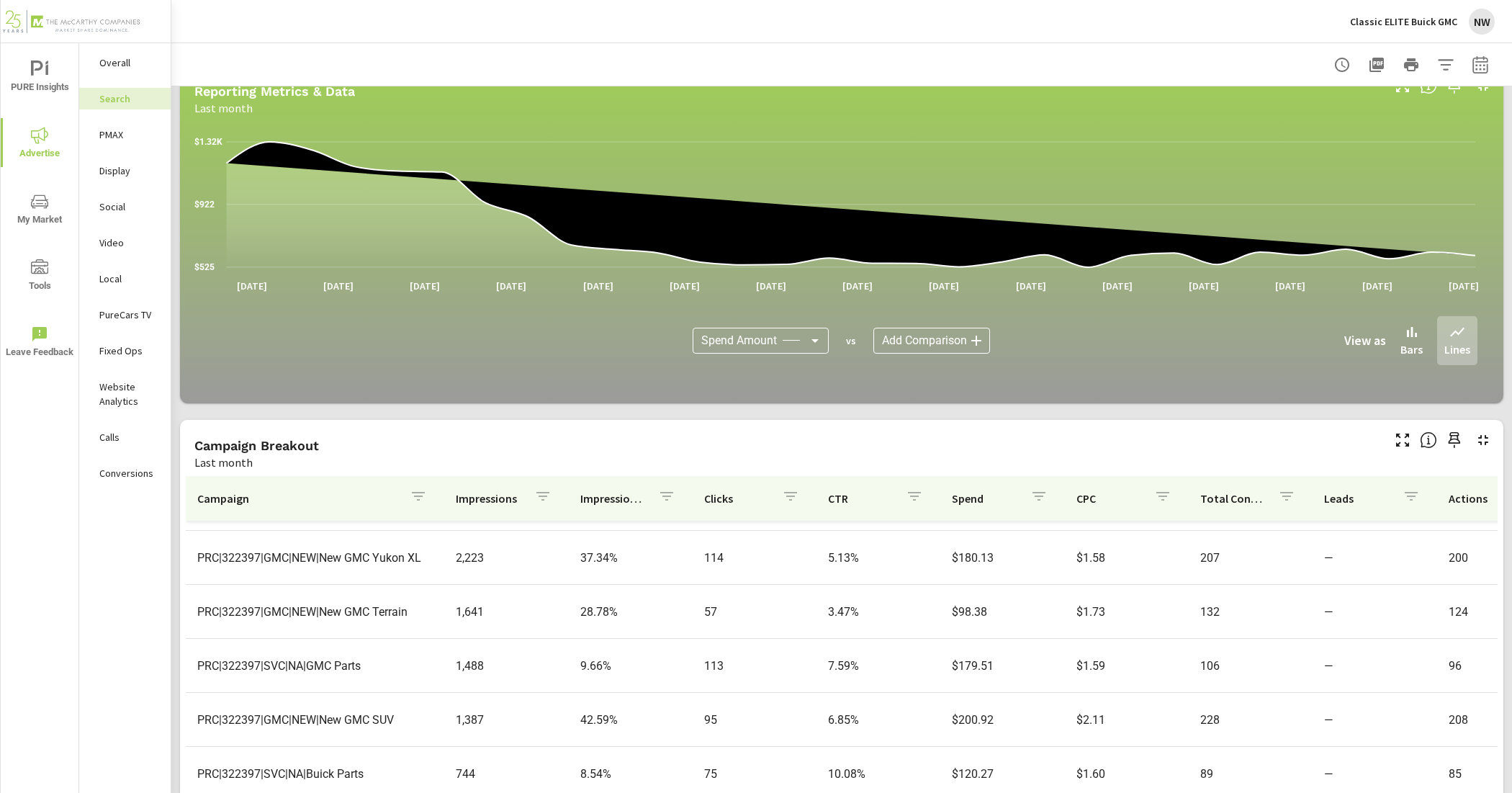
scroll to position [990, 0]
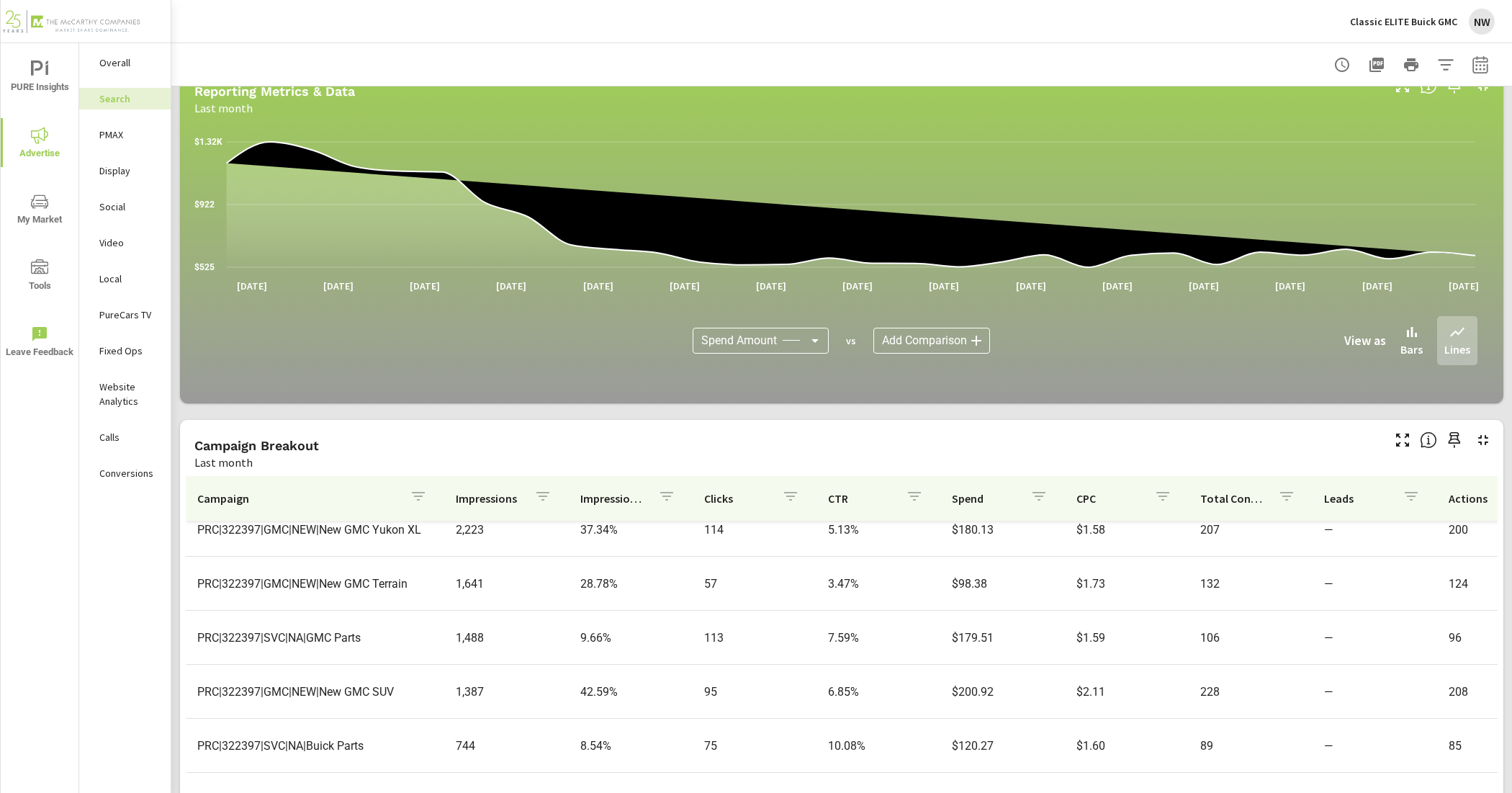
scroll to position [1080, 0]
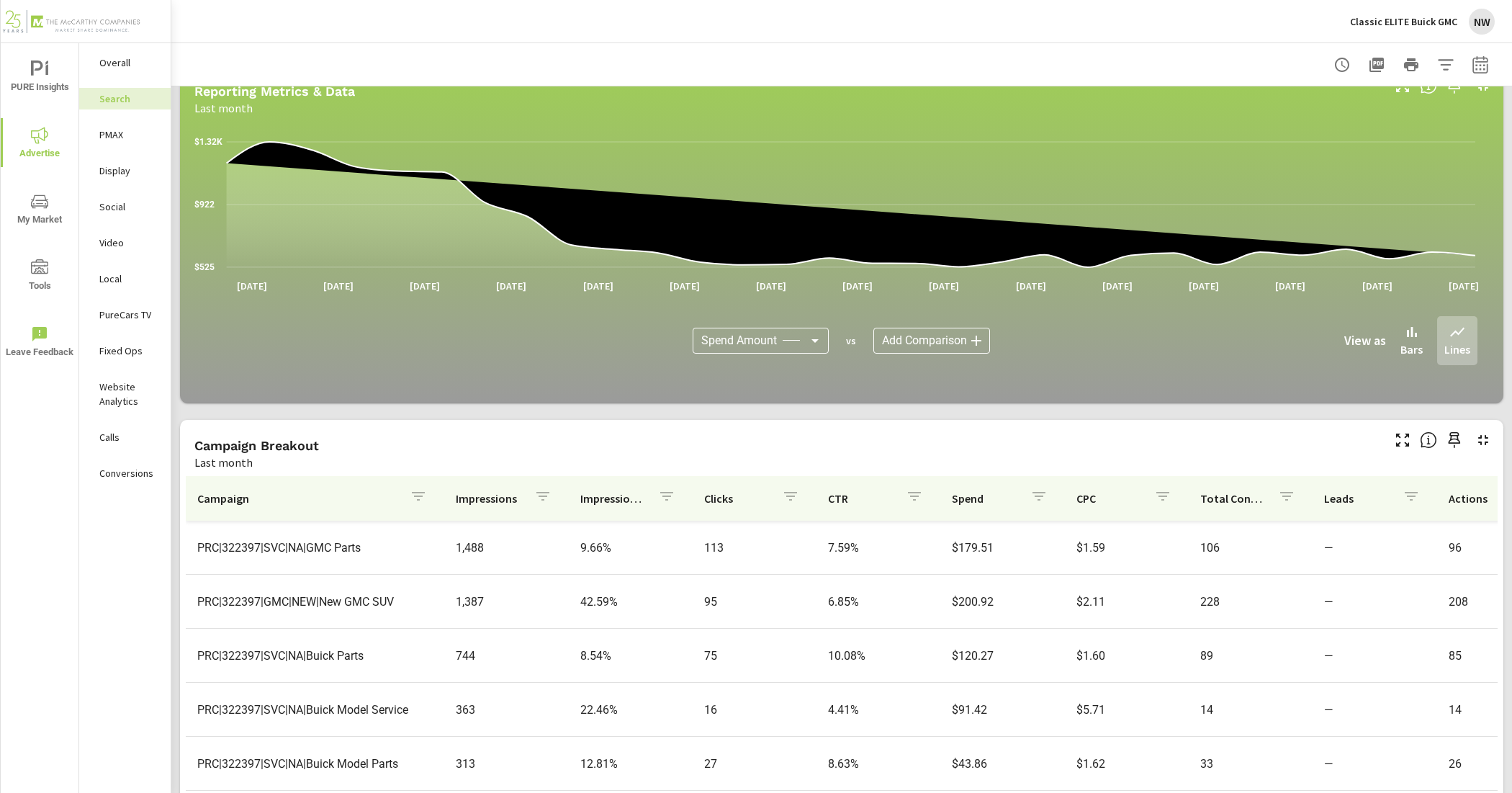
scroll to position [1146, 0]
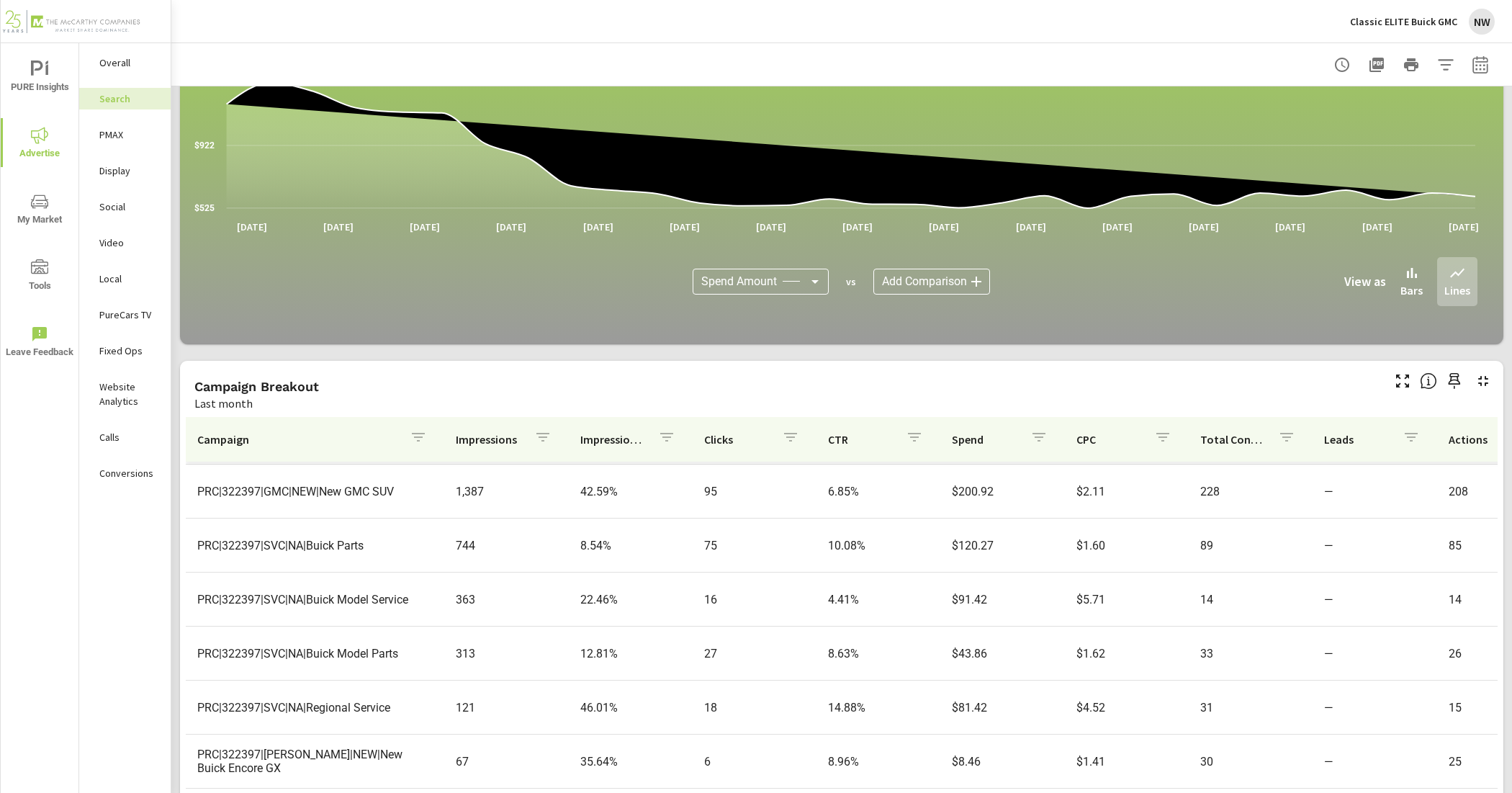
scroll to position [828, 0]
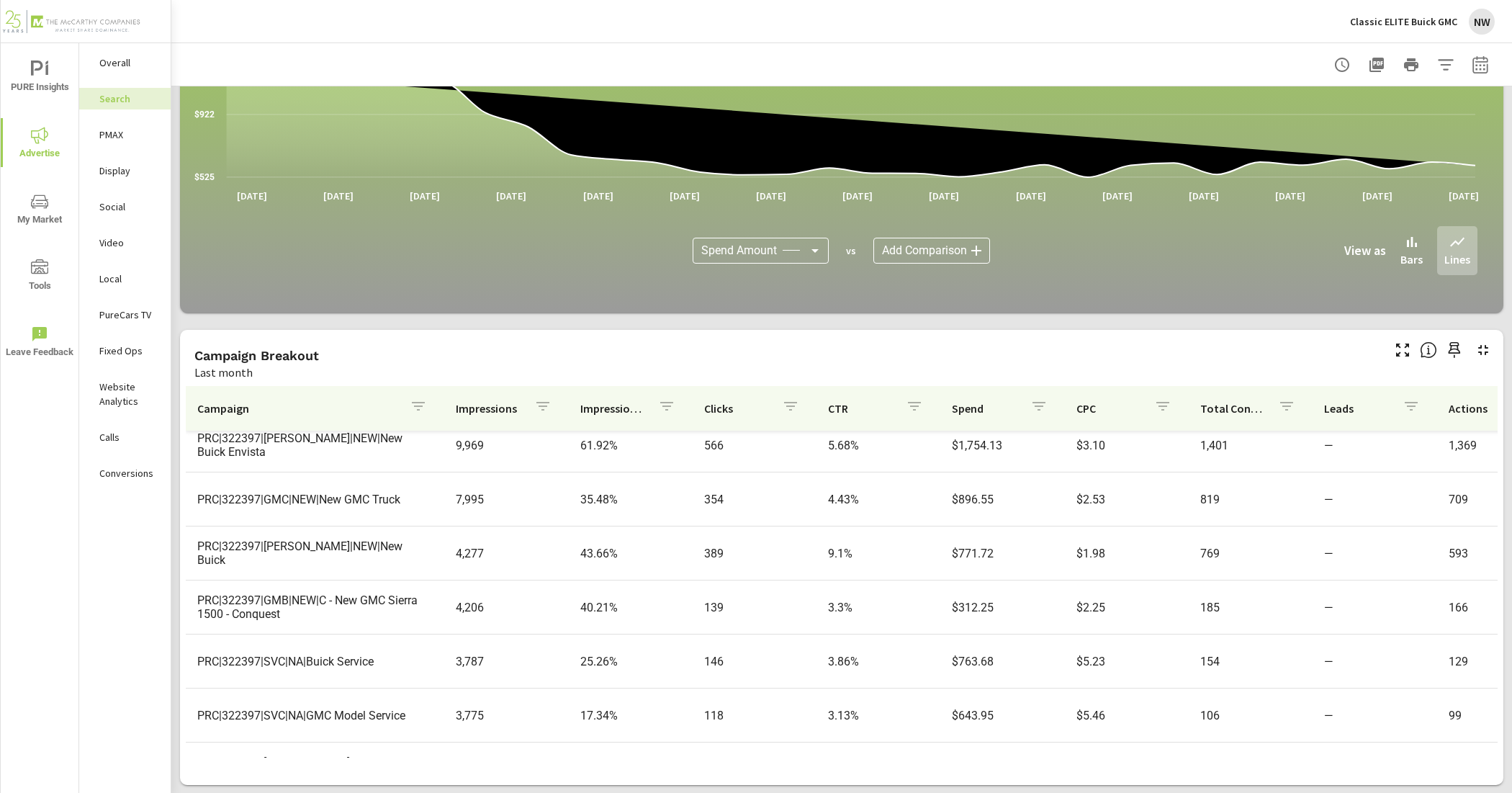
scroll to position [62, 0]
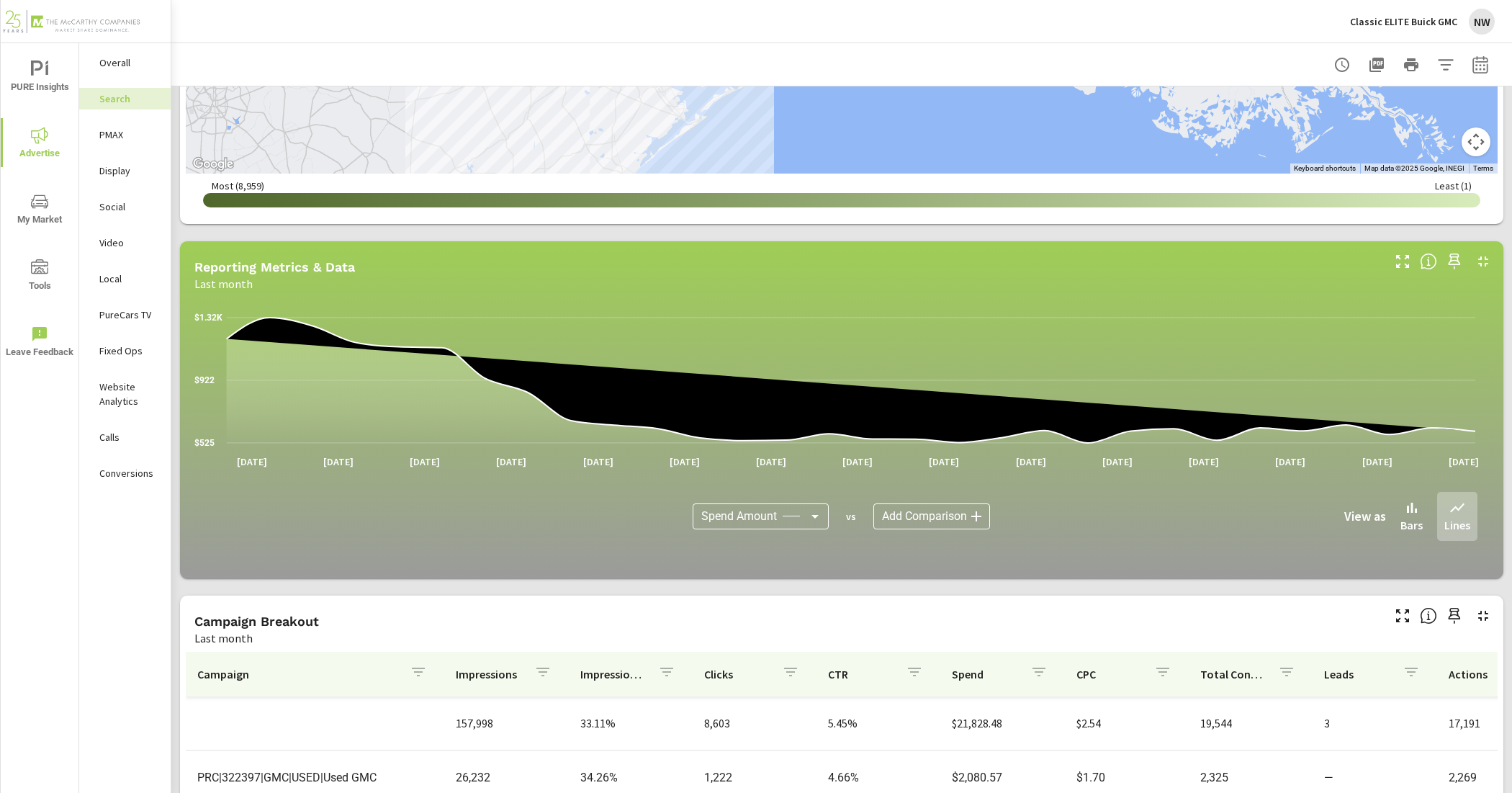
scroll to position [648, 0]
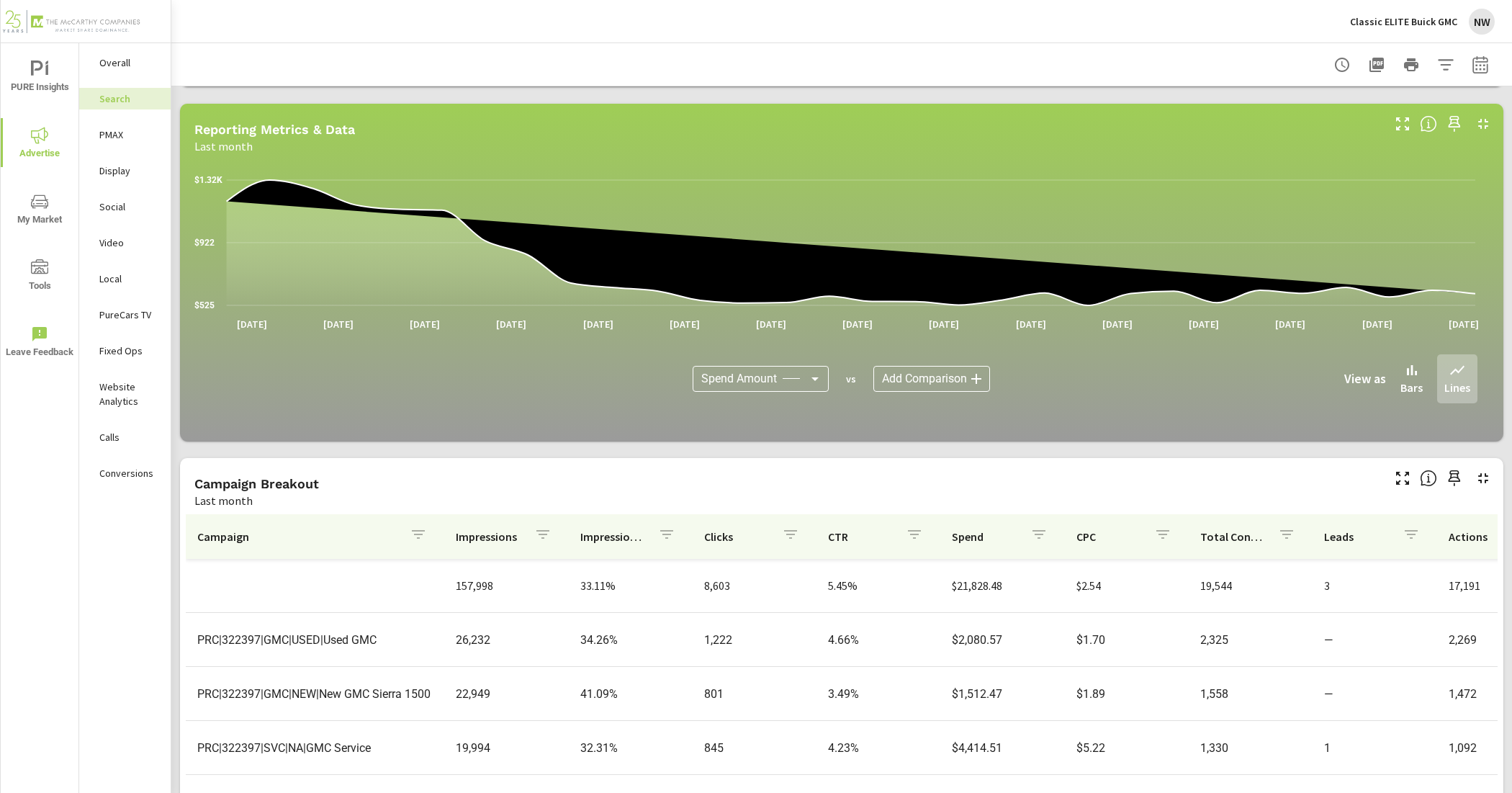
scroll to position [828, 0]
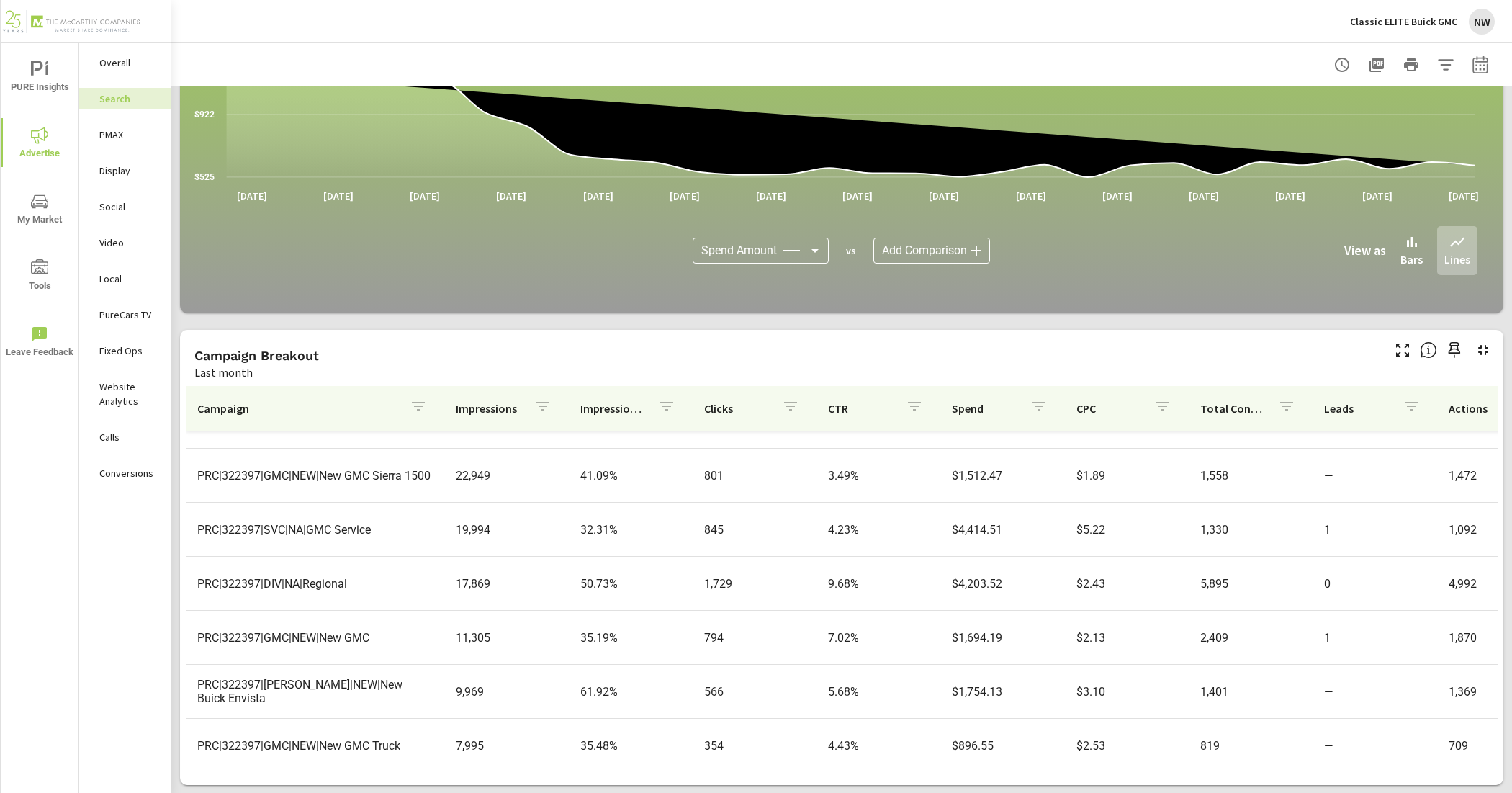
scroll to position [180, 0]
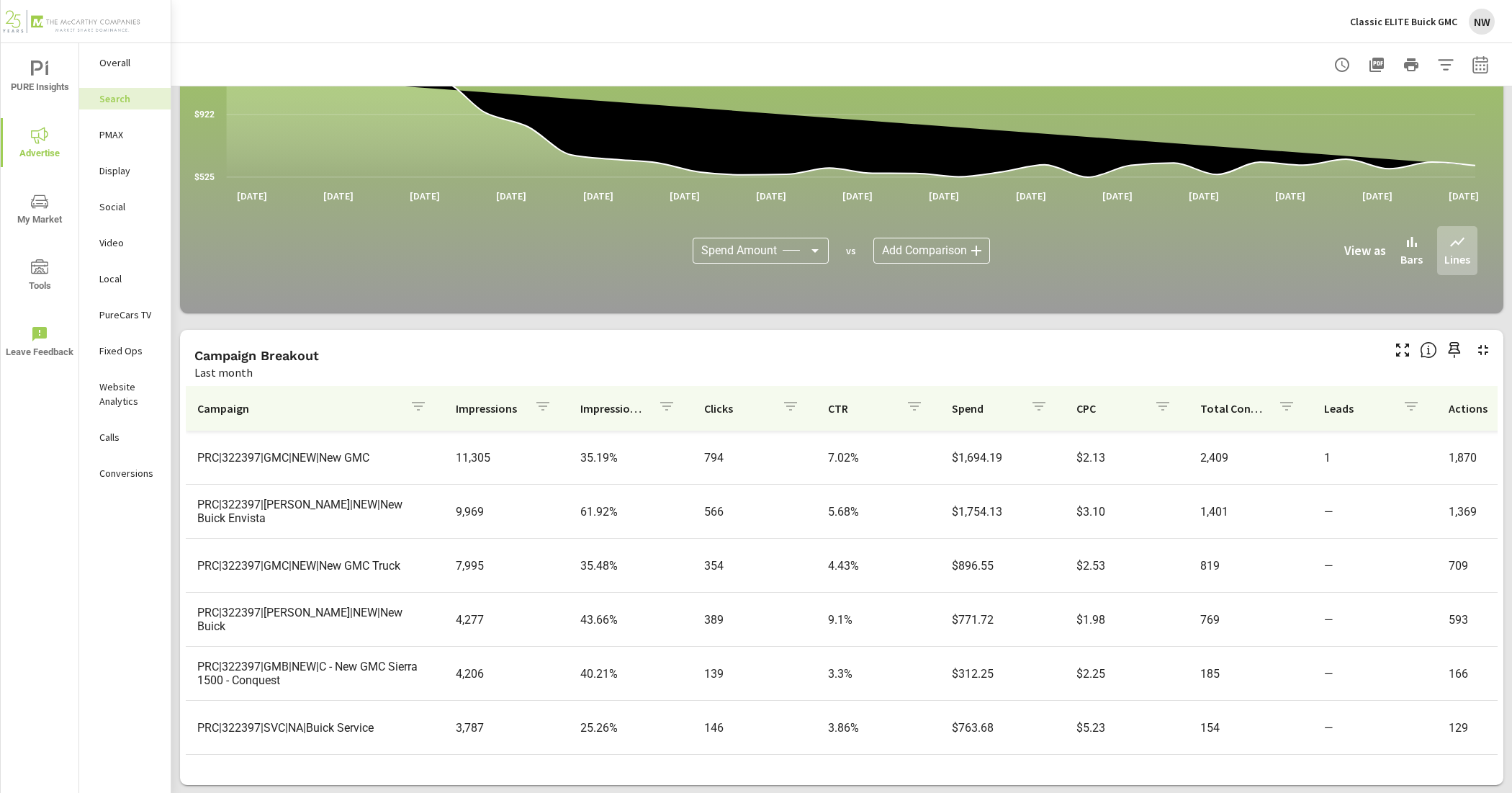
scroll to position [360, 0]
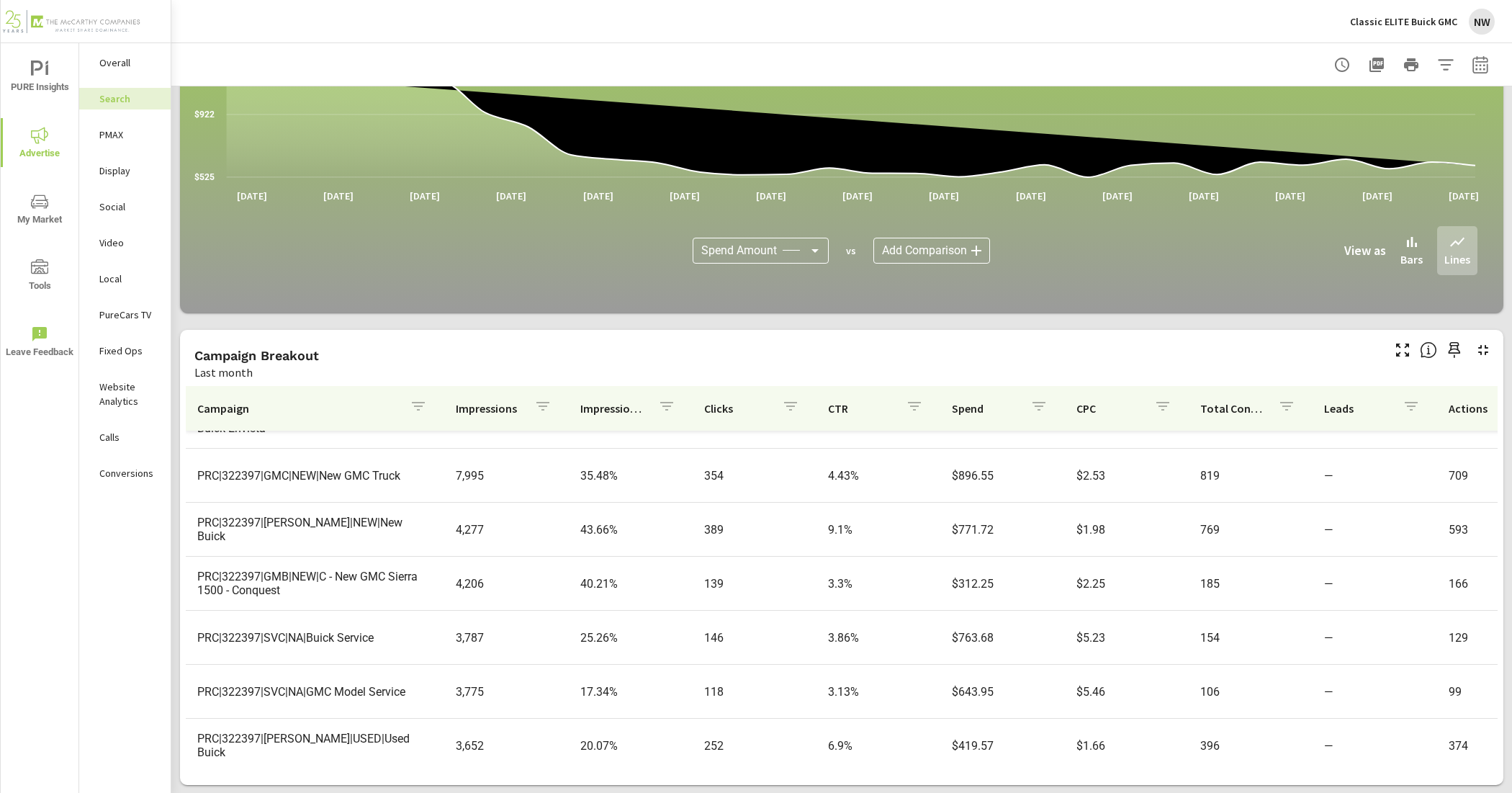
scroll to position [450, 0]
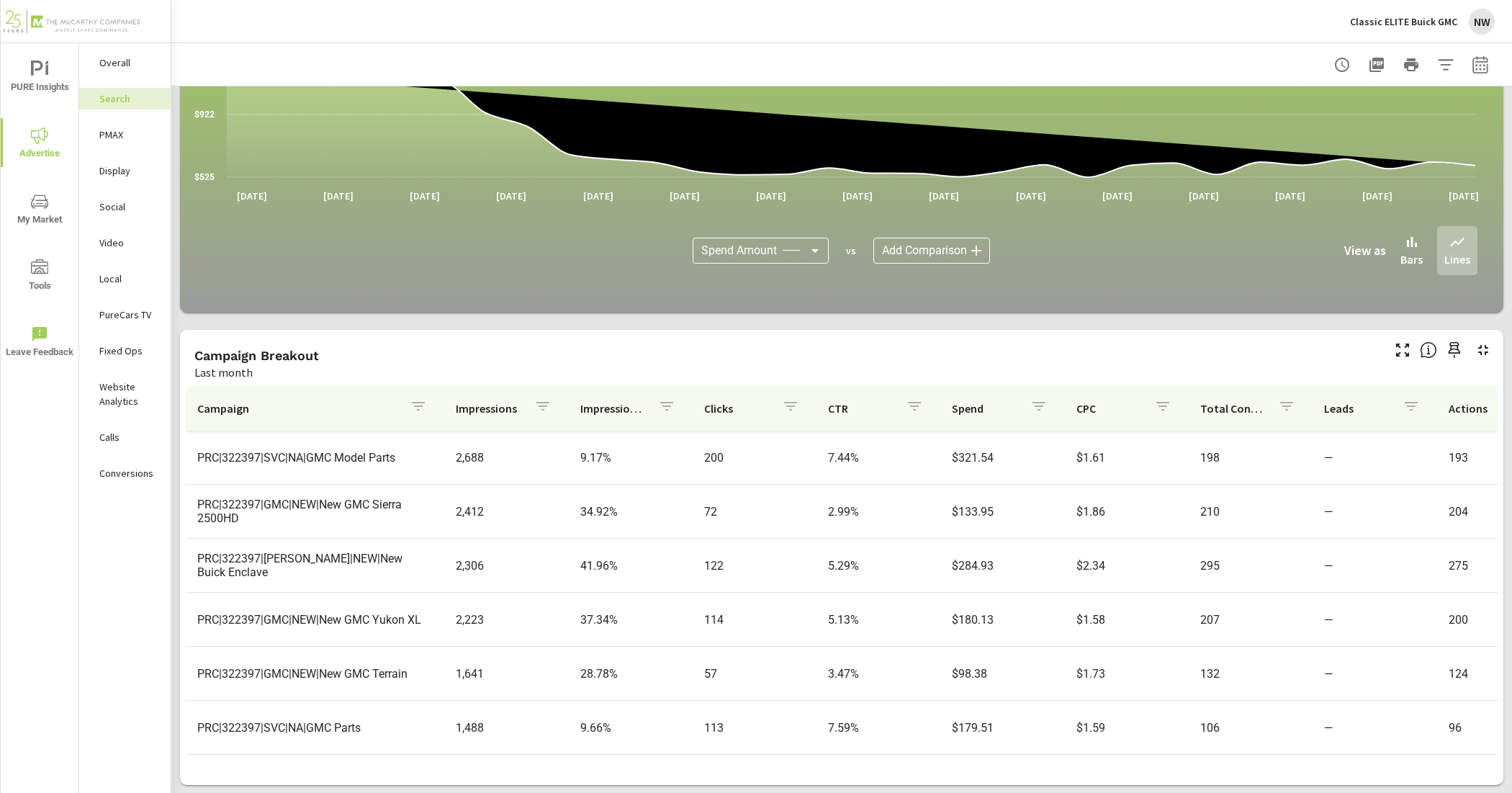
scroll to position [900, 0]
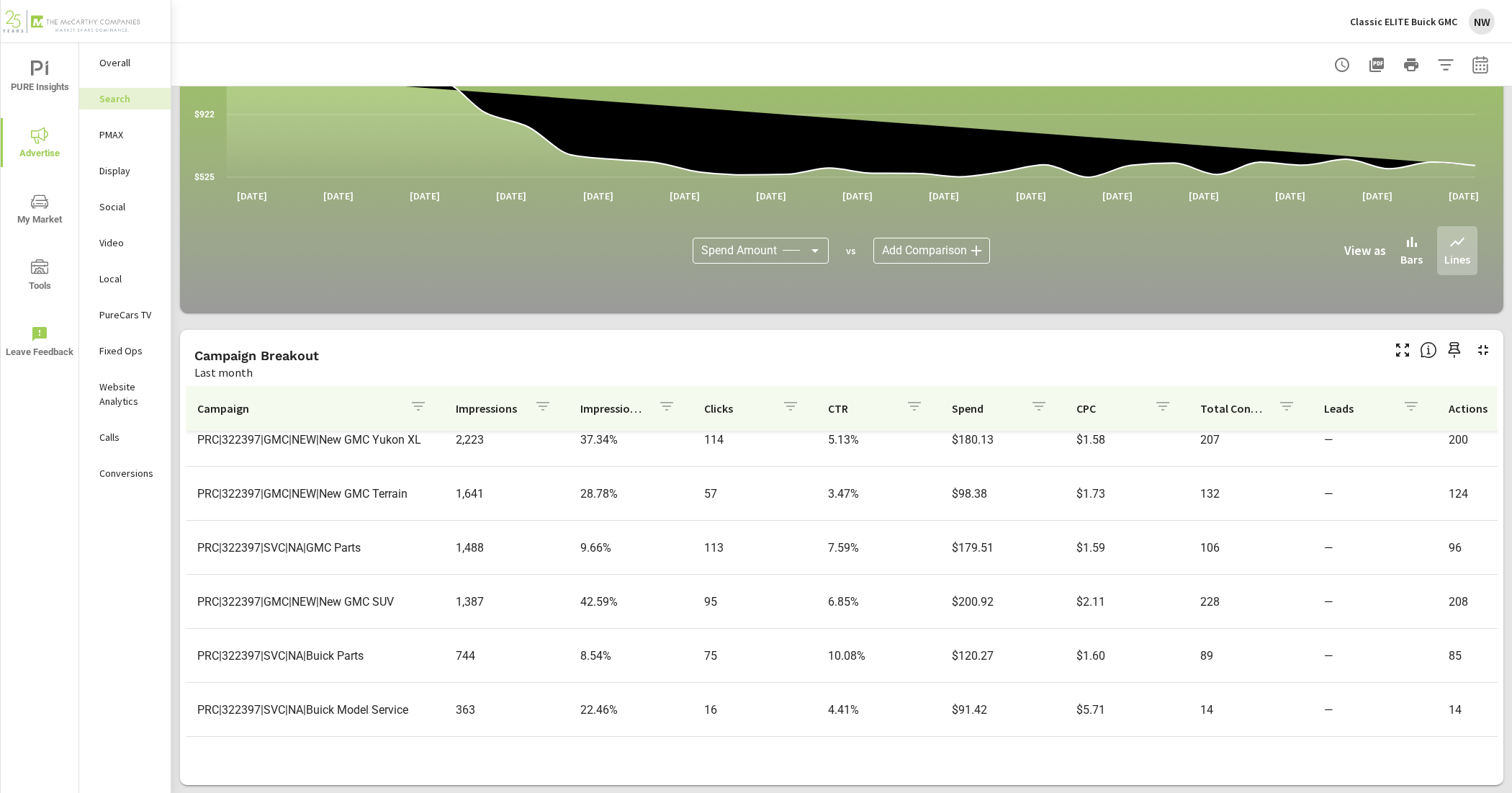
scroll to position [1080, 0]
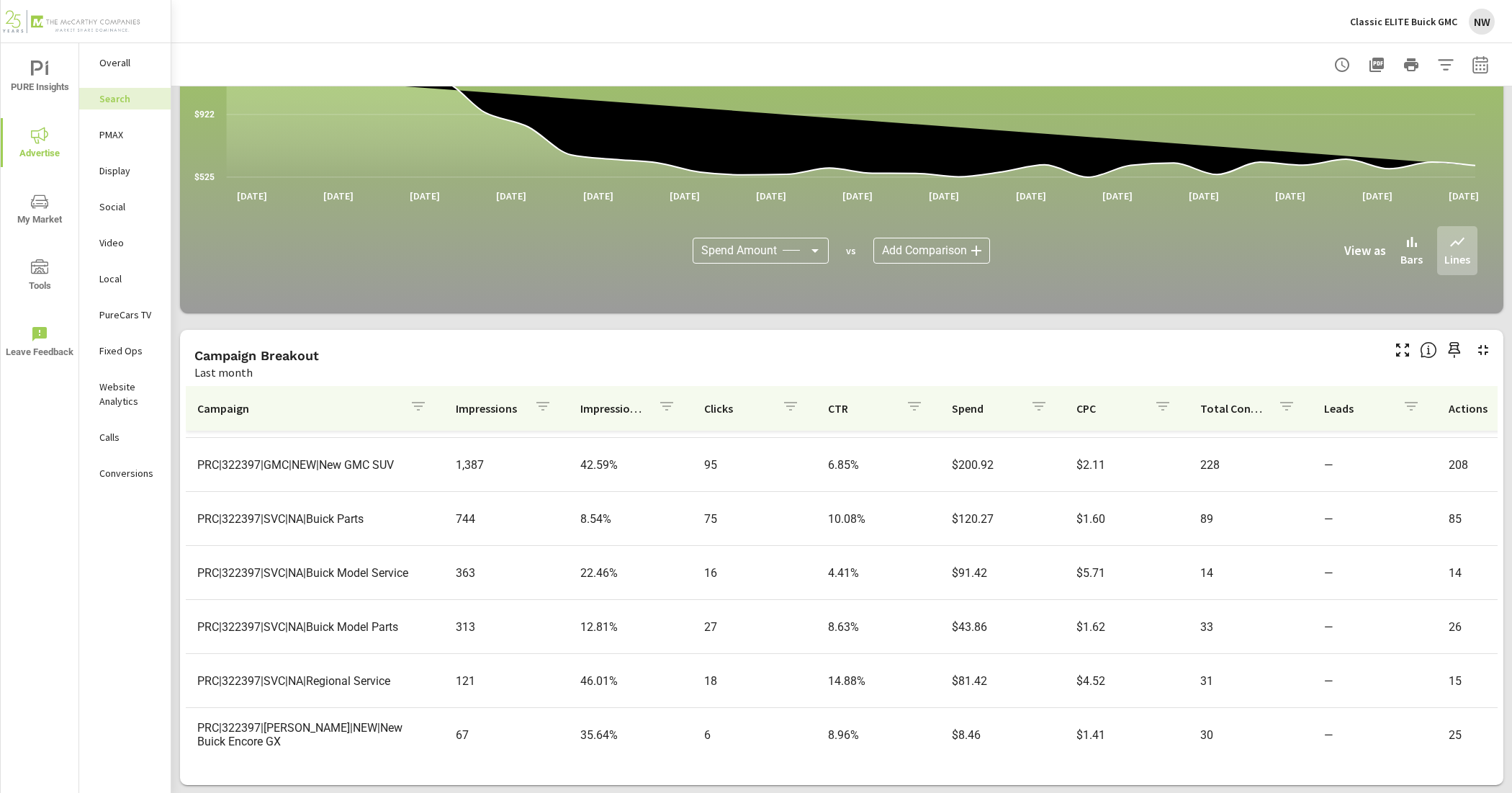
scroll to position [1146, 0]
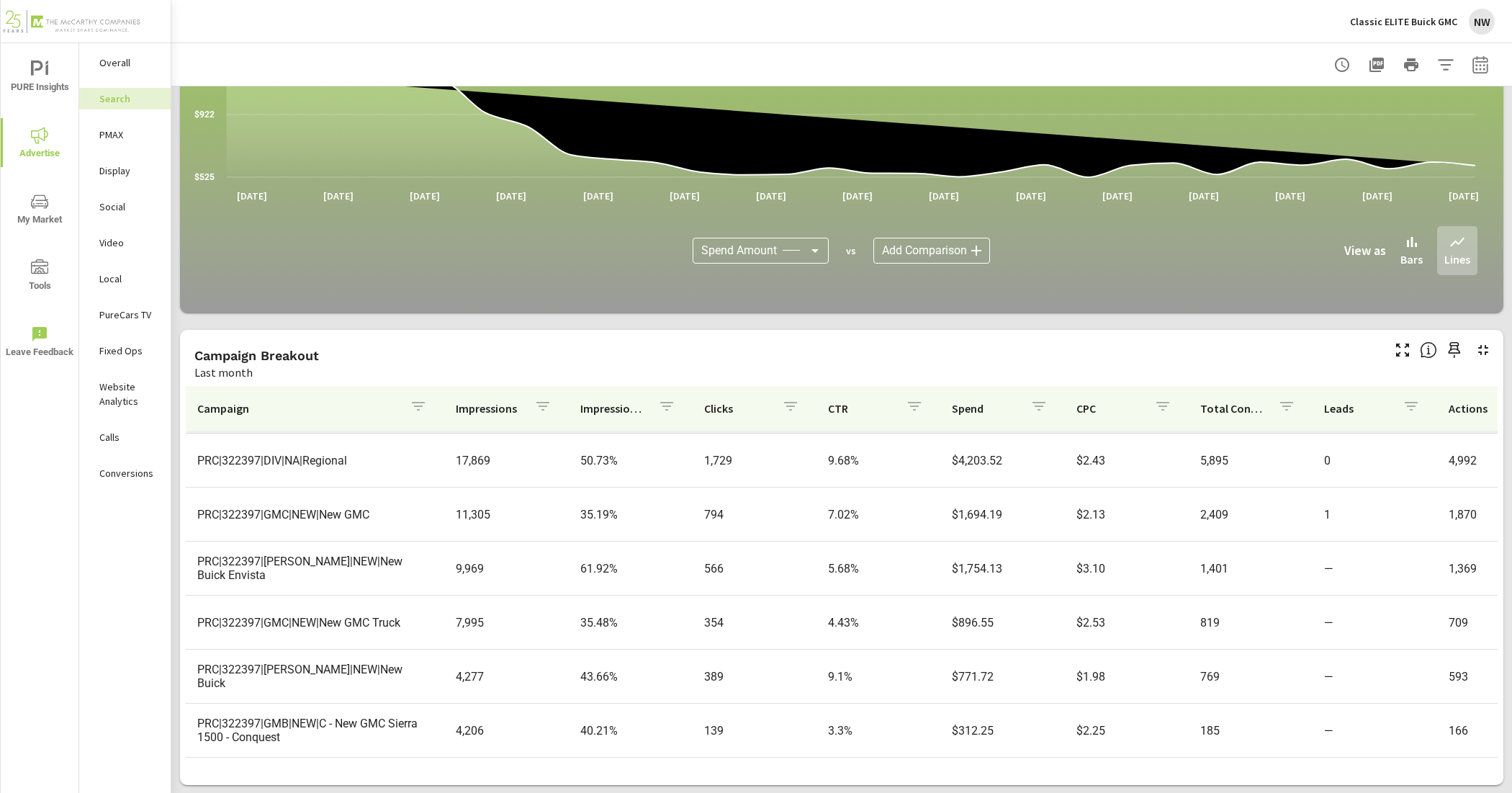
scroll to position [157, 0]
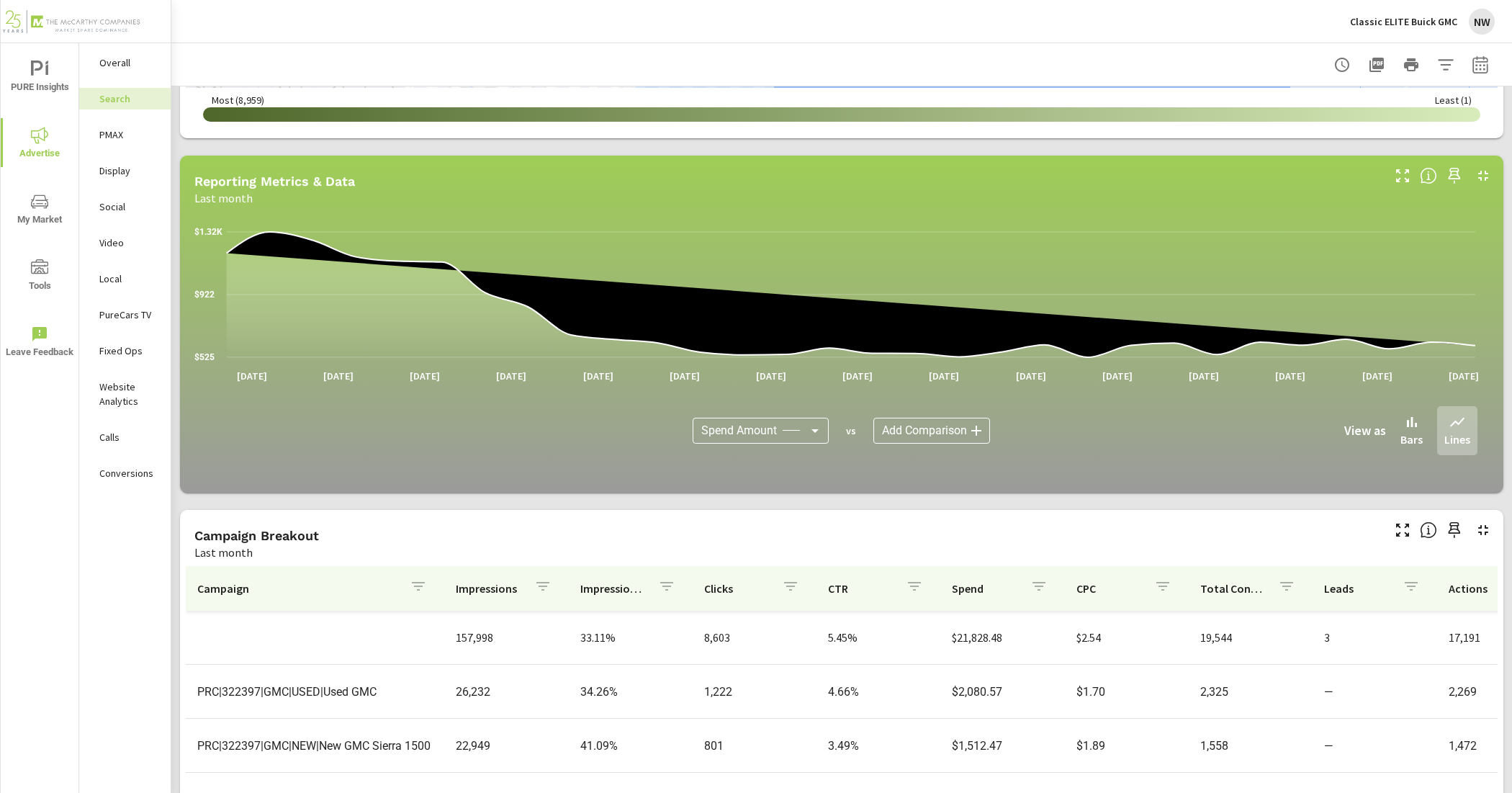
scroll to position [828, 0]
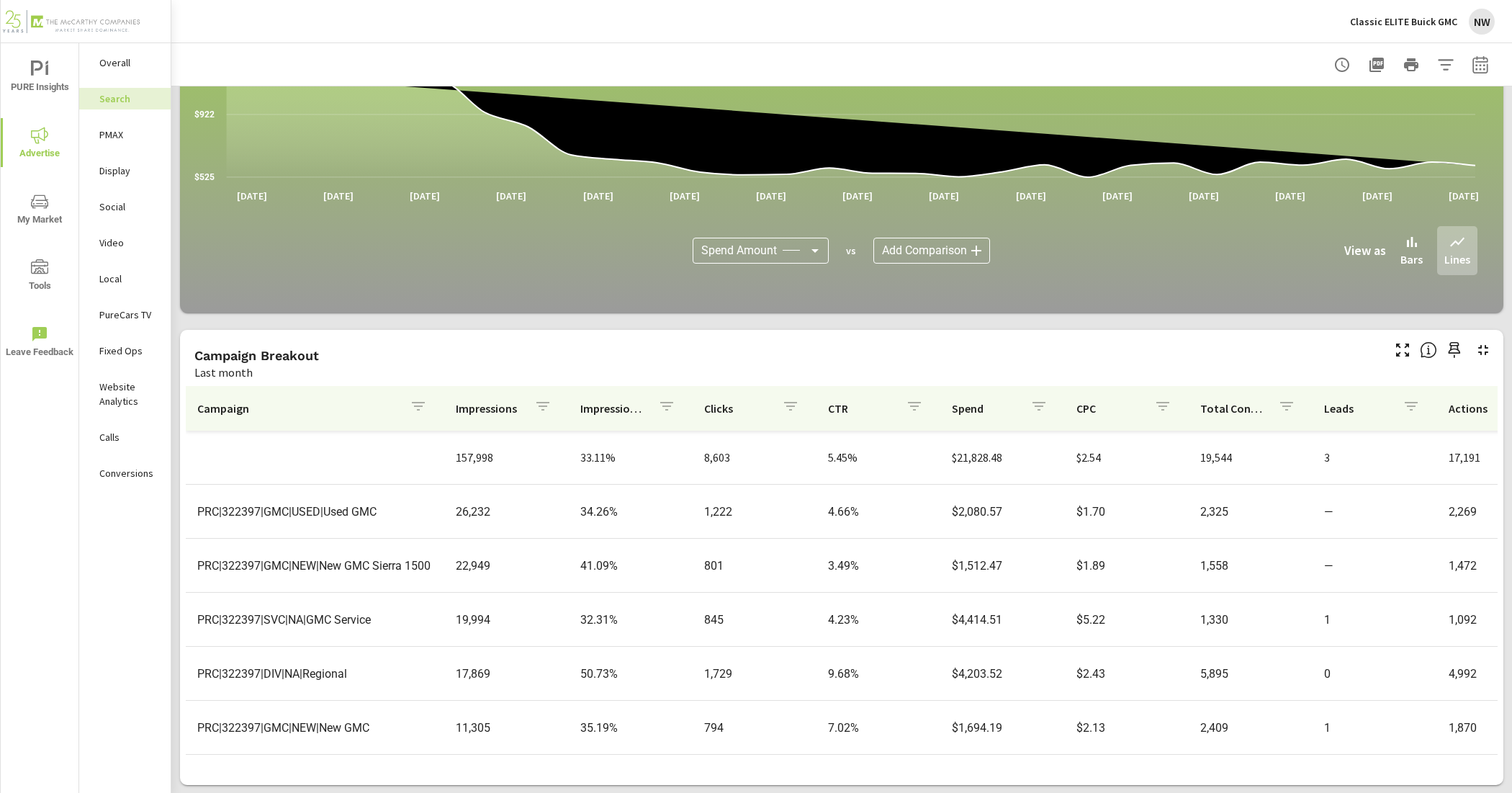
scroll to position [90, 0]
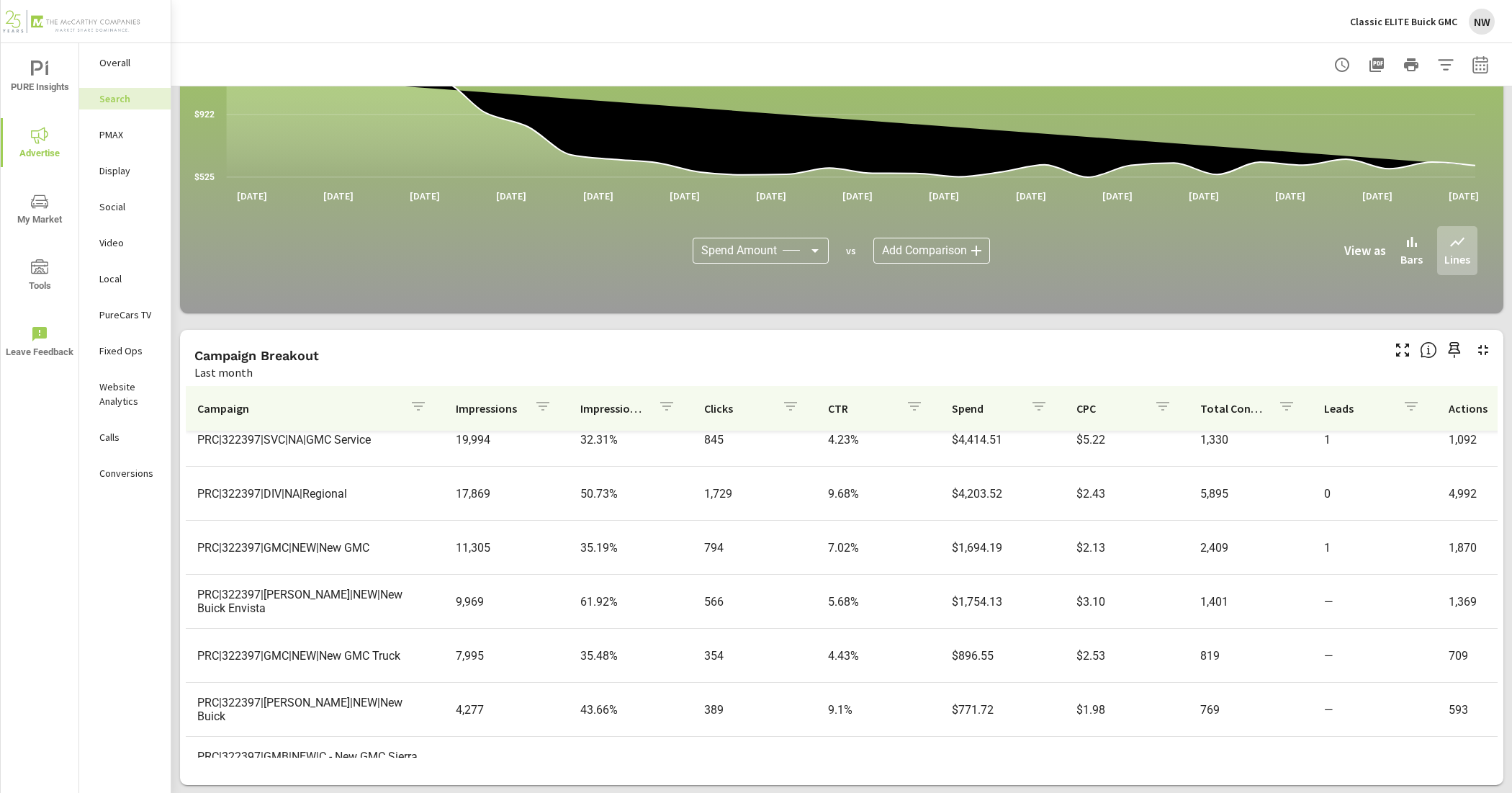
scroll to position [270, 0]
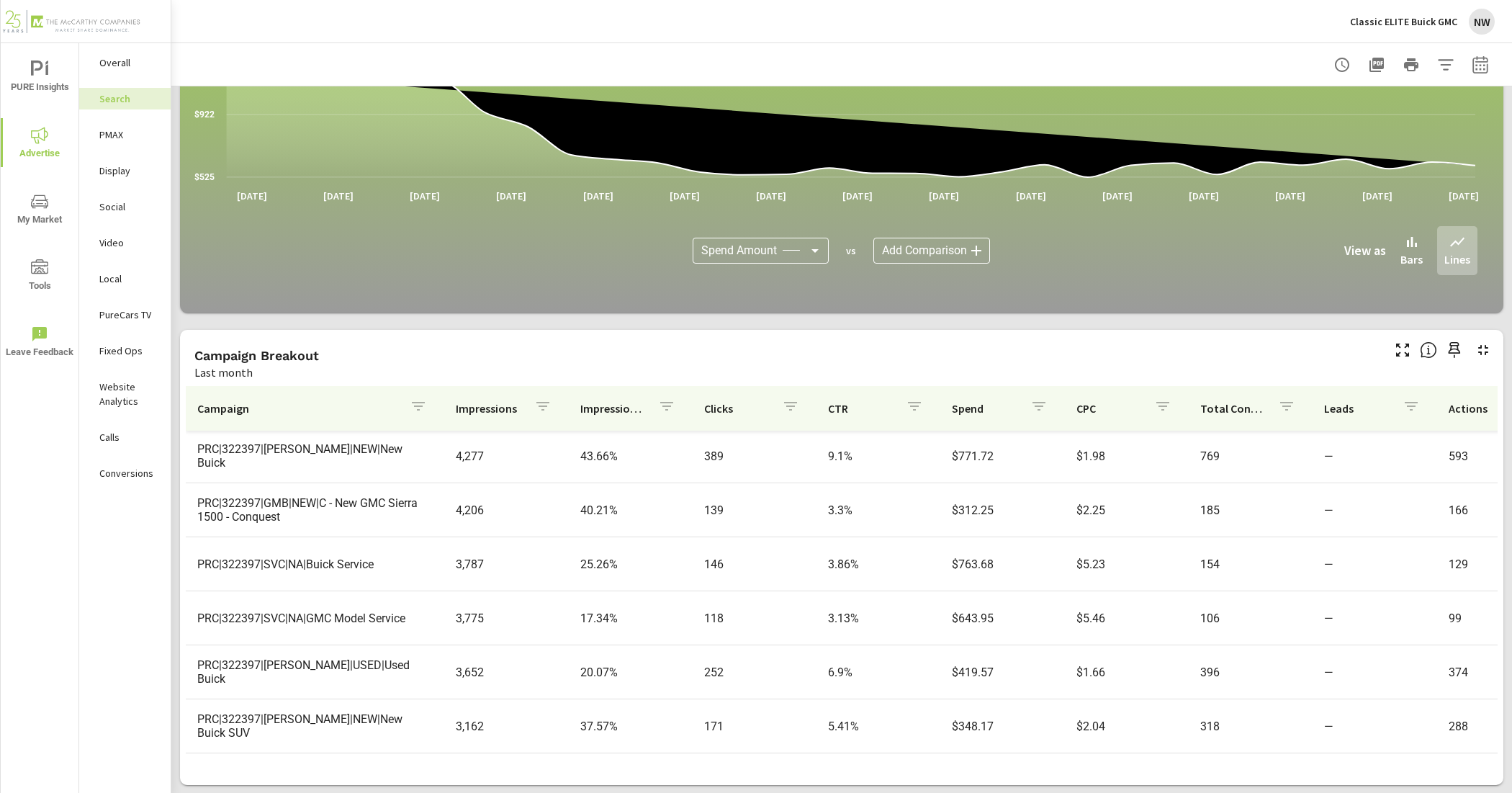
scroll to position [450, 0]
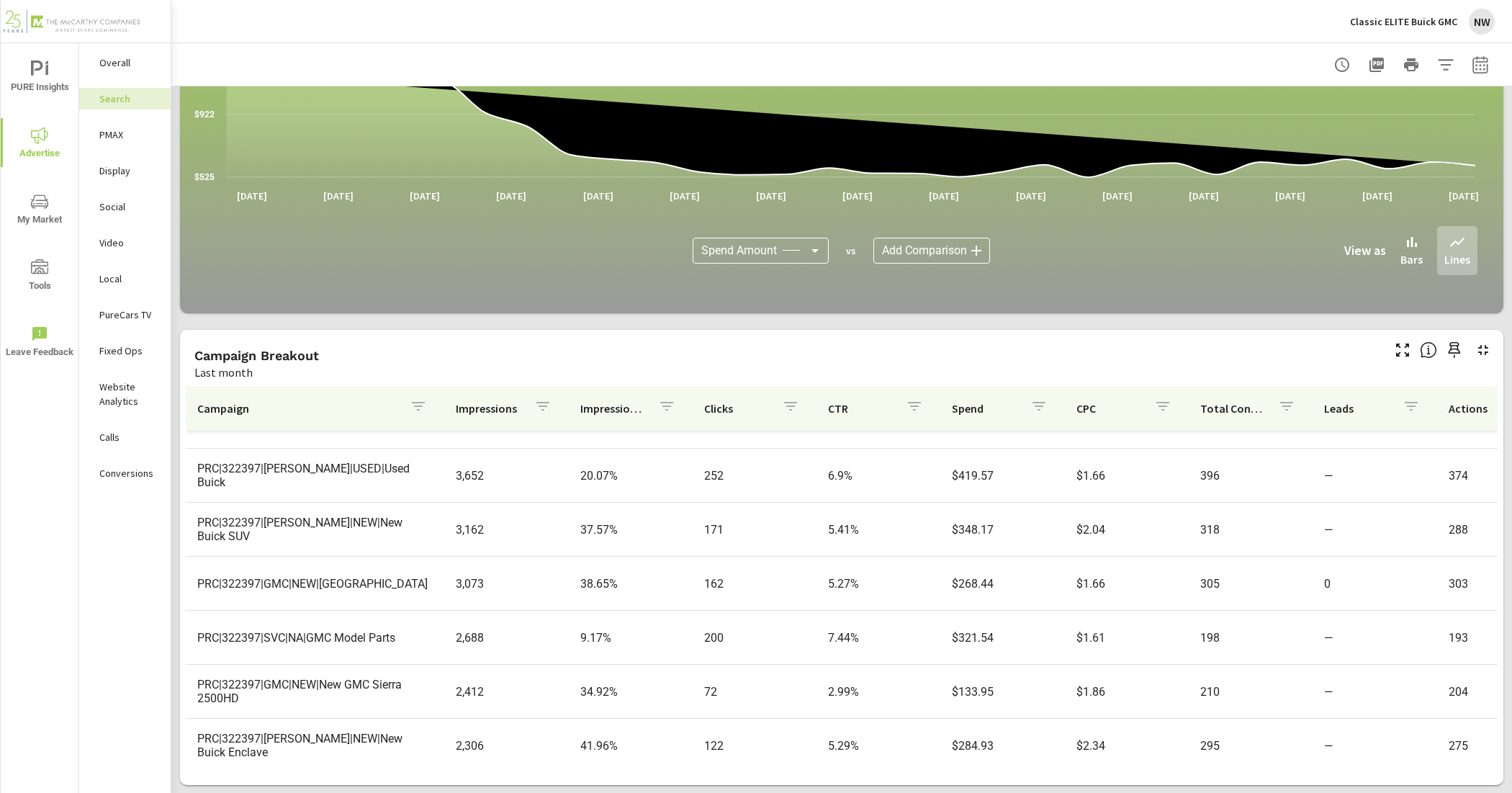
scroll to position [720, 0]
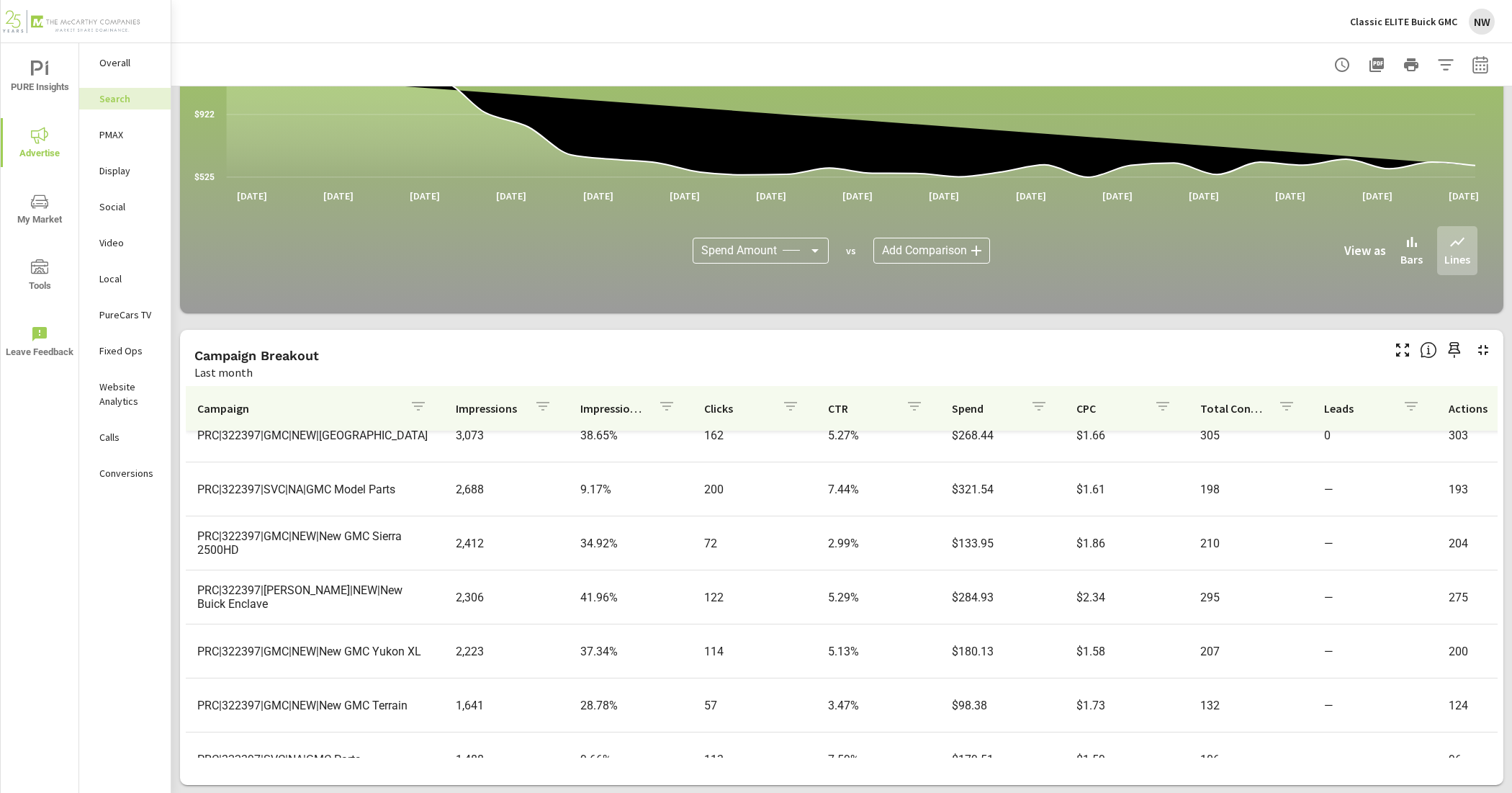
scroll to position [810, 0]
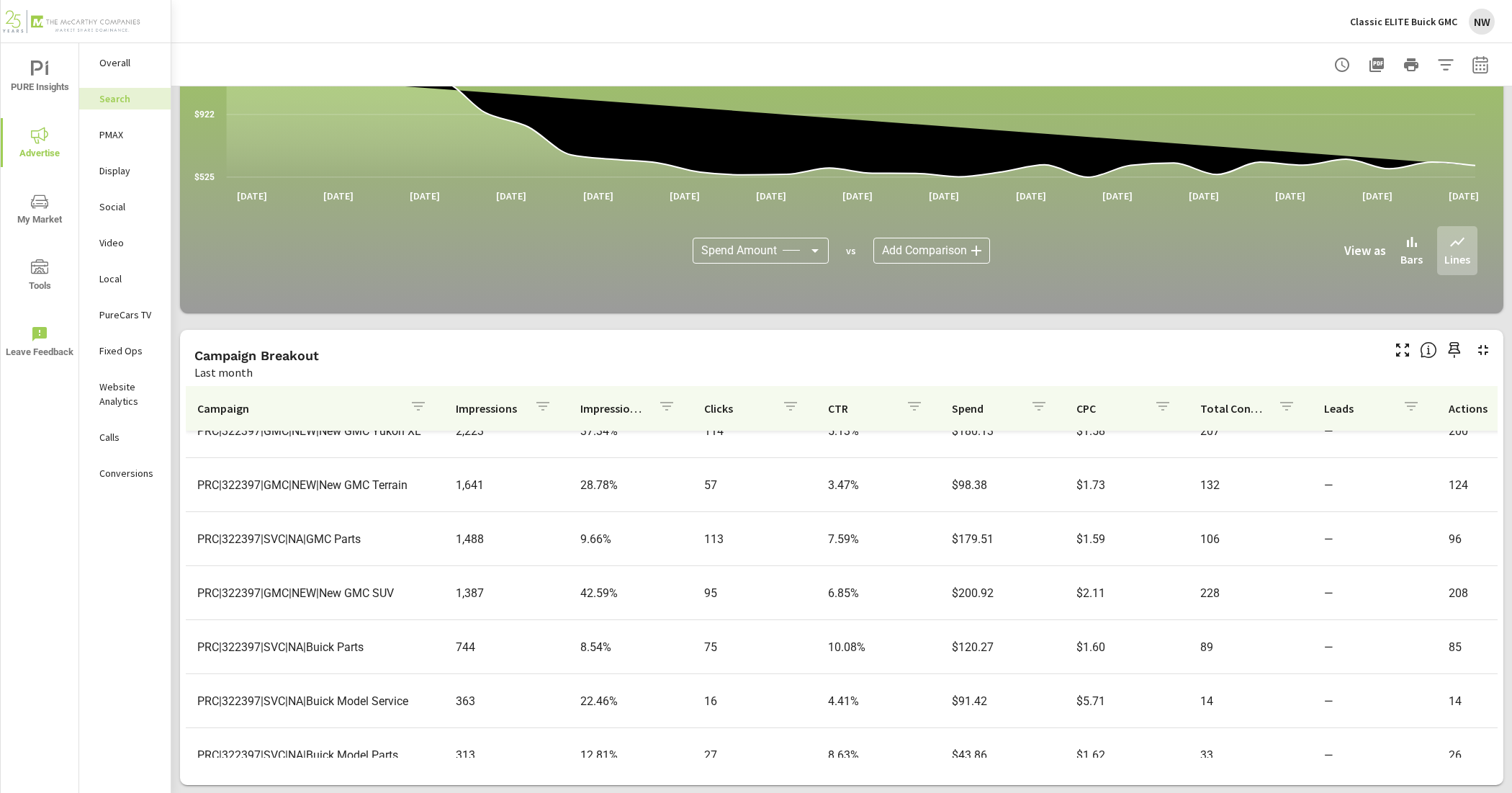
scroll to position [1080, 0]
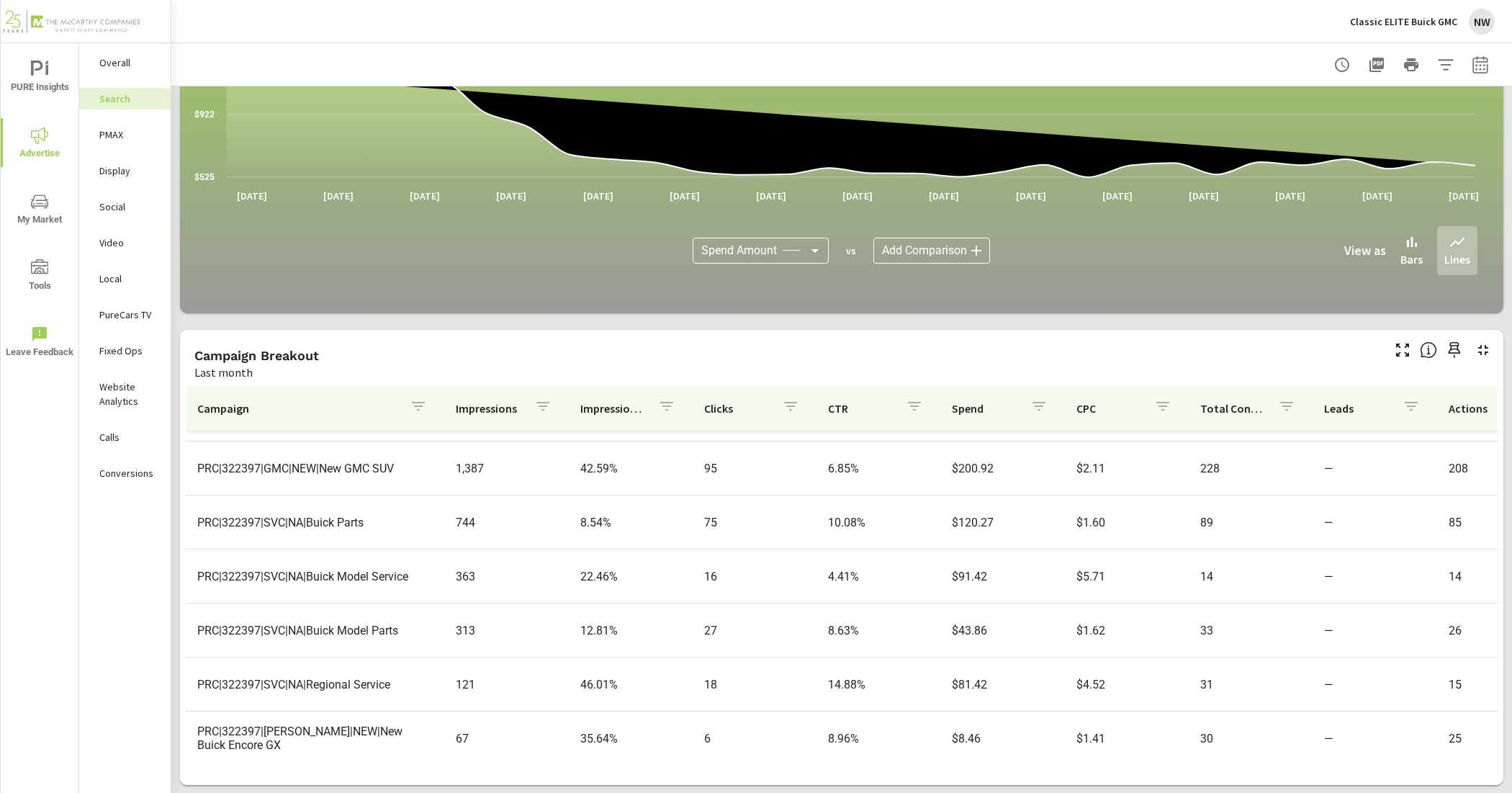
scroll to position [1146, 0]
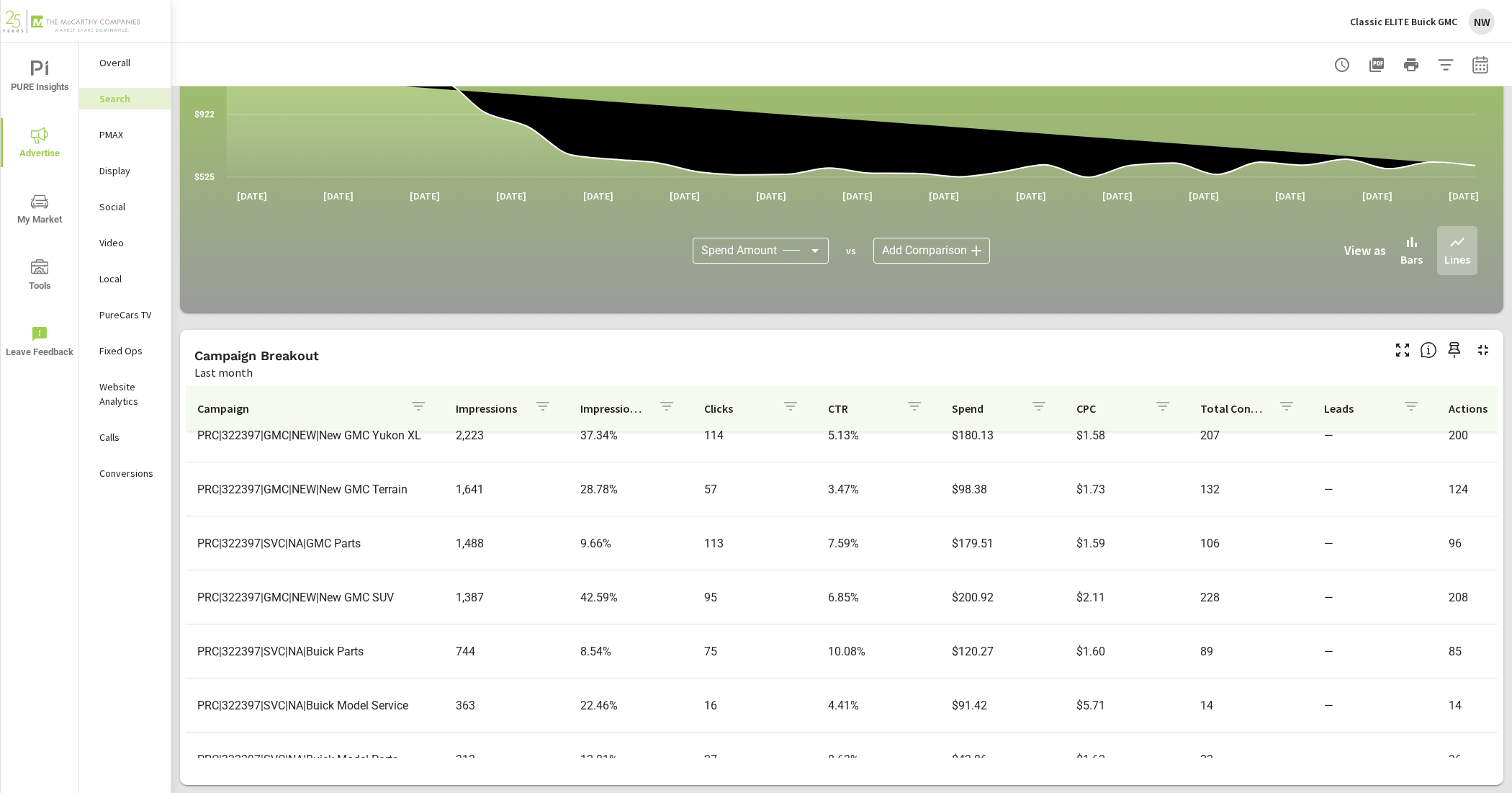
scroll to position [876, 0]
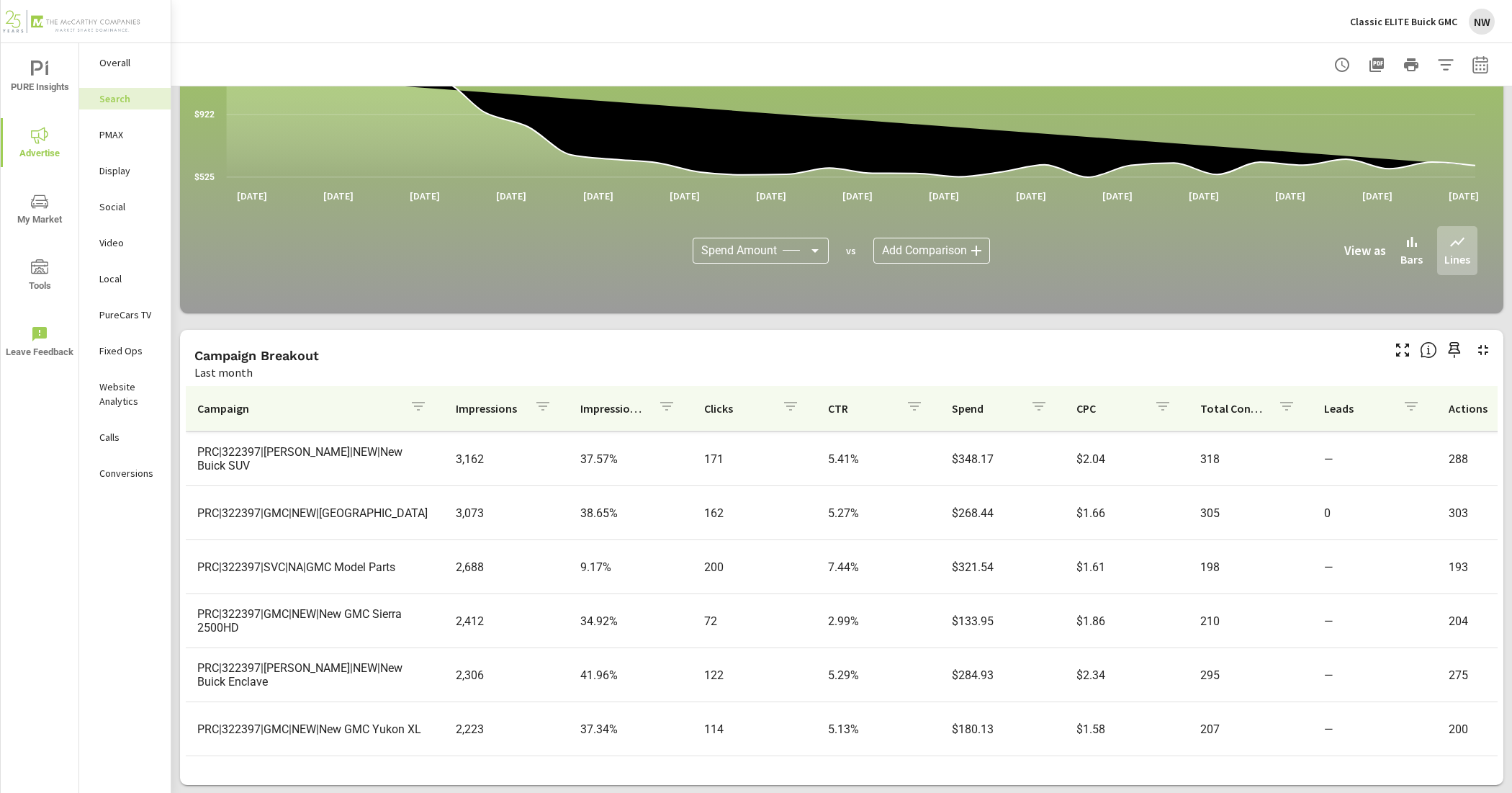
scroll to position [697, 0]
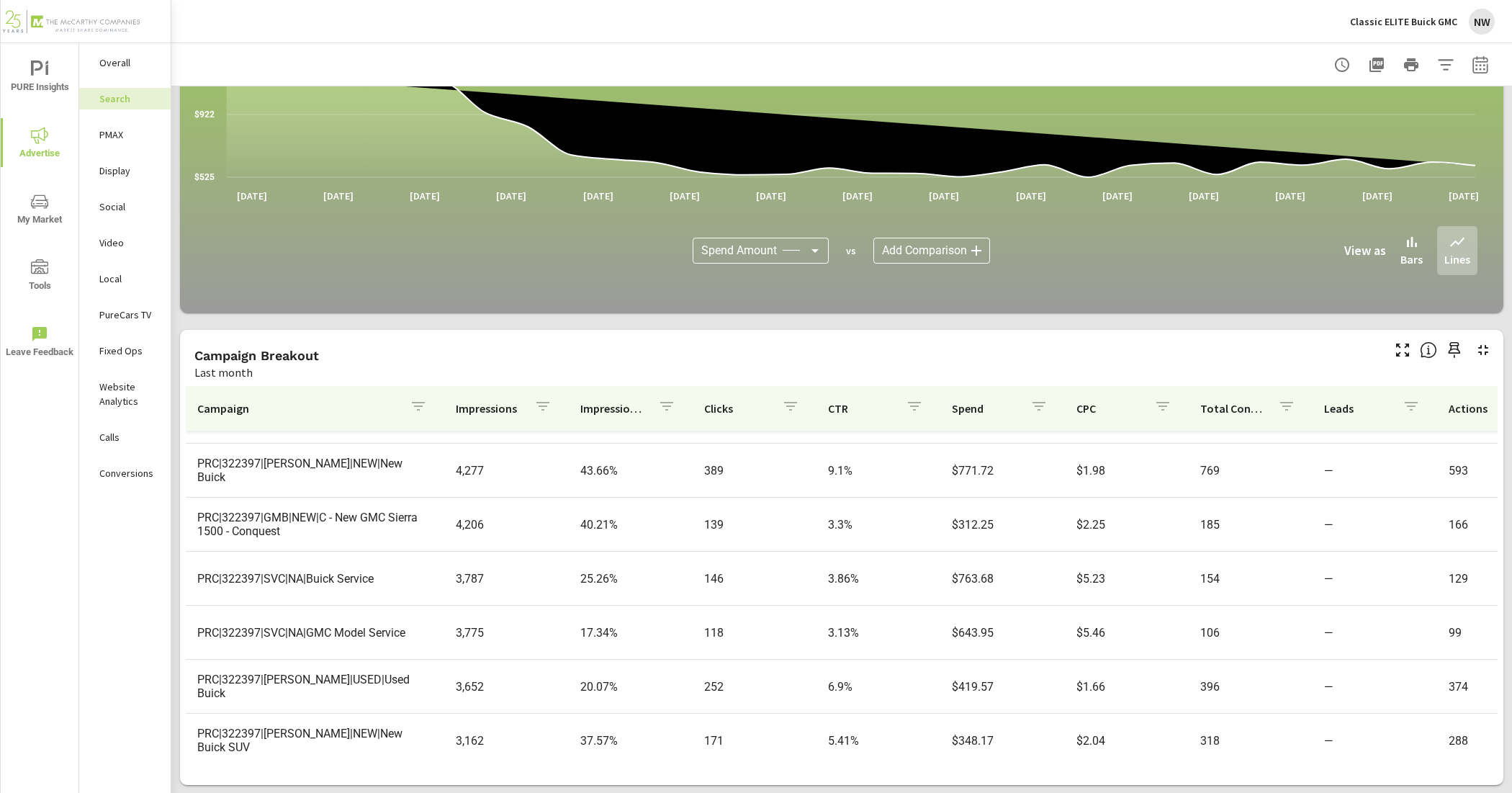
scroll to position [336, 0]
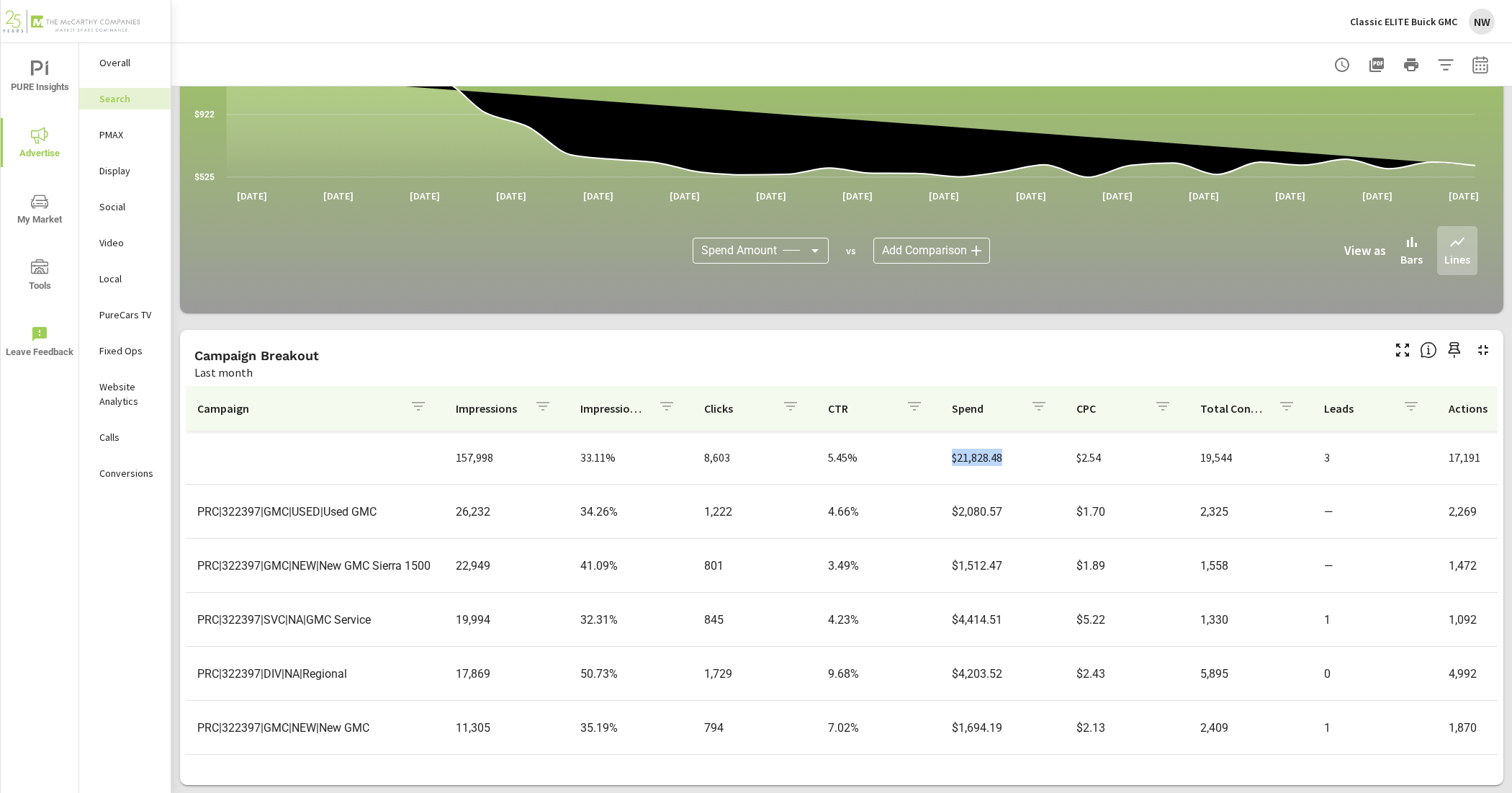
drag, startPoint x: 1012, startPoint y: 467, endPoint x: 944, endPoint y: 461, distance: 68.3
click at [952, 461] on p "$21,828.48" at bounding box center [1003, 457] width 101 height 17
click at [965, 473] on td "$21,828.48" at bounding box center [1003, 457] width 124 height 40
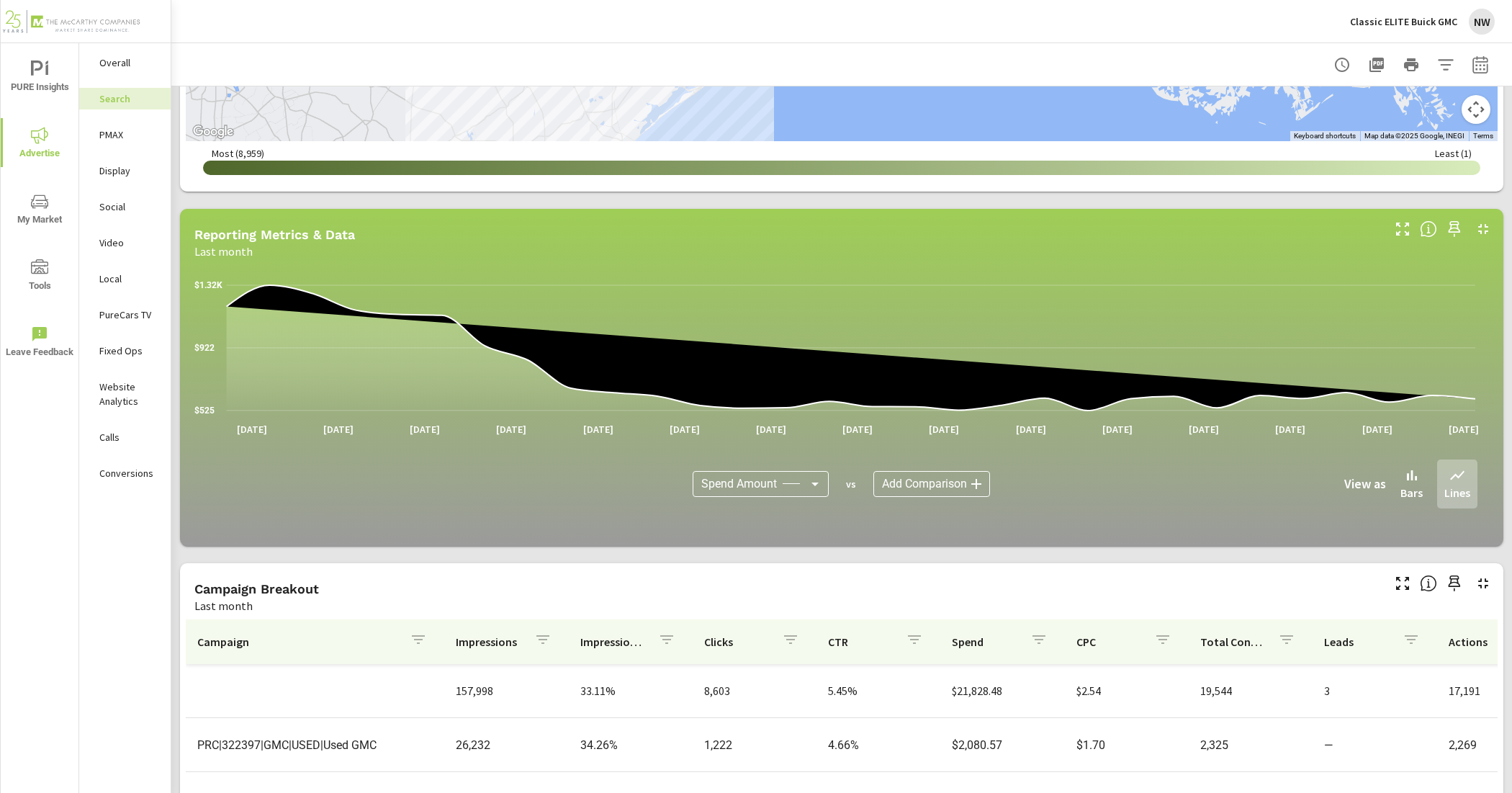
scroll to position [468, 0]
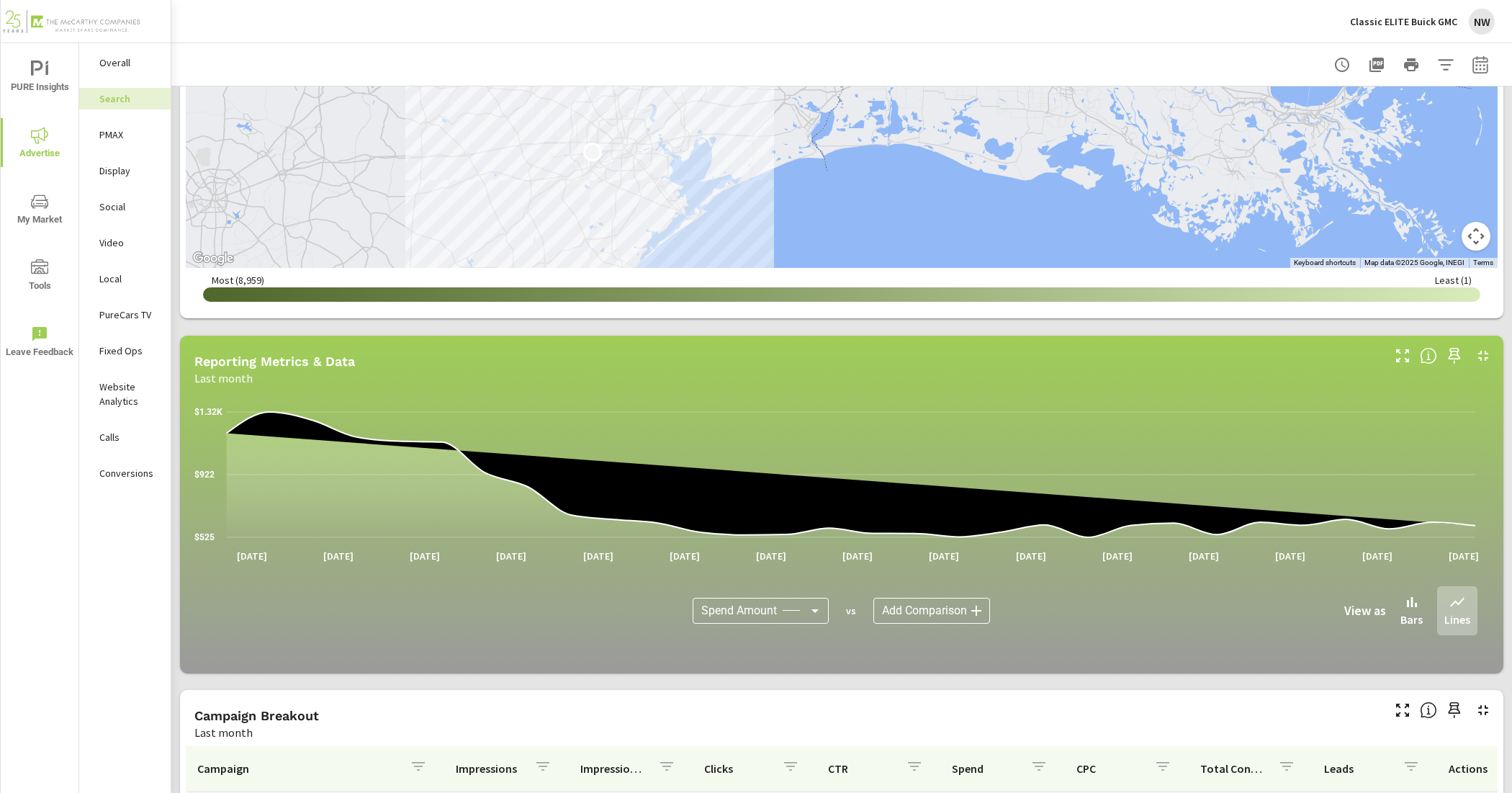
click at [139, 124] on div "PMAX" at bounding box center [124, 134] width 92 height 21
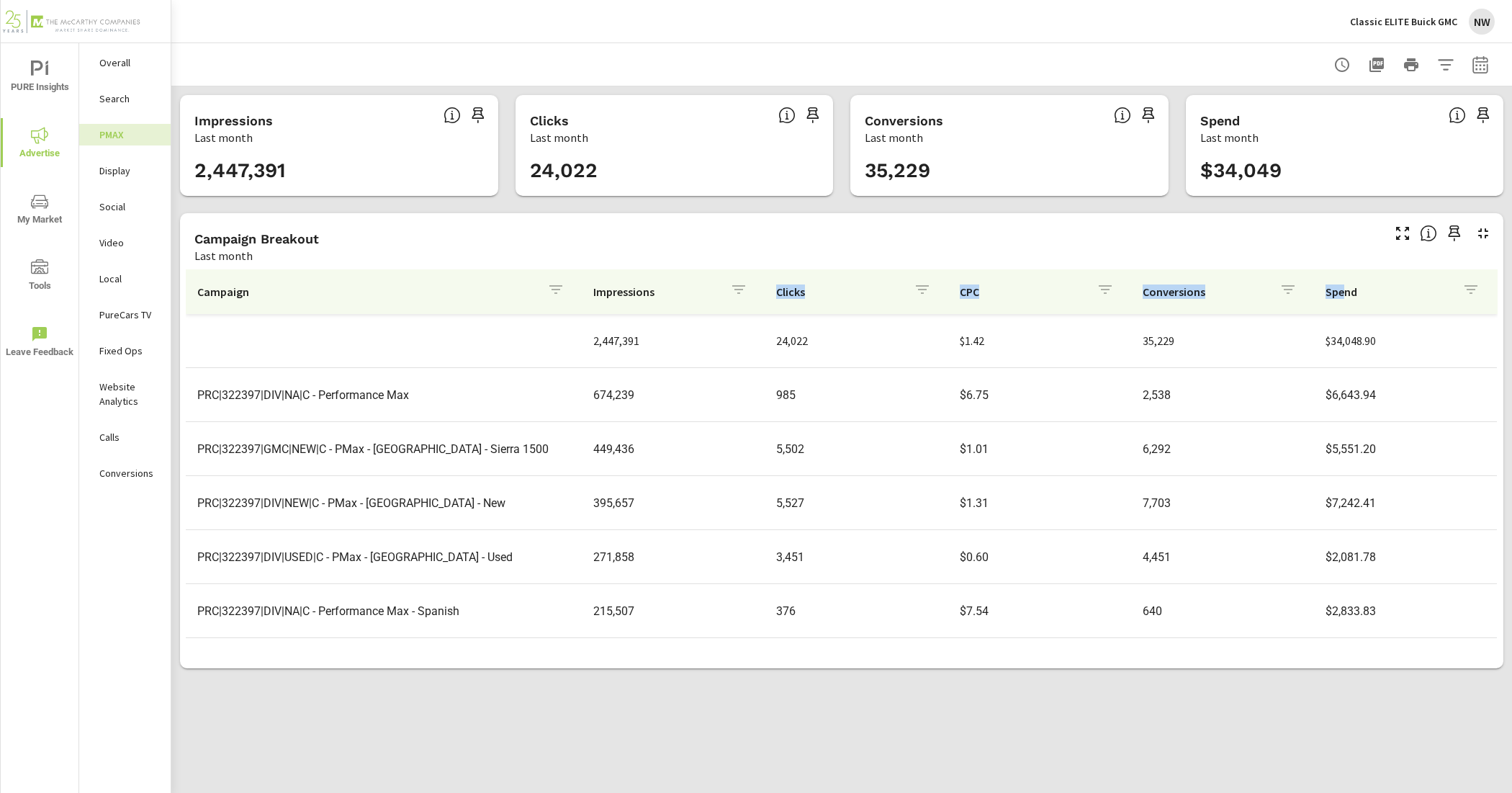
drag, startPoint x: 1330, startPoint y: 289, endPoint x: 861, endPoint y: 281, distance: 469.1
click at [798, 284] on tr "Campaign Impressions Clicks CPC Conversions Spend" at bounding box center [841, 292] width 1311 height 45
click at [1340, 293] on p "Spend" at bounding box center [1388, 291] width 125 height 14
drag, startPoint x: 1336, startPoint y: 293, endPoint x: 1228, endPoint y: 314, distance: 110.0
click at [981, 288] on tr "Campaign Impressions Clicks CPC Conversions Spend" at bounding box center [841, 292] width 1311 height 45
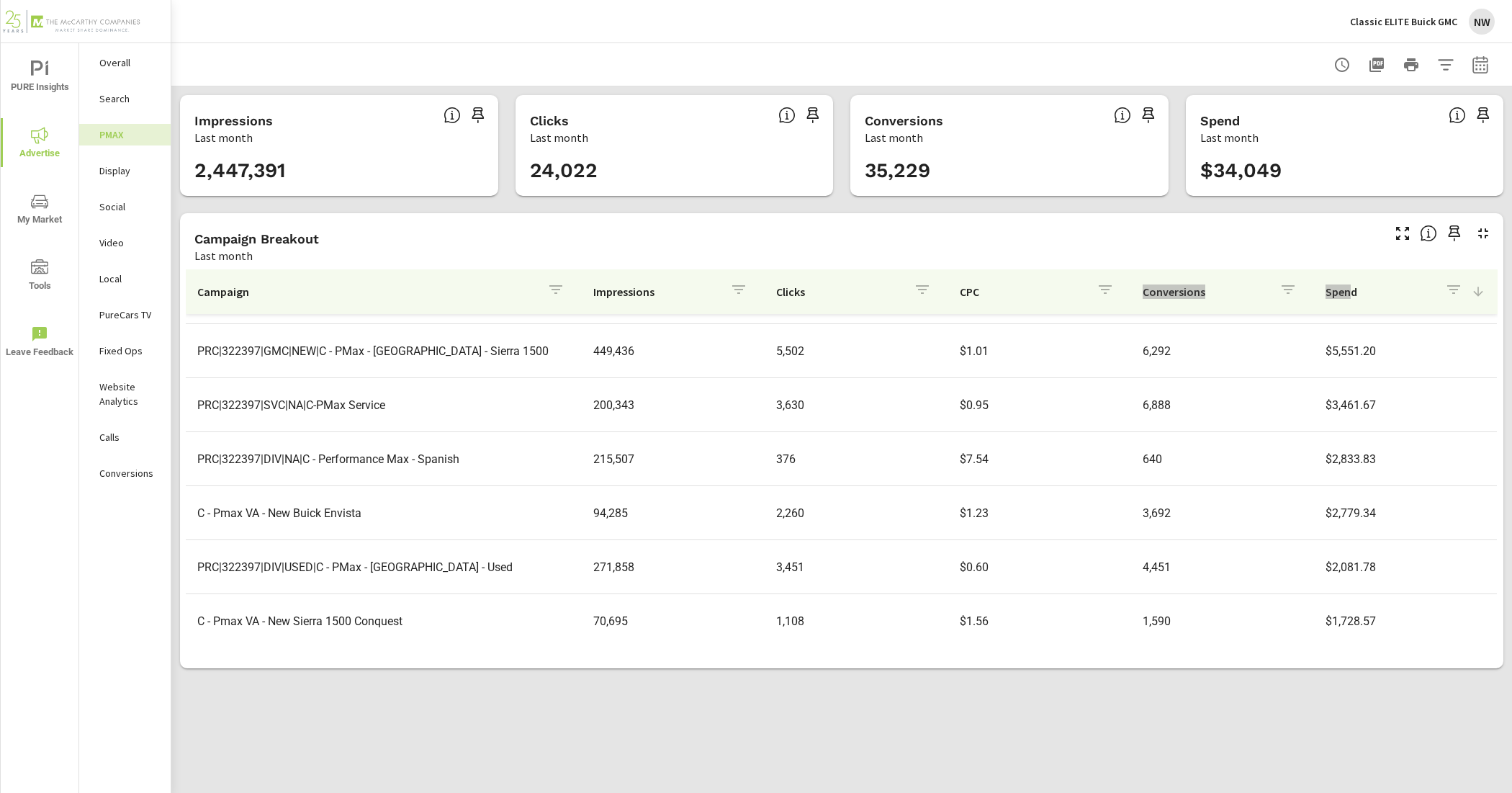
scroll to position [180, 0]
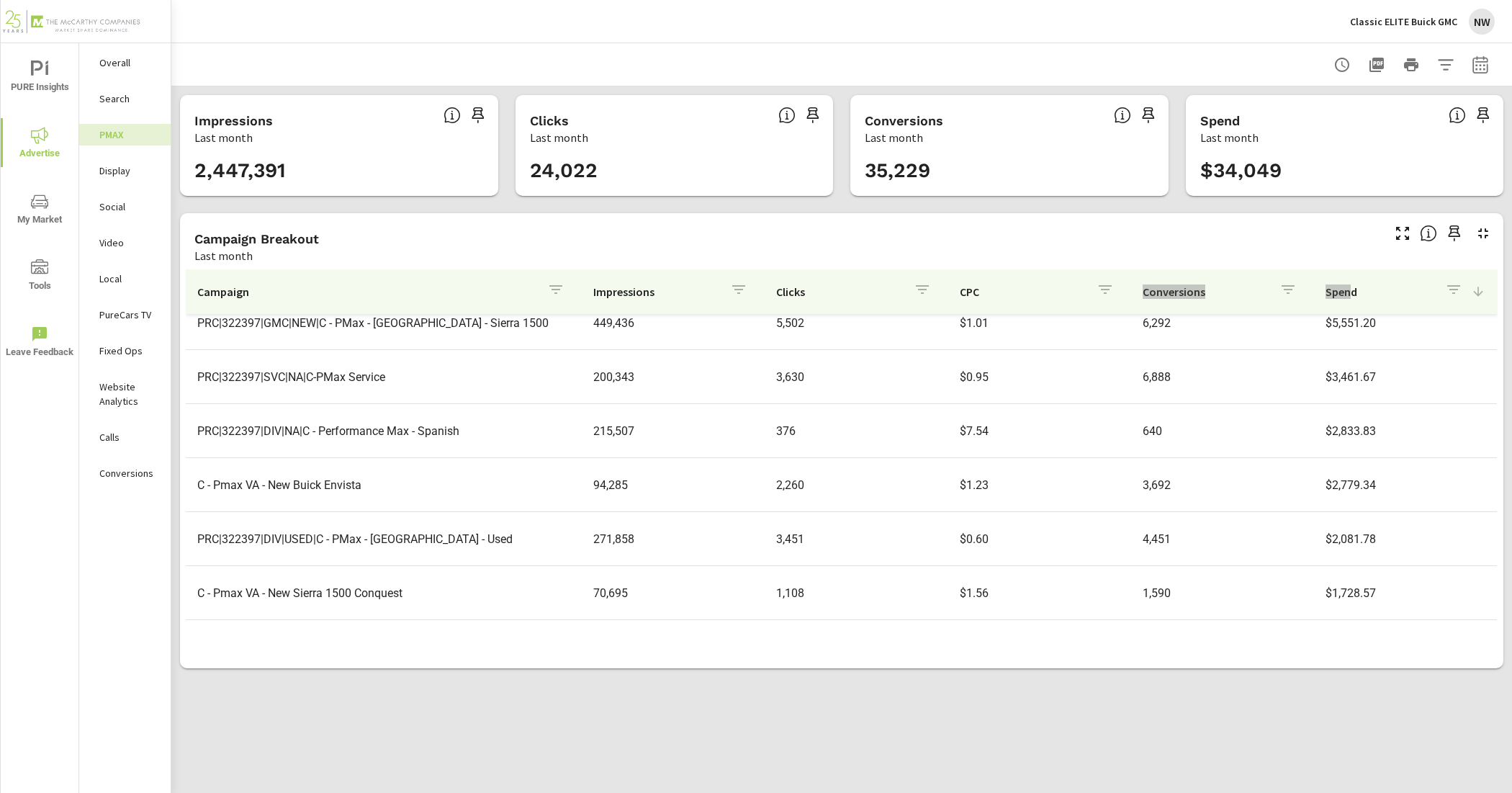
scroll to position [13, 0]
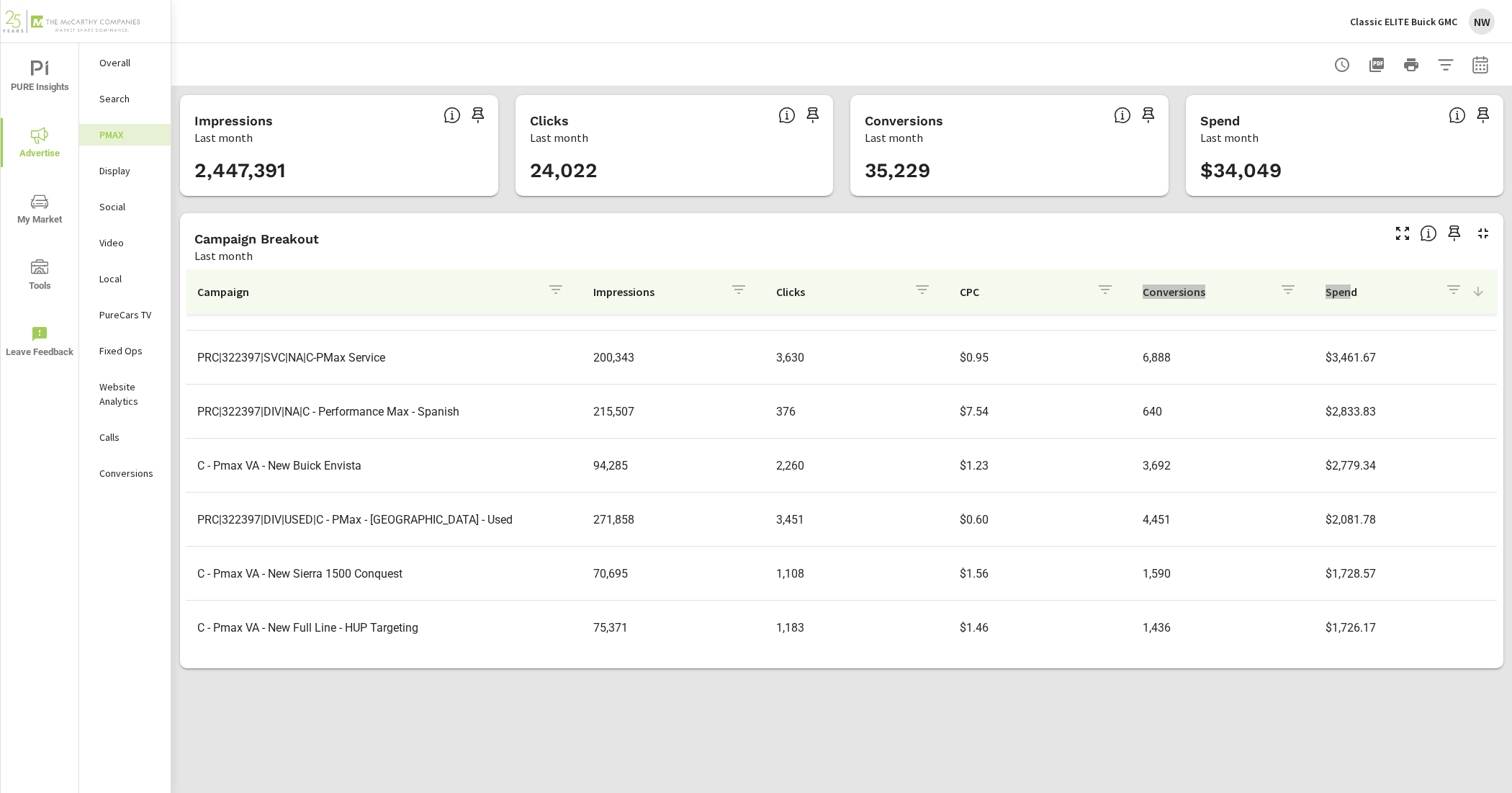
scroll to position [214, 0]
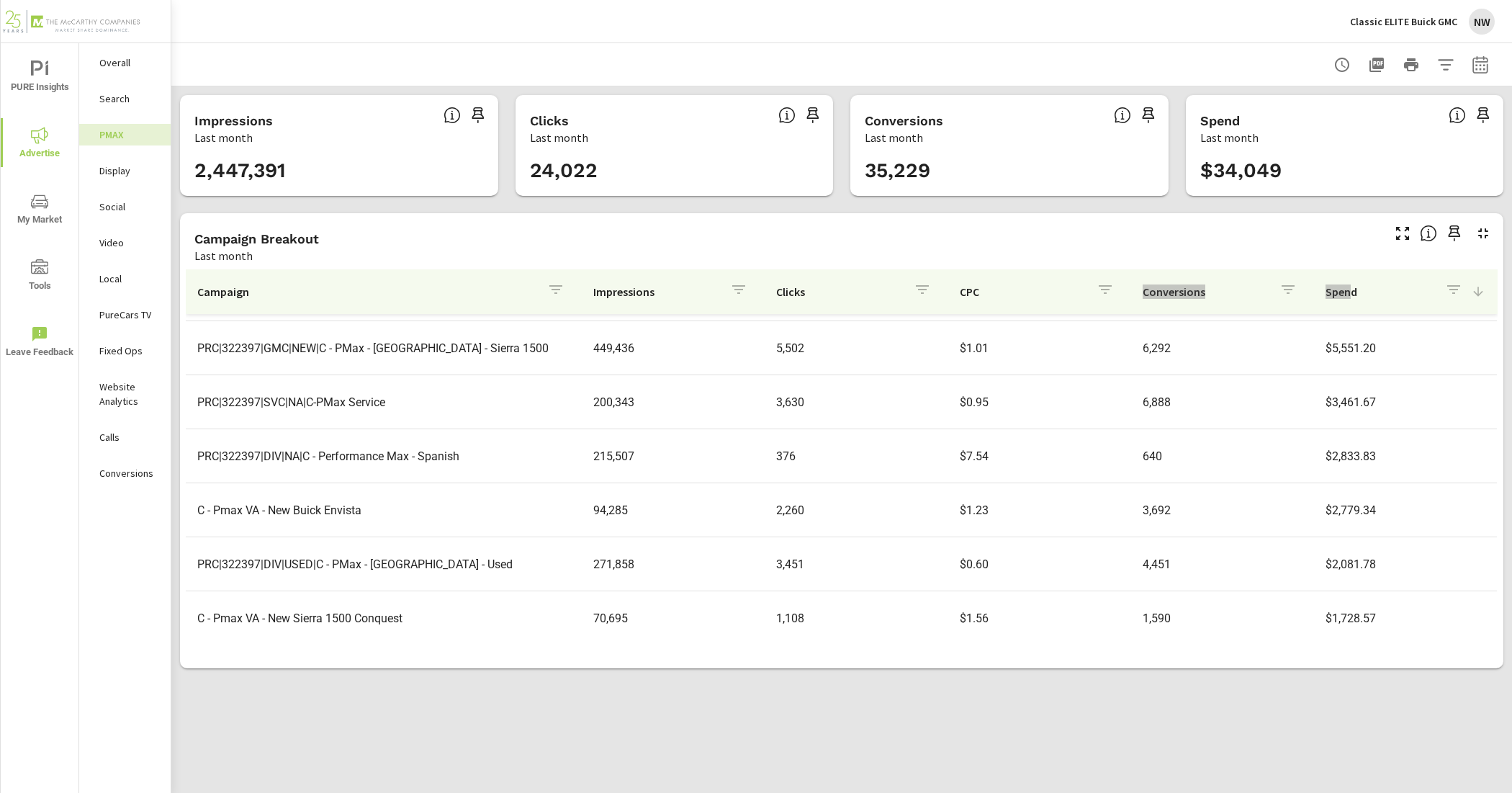
scroll to position [124, 0]
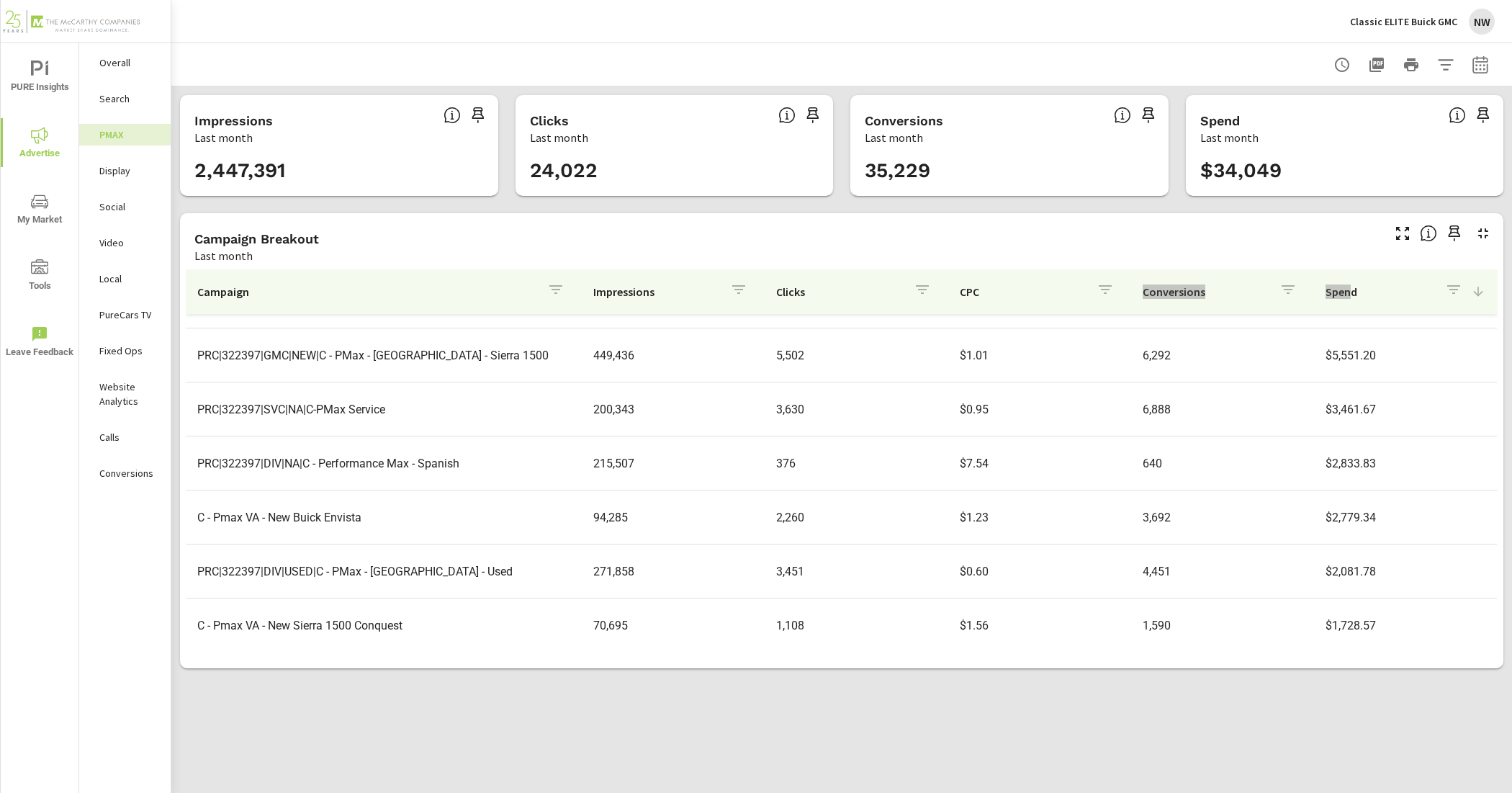
scroll to position [214, 0]
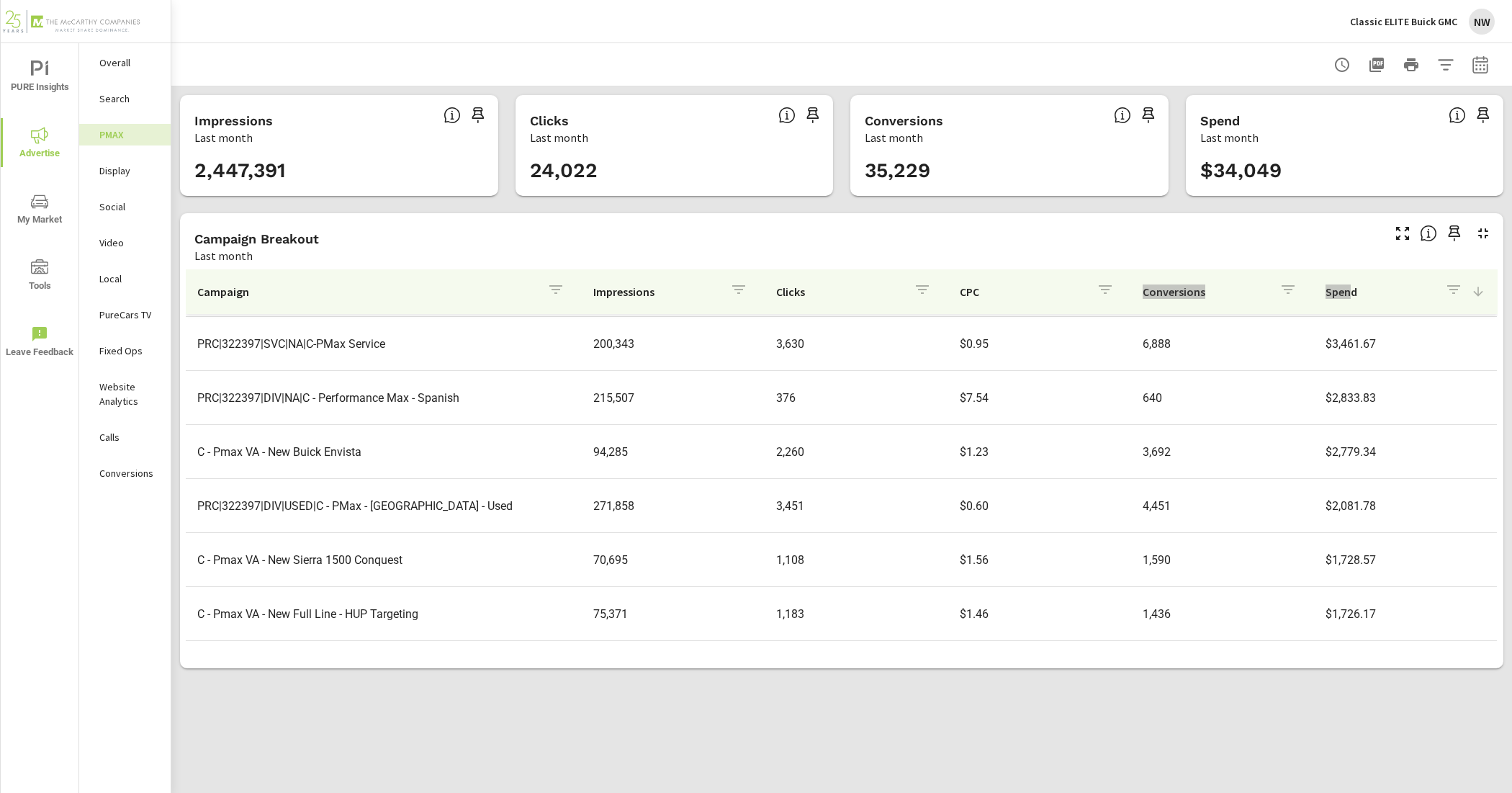
scroll to position [156, 0]
click at [119, 211] on p "Social" at bounding box center [129, 206] width 59 height 14
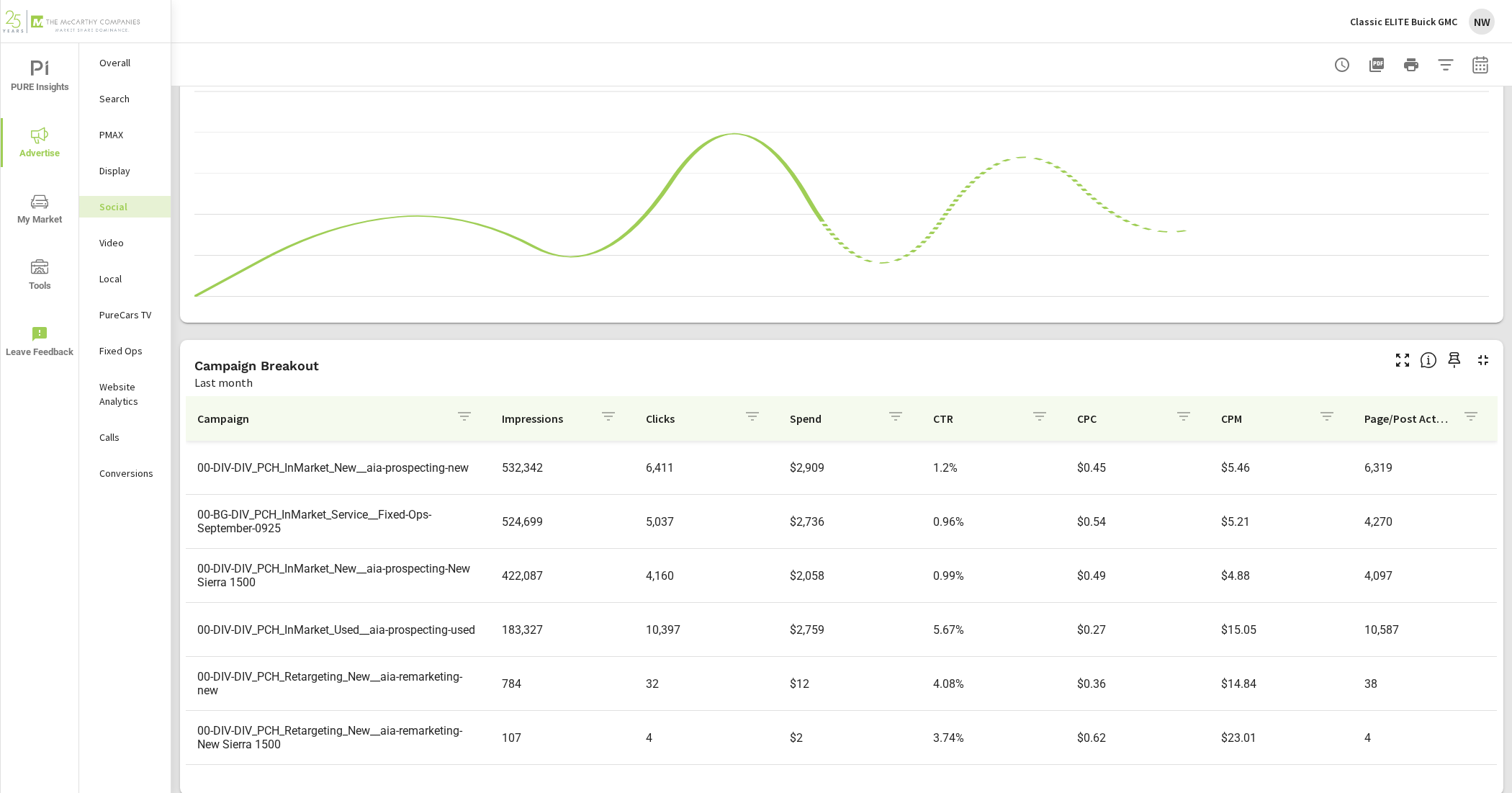
scroll to position [238, 0]
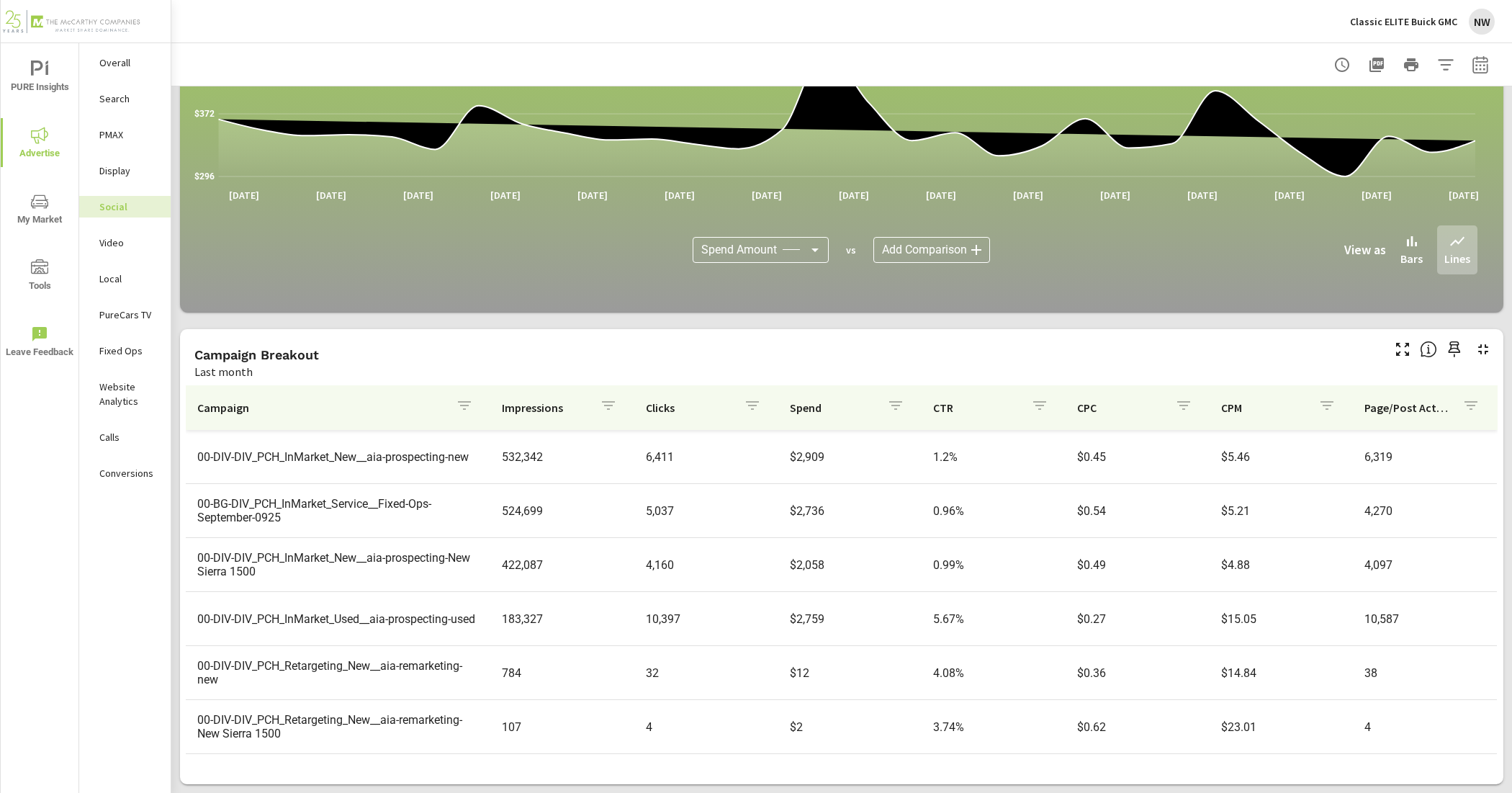
drag, startPoint x: 153, startPoint y: 307, endPoint x: 237, endPoint y: 339, distance: 89.9
click at [153, 307] on p "PureCars TV" at bounding box center [129, 314] width 59 height 14
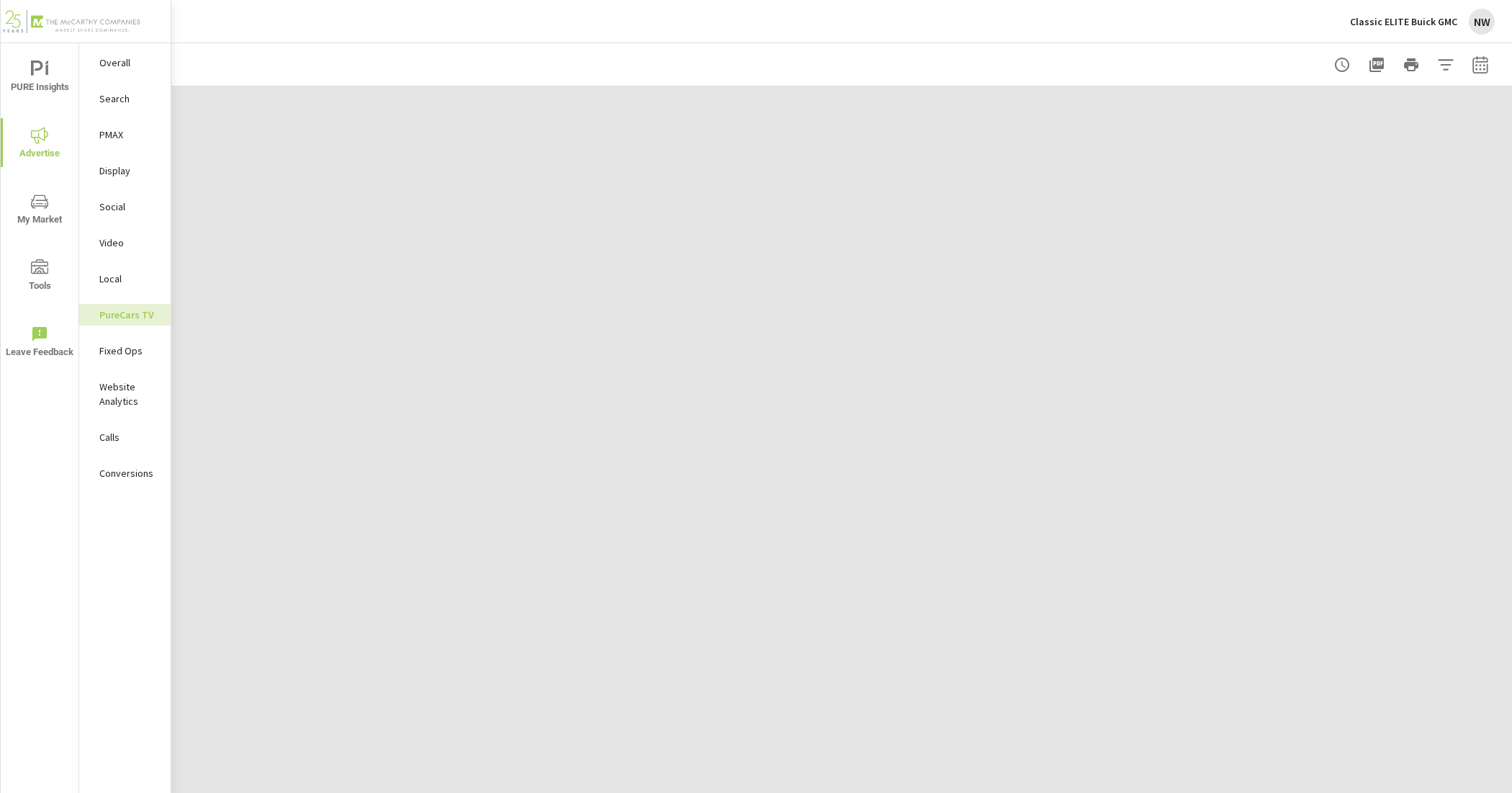
scroll to position [270, 0]
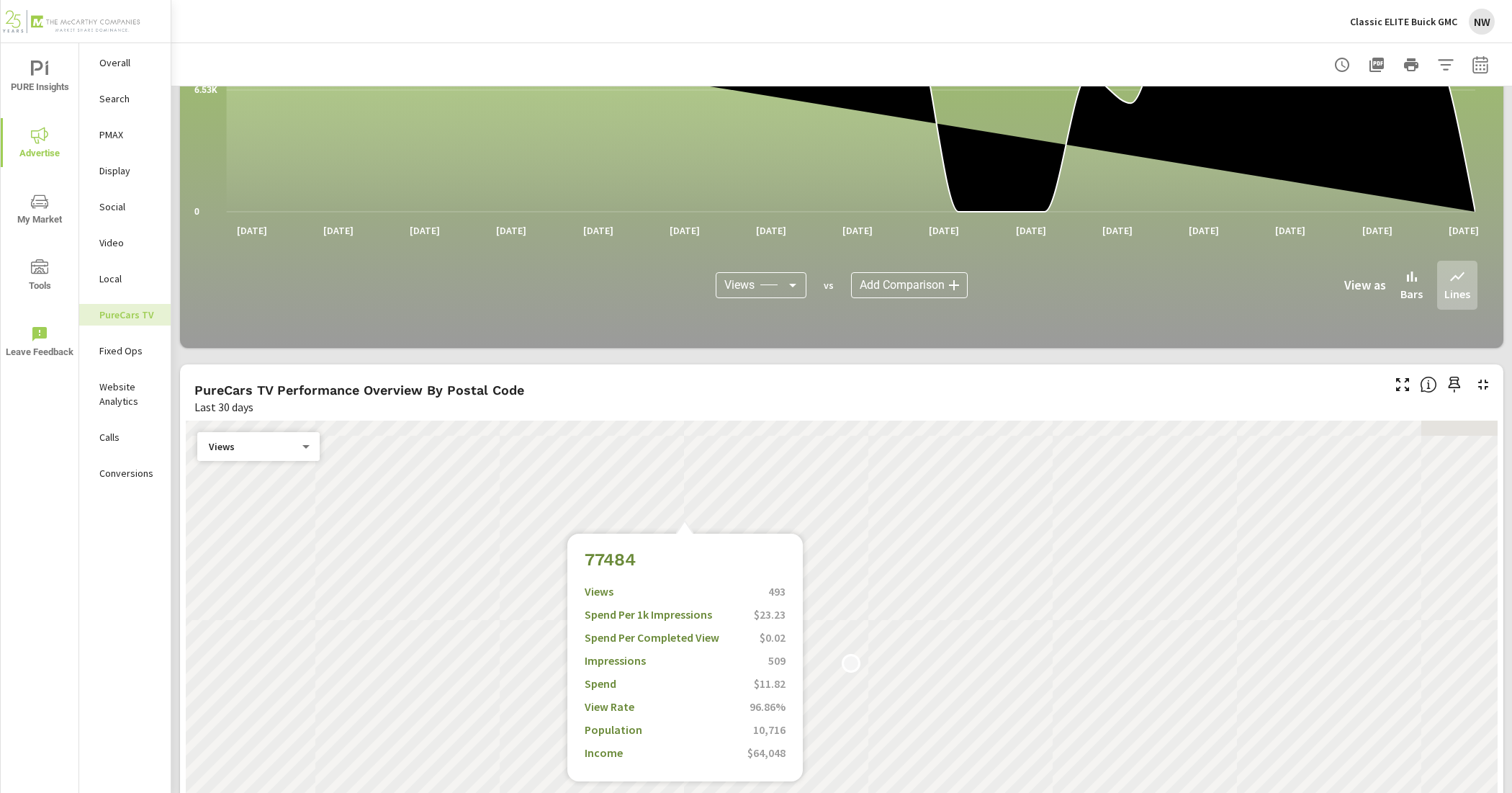
scroll to position [1080, 0]
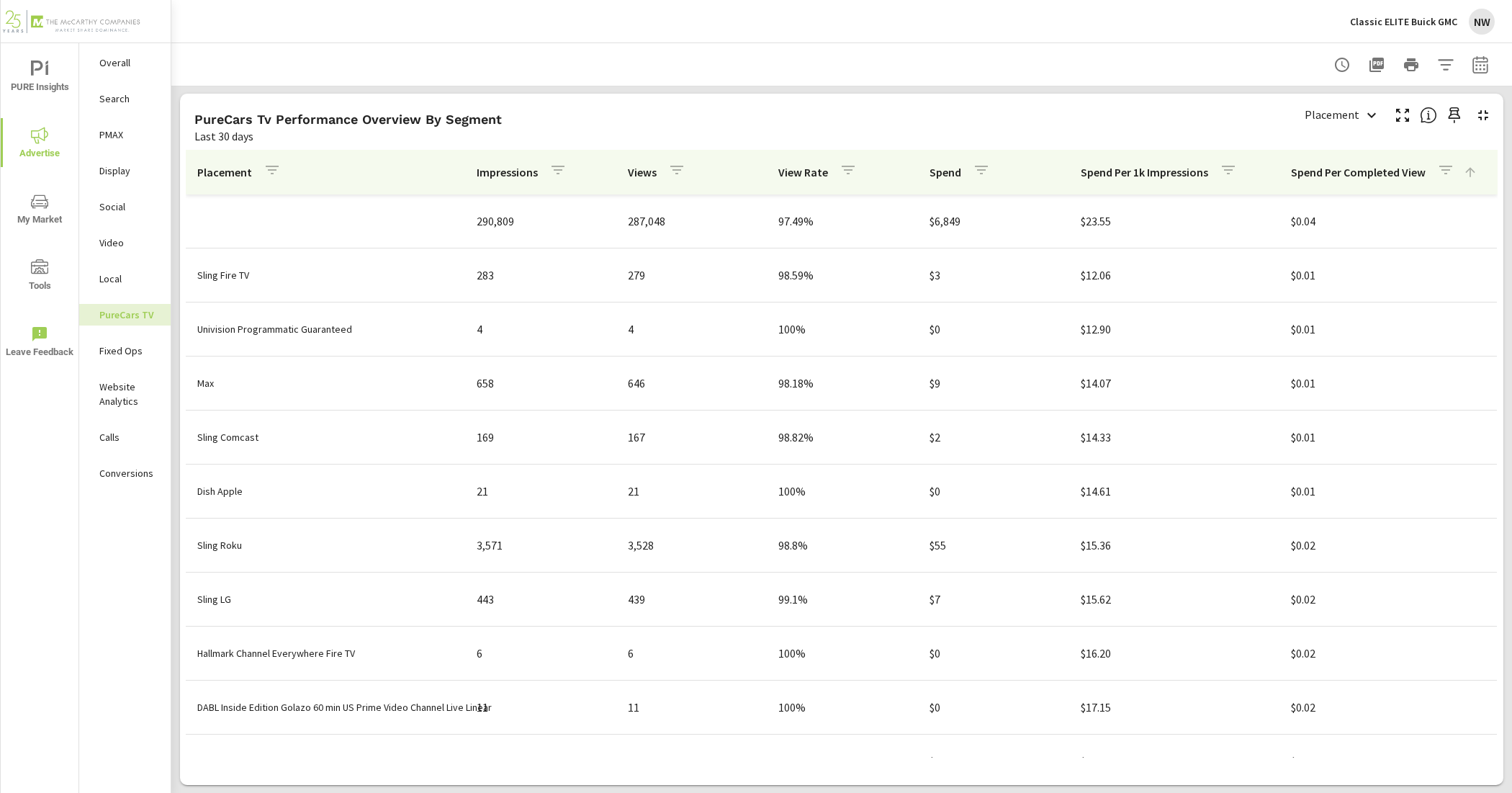
scroll to position [1593, 0]
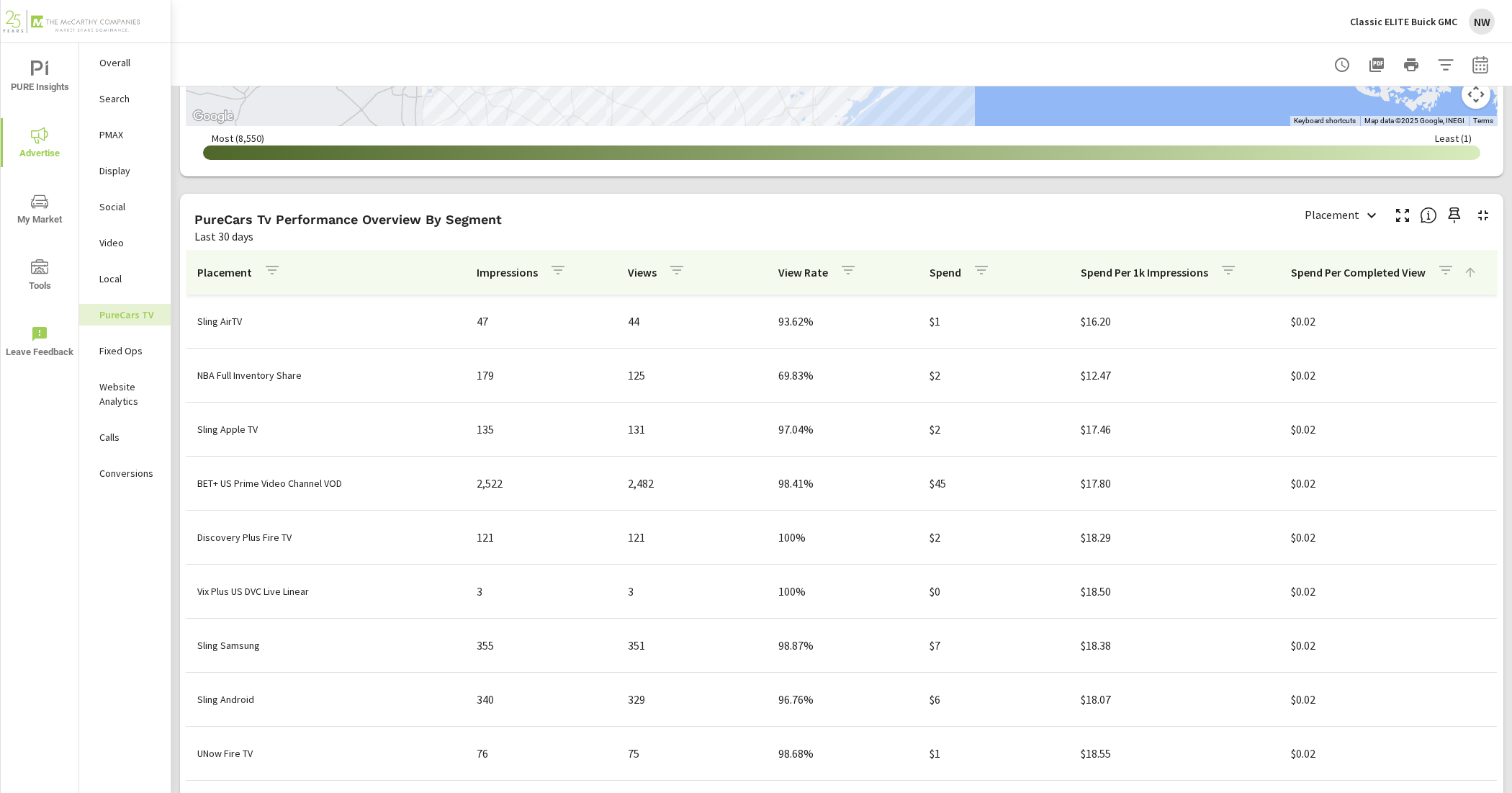
scroll to position [1772, 0]
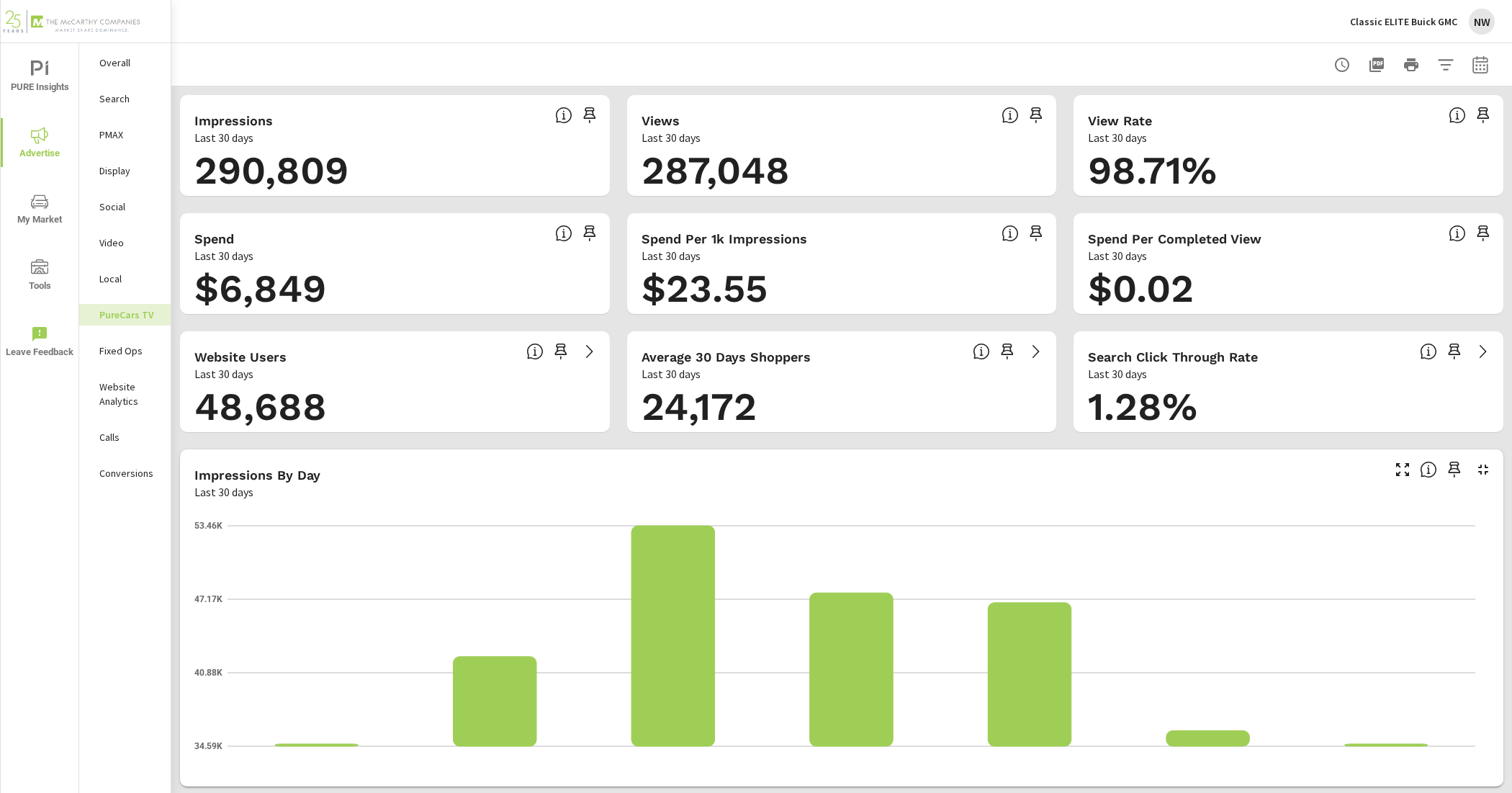
click at [1472, 62] on icon "button" at bounding box center [1480, 64] width 17 height 17
select select "Last 30 days"
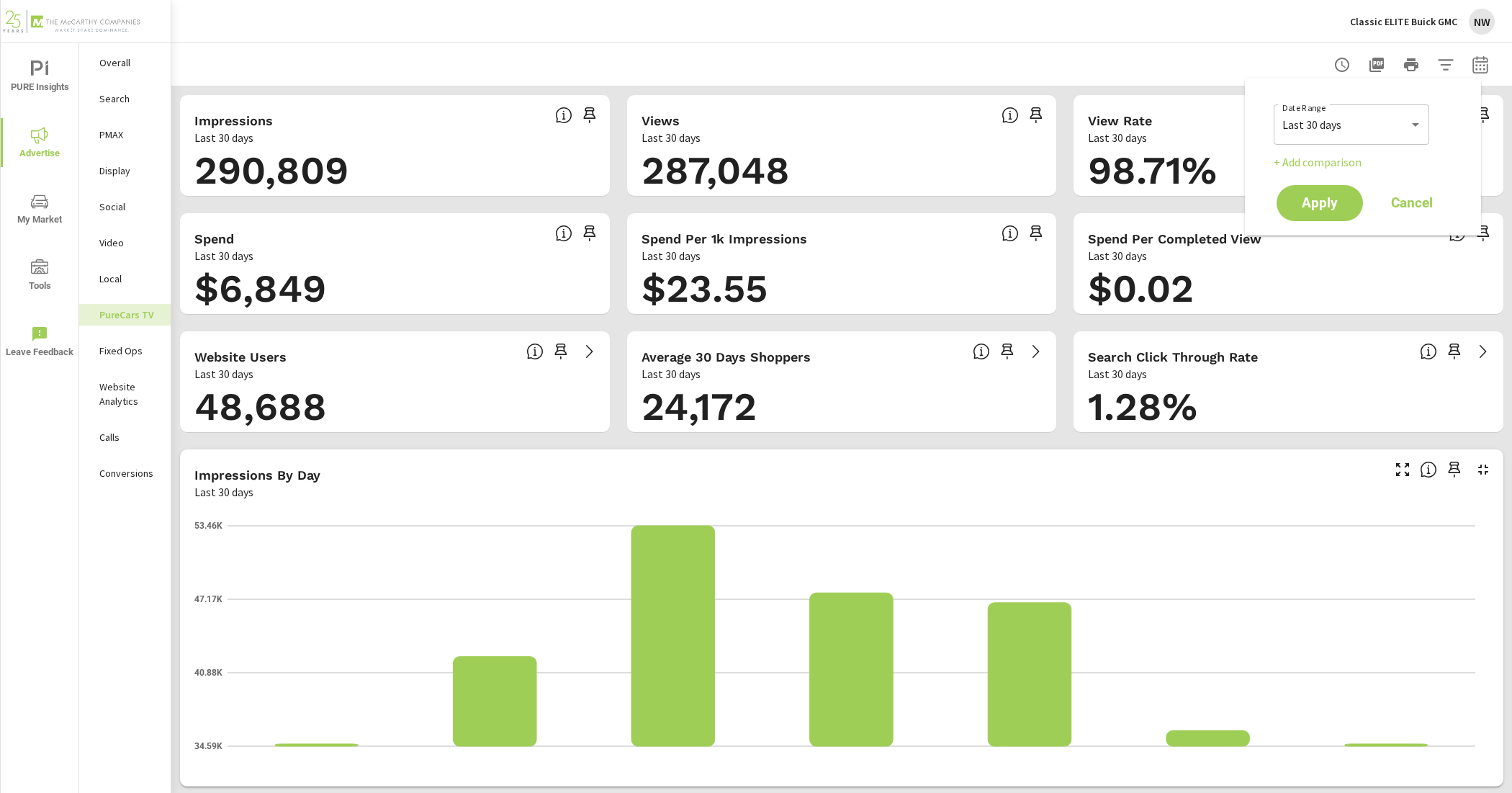
click at [139, 138] on p "PMAX" at bounding box center [129, 134] width 59 height 14
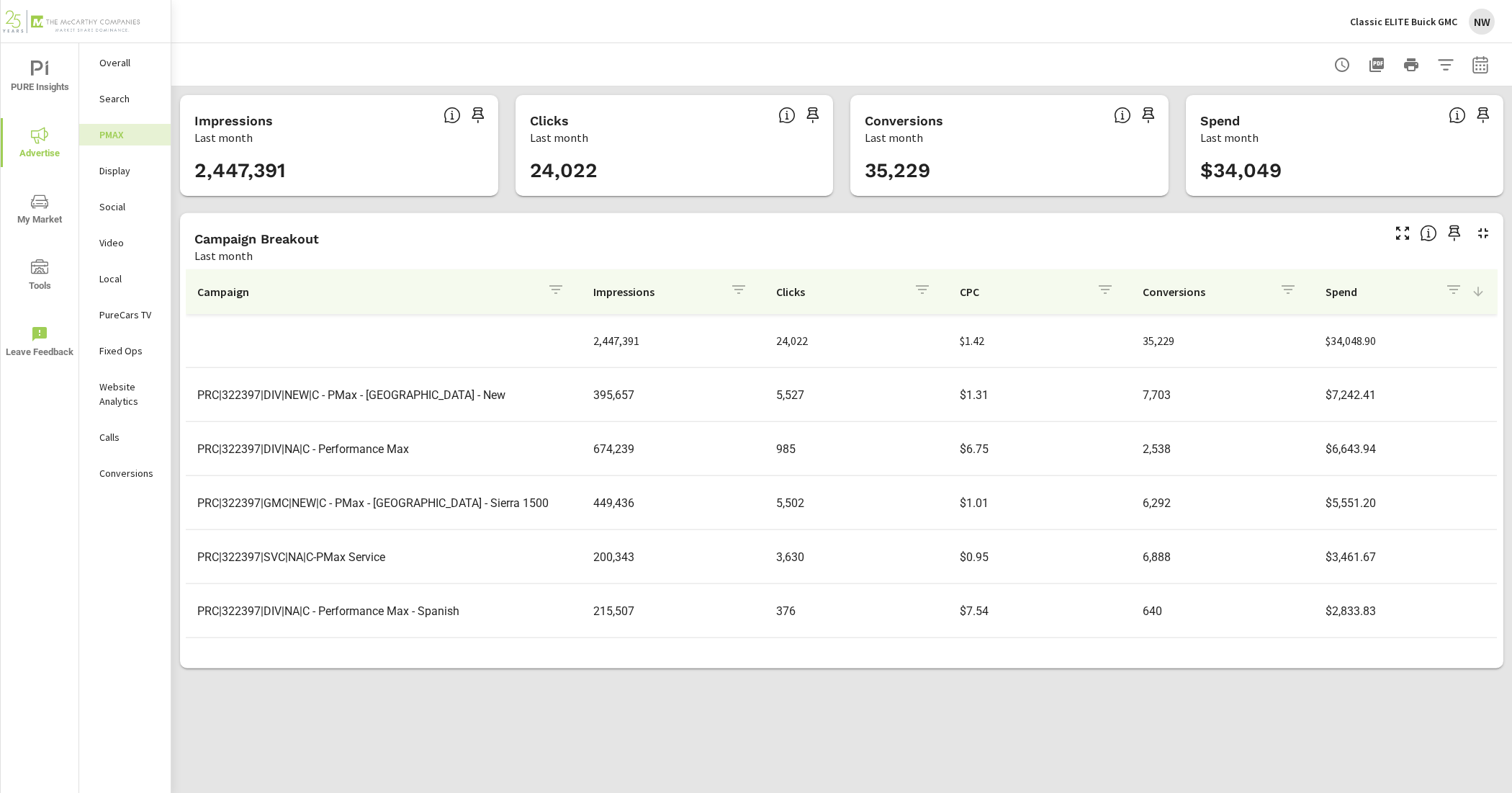
click at [1469, 48] on div at bounding box center [842, 64] width 1306 height 43
click at [1483, 59] on icon "button" at bounding box center [1480, 63] width 15 height 17
select select "Last month"
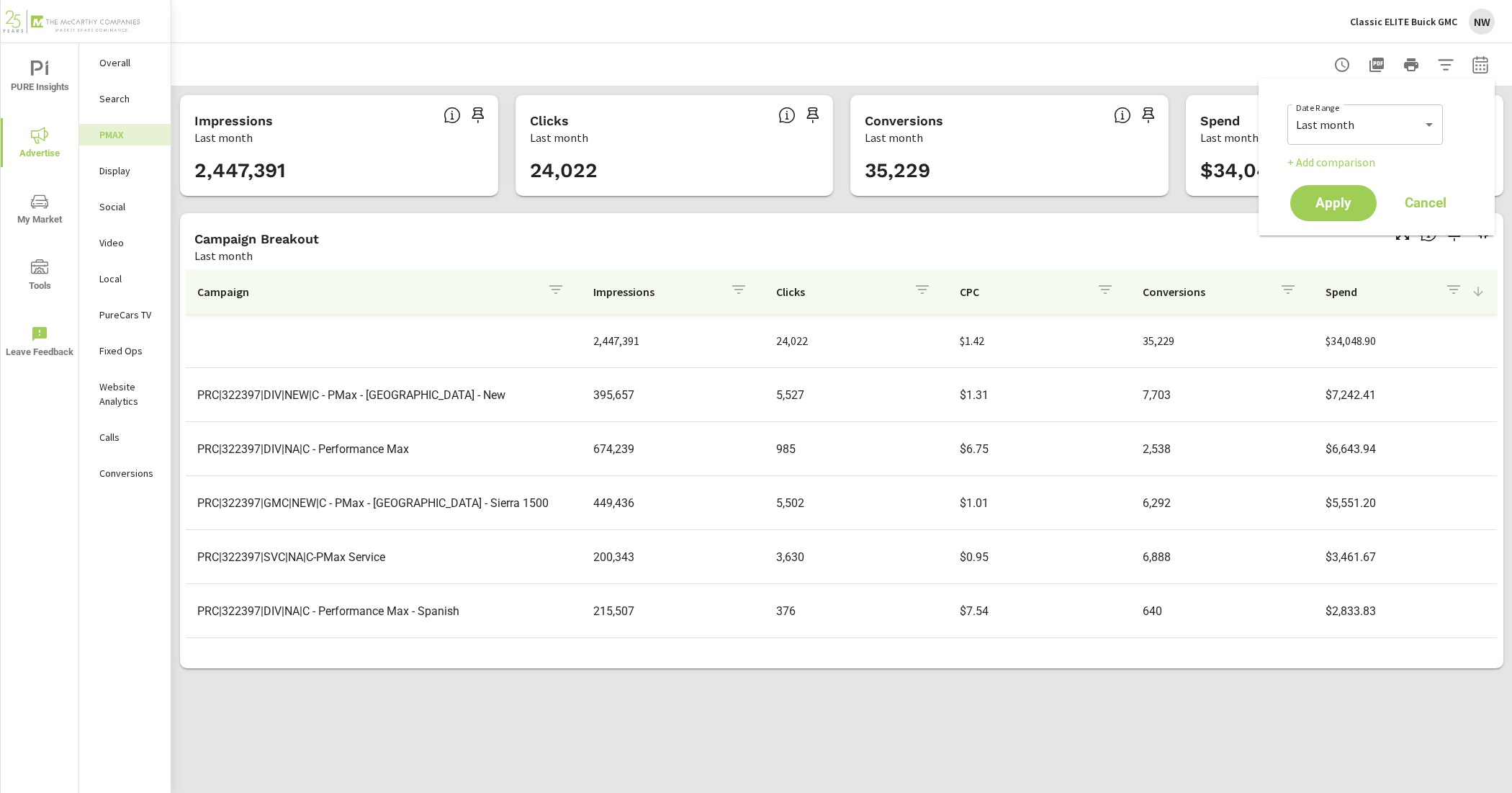
click at [1054, 58] on div at bounding box center [842, 64] width 1306 height 43
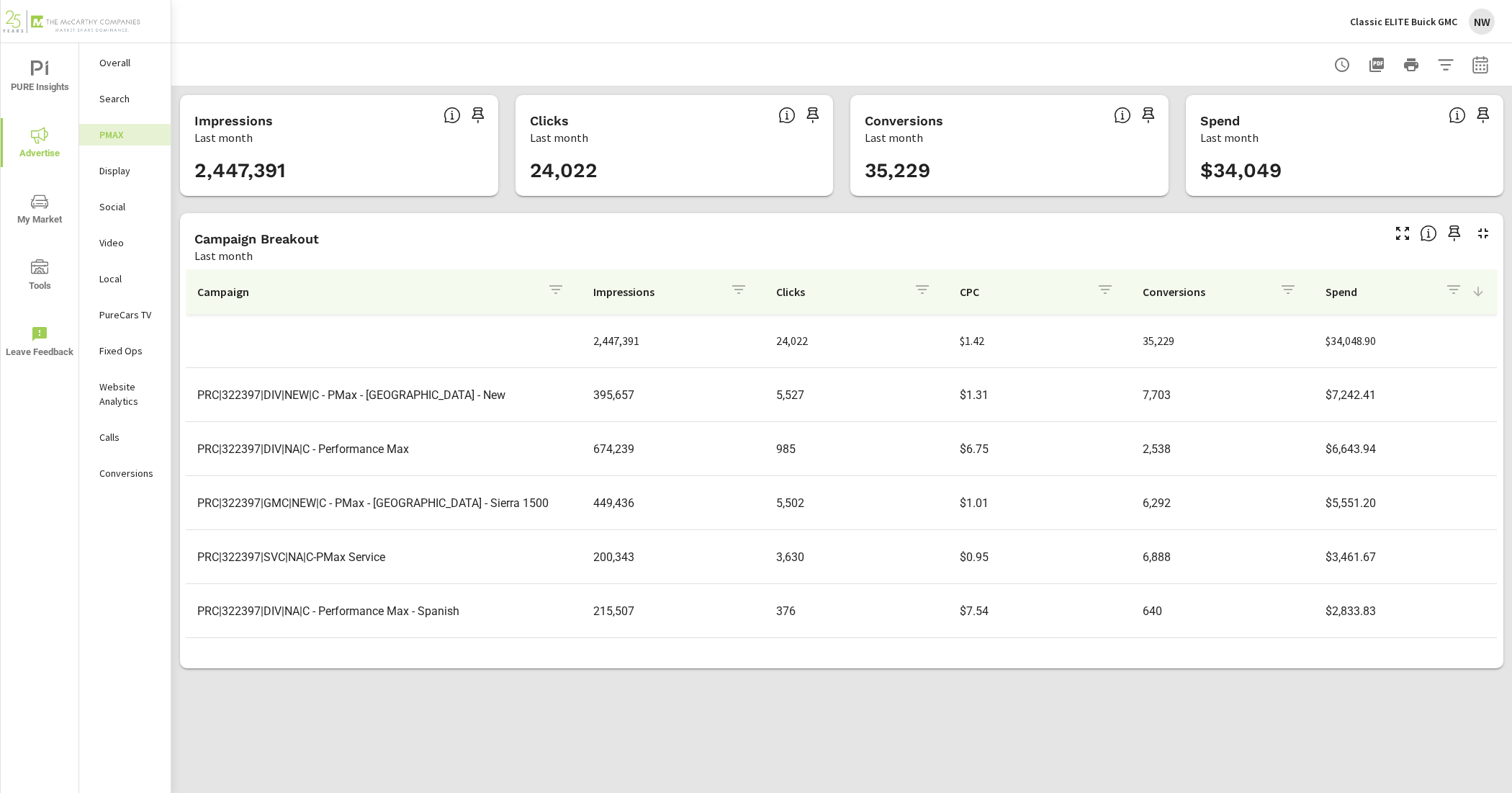
click at [145, 317] on p "PureCars TV" at bounding box center [129, 314] width 59 height 14
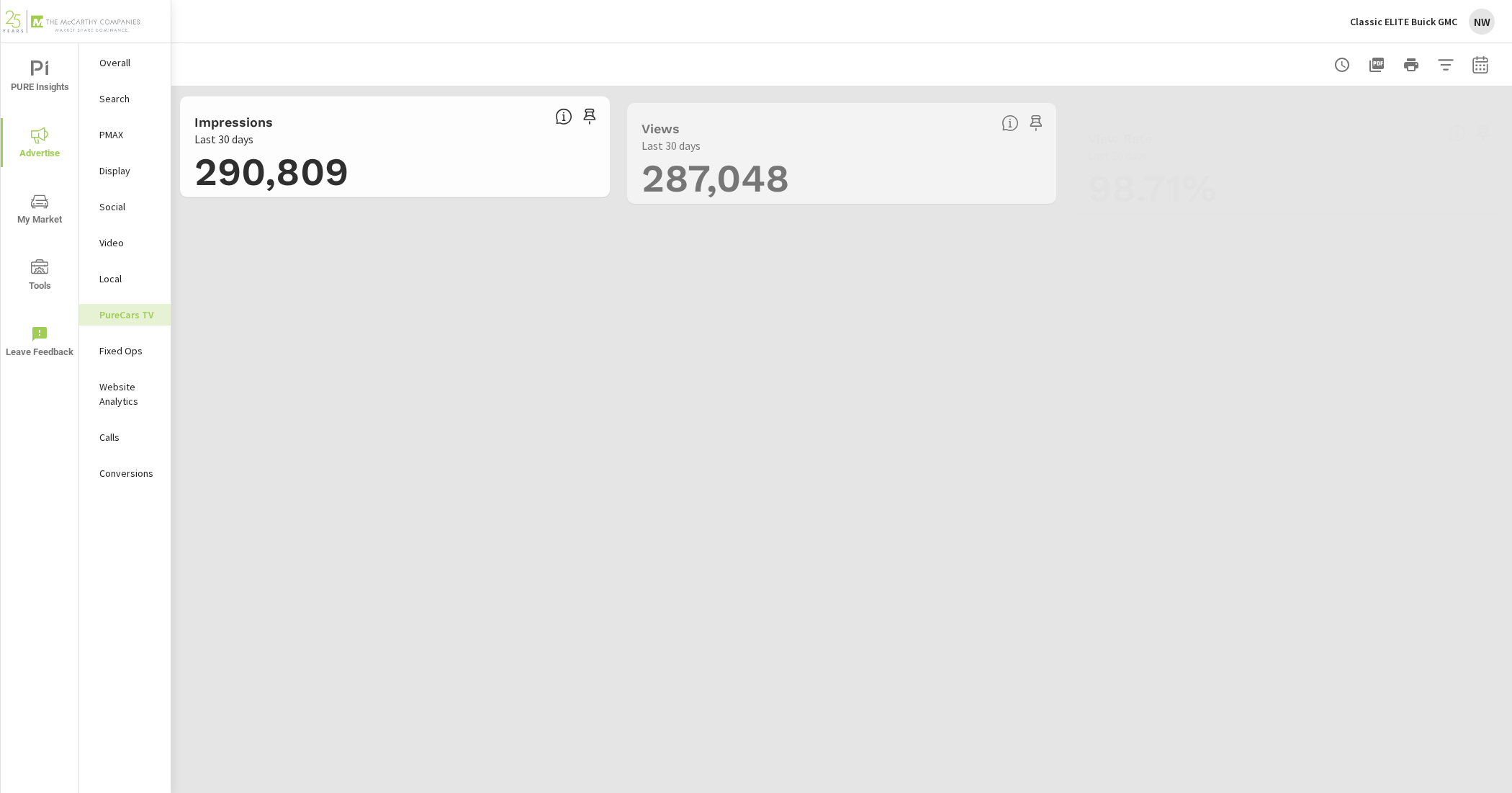
scroll to position [540, 0]
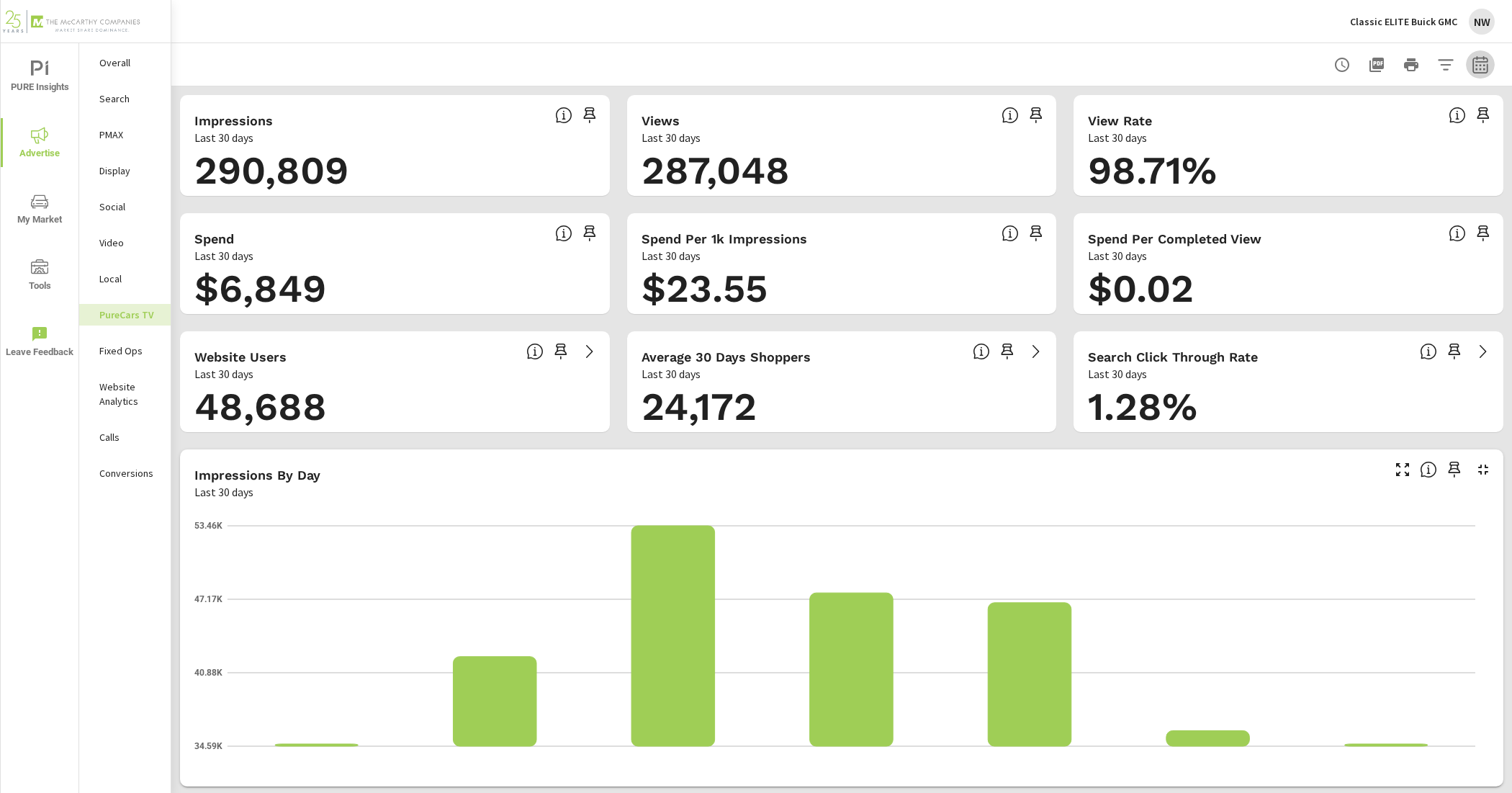
click at [1472, 70] on icon "button" at bounding box center [1480, 64] width 17 height 17
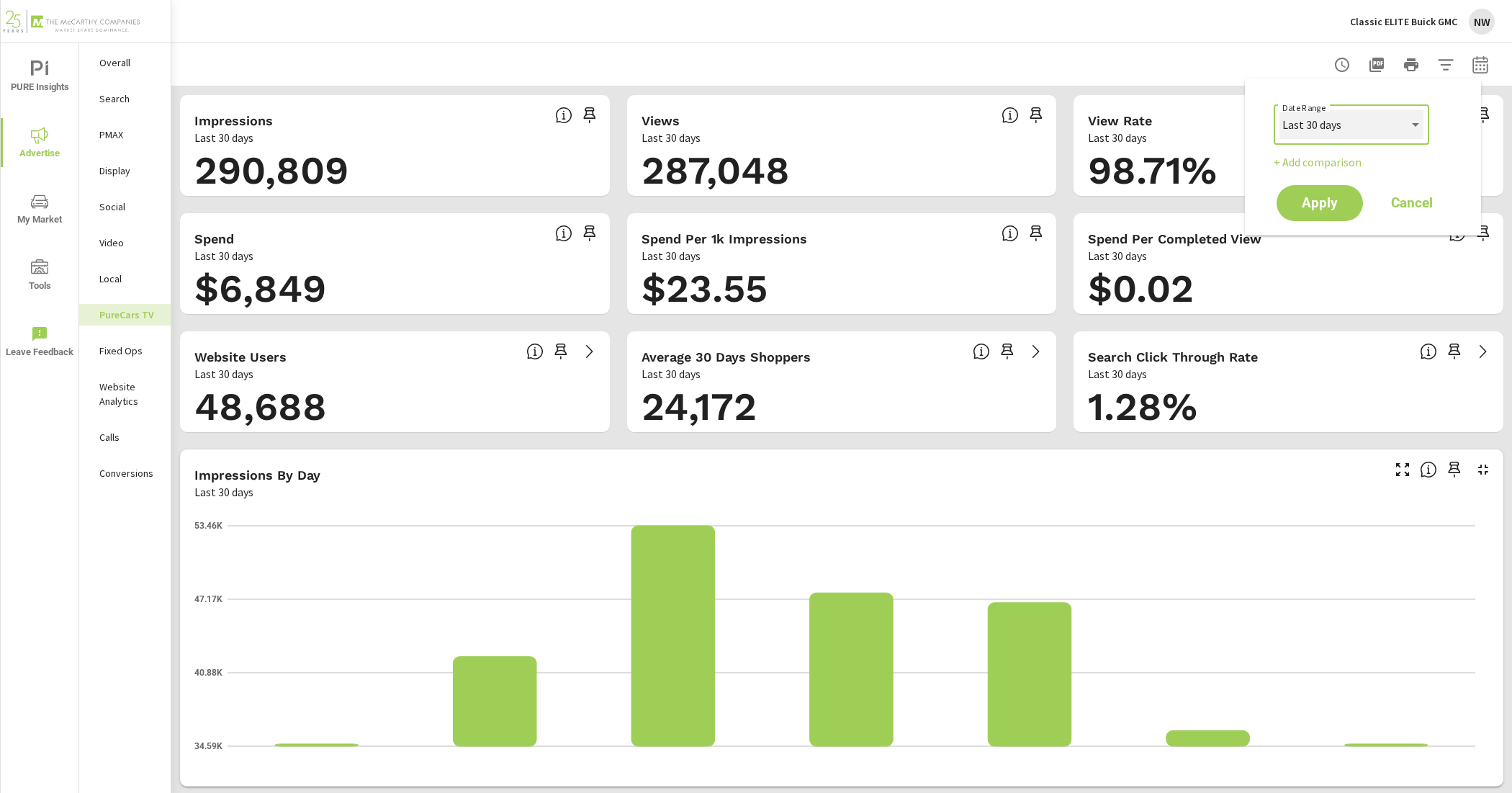
click at [1388, 129] on select "Custom [DATE] Last week Last 7 days Last 14 days Last 30 days Last 45 days Last…" at bounding box center [1351, 124] width 144 height 29
click at [1280, 110] on select "Custom [DATE] Last week Last 7 days Last 14 days Last 30 days Last 45 days Last…" at bounding box center [1351, 124] width 144 height 29
select select "Last month"
click at [1340, 218] on button "Apply" at bounding box center [1320, 203] width 89 height 37
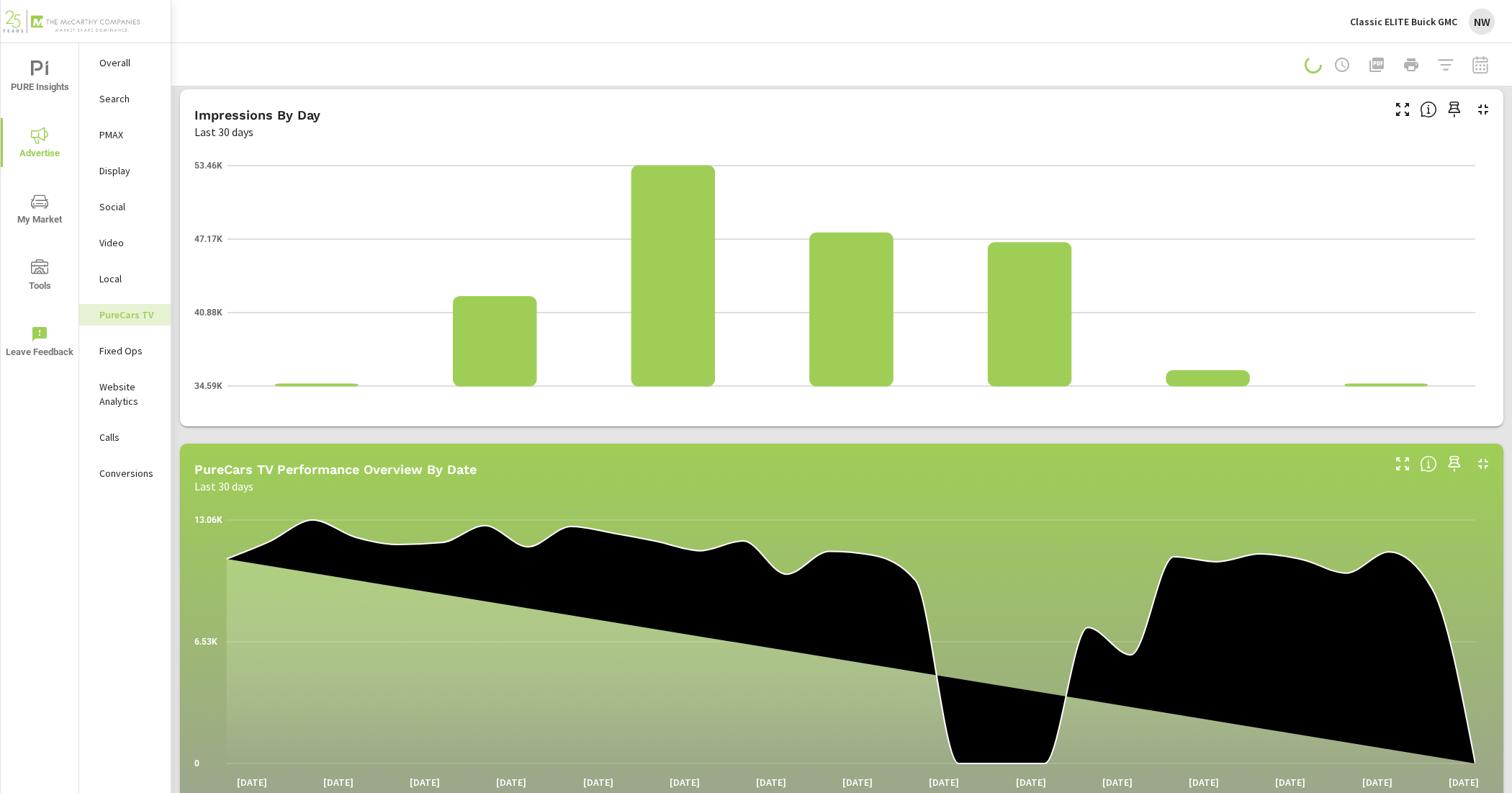
scroll to position [0, 0]
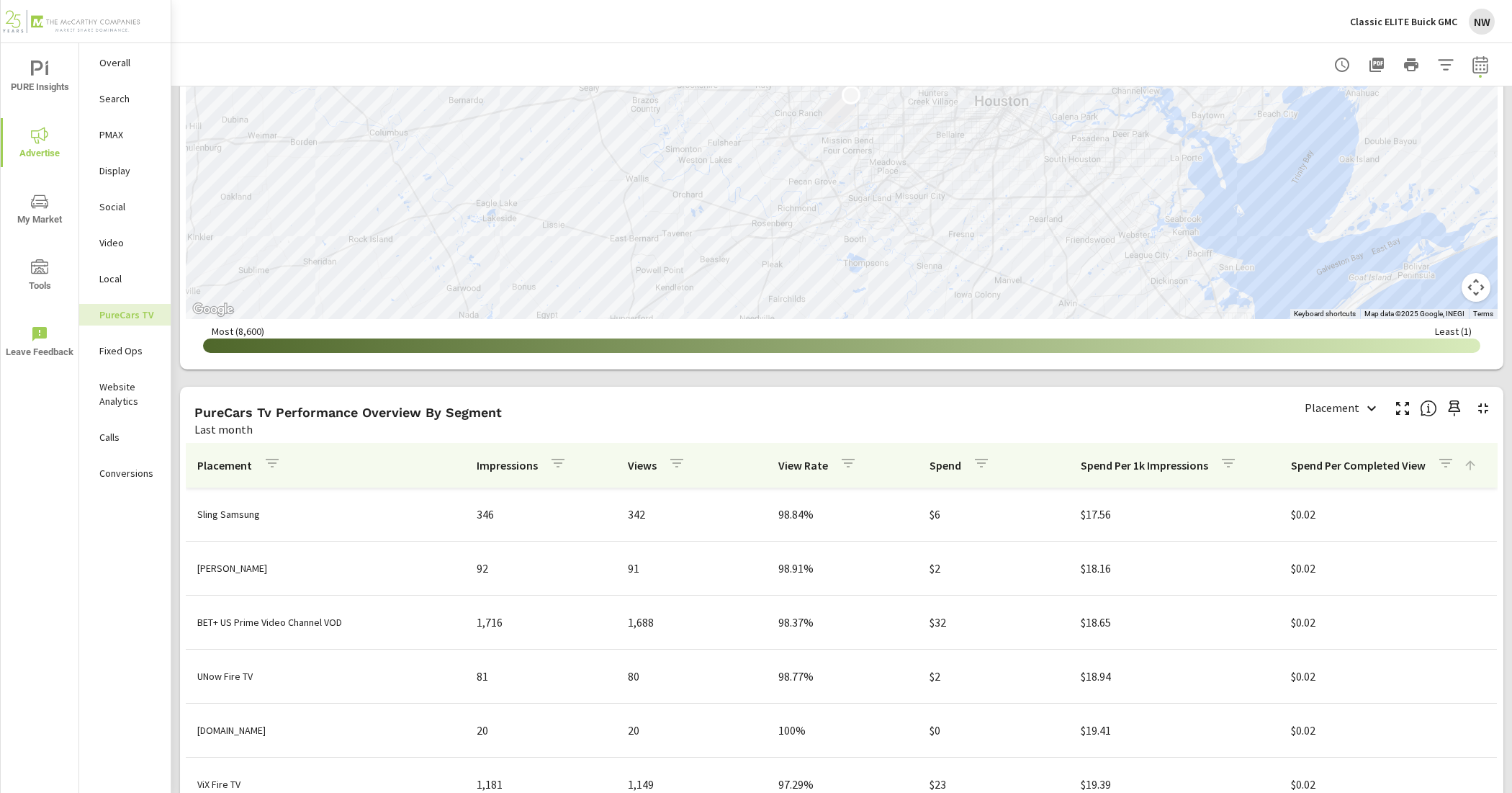
scroll to position [1530, 0]
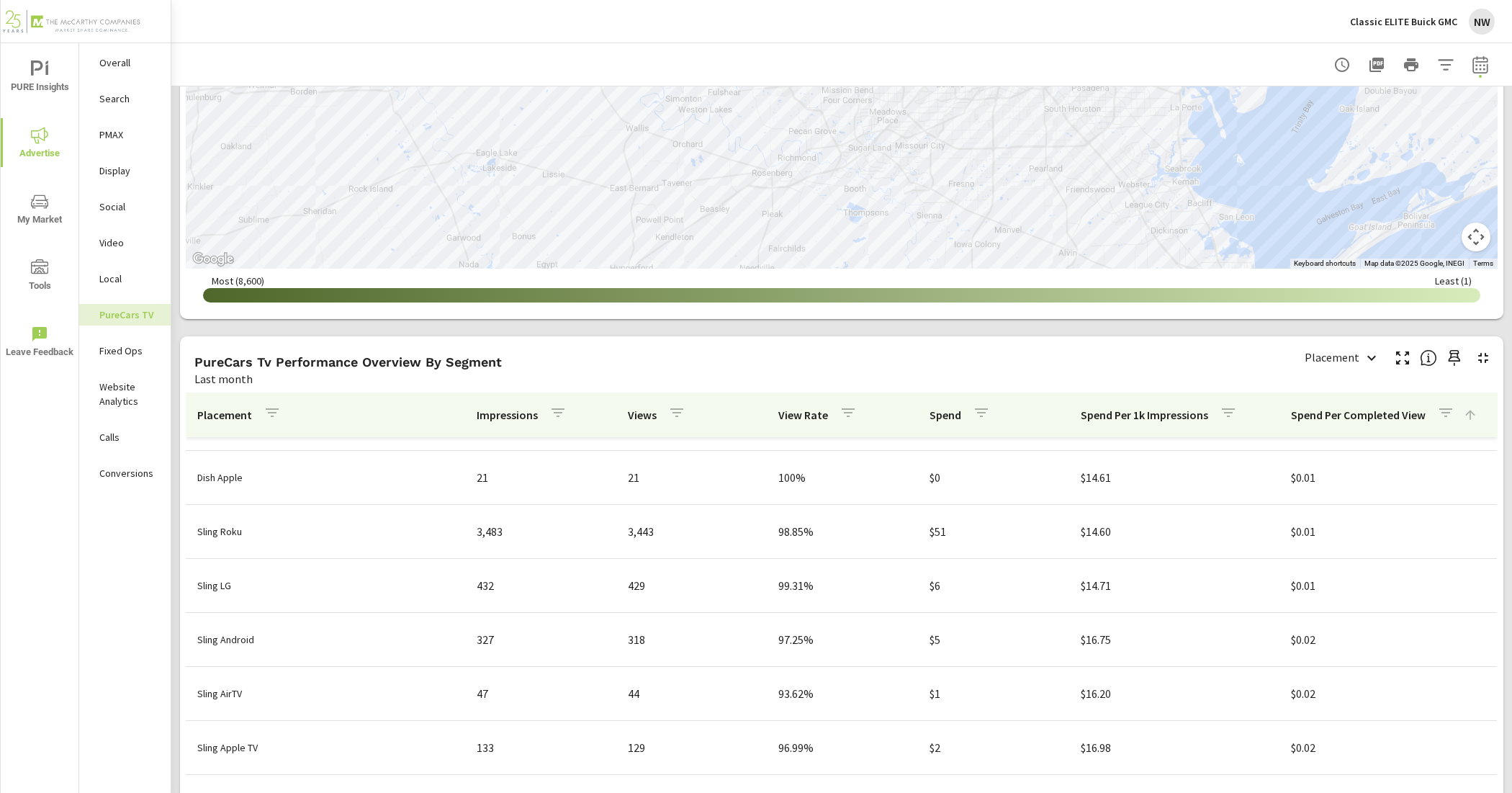
scroll to position [3, 0]
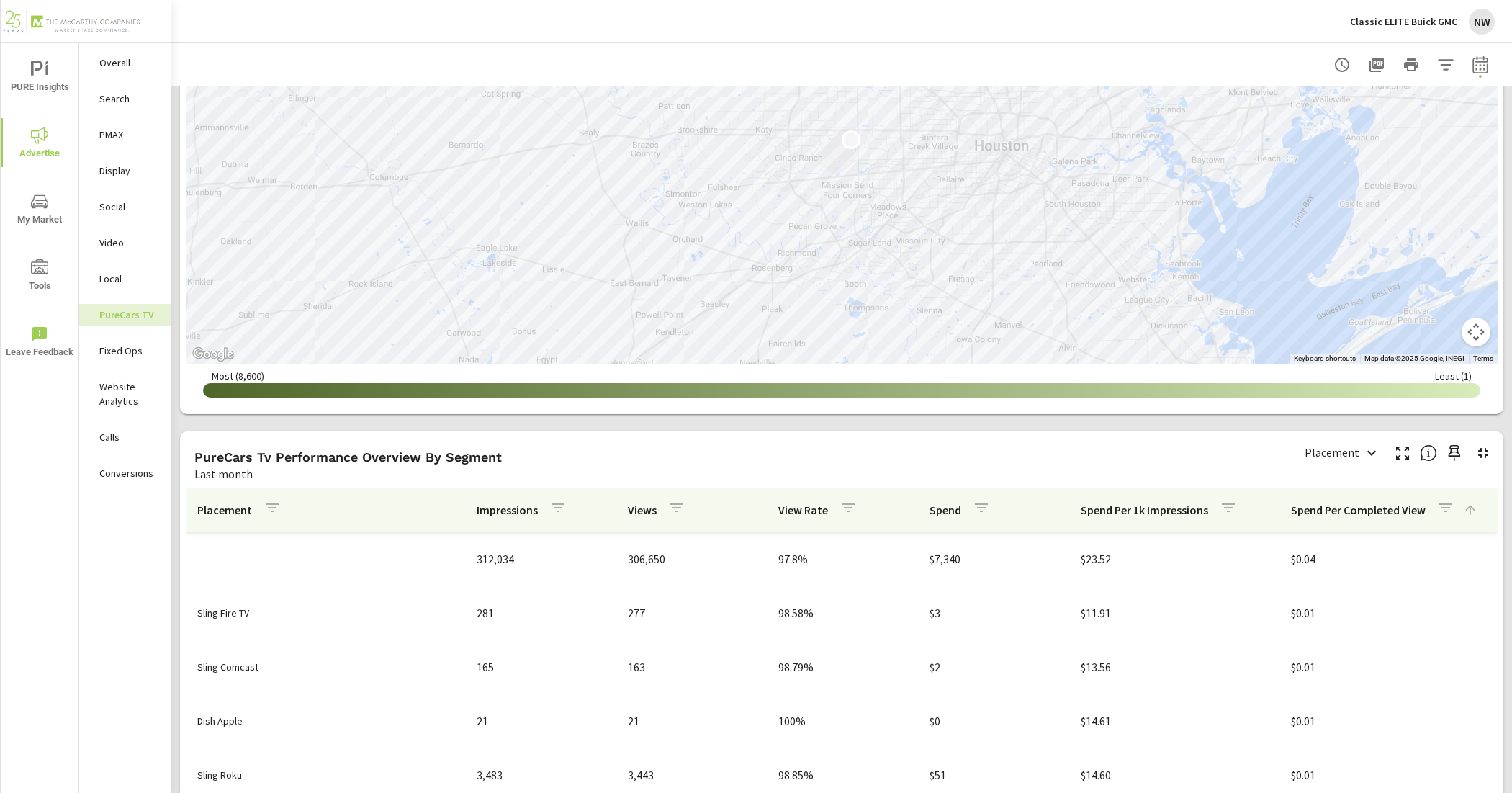
scroll to position [1350, 0]
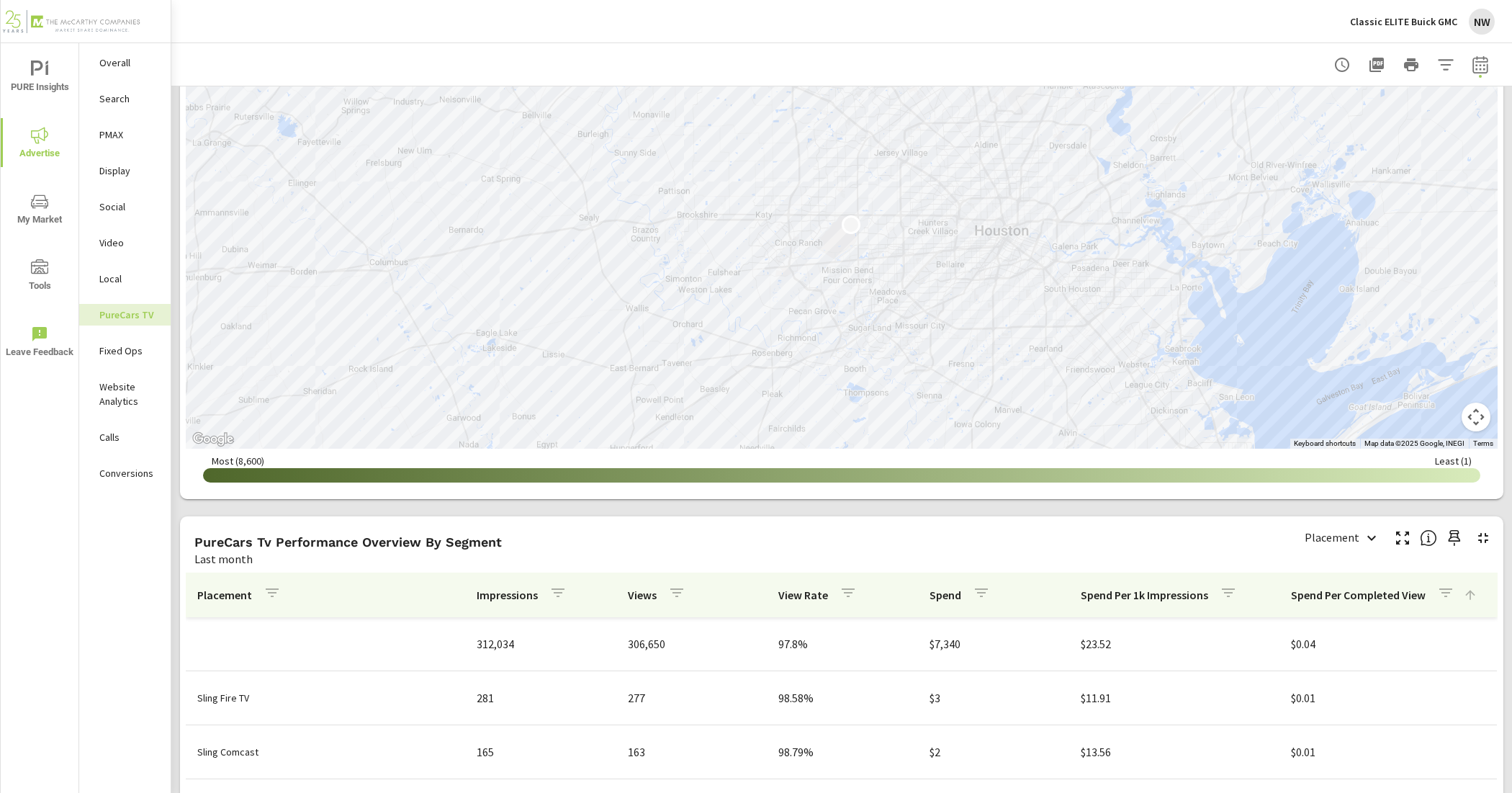
click at [142, 242] on p "Video" at bounding box center [129, 242] width 59 height 14
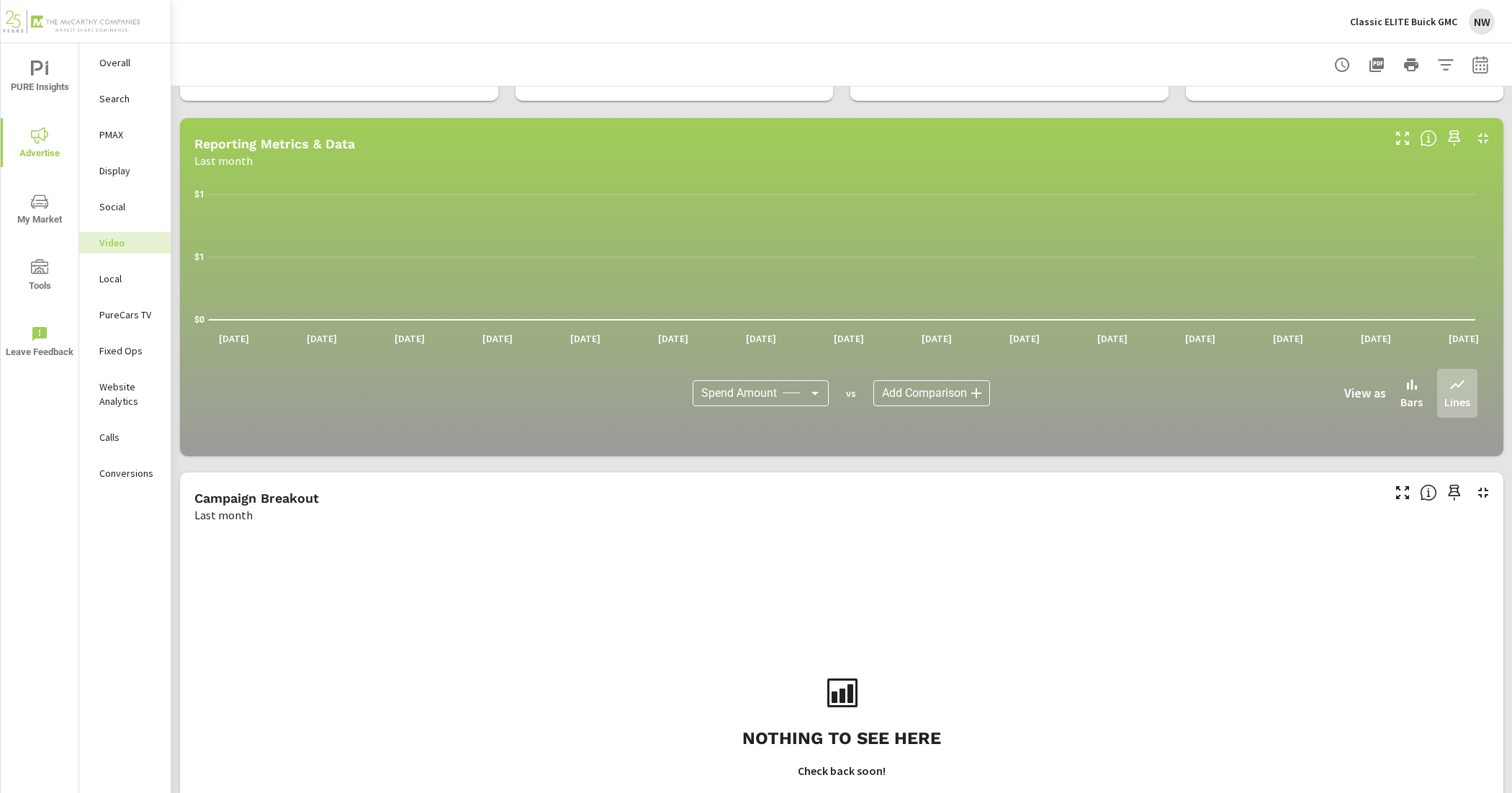
scroll to position [238, 0]
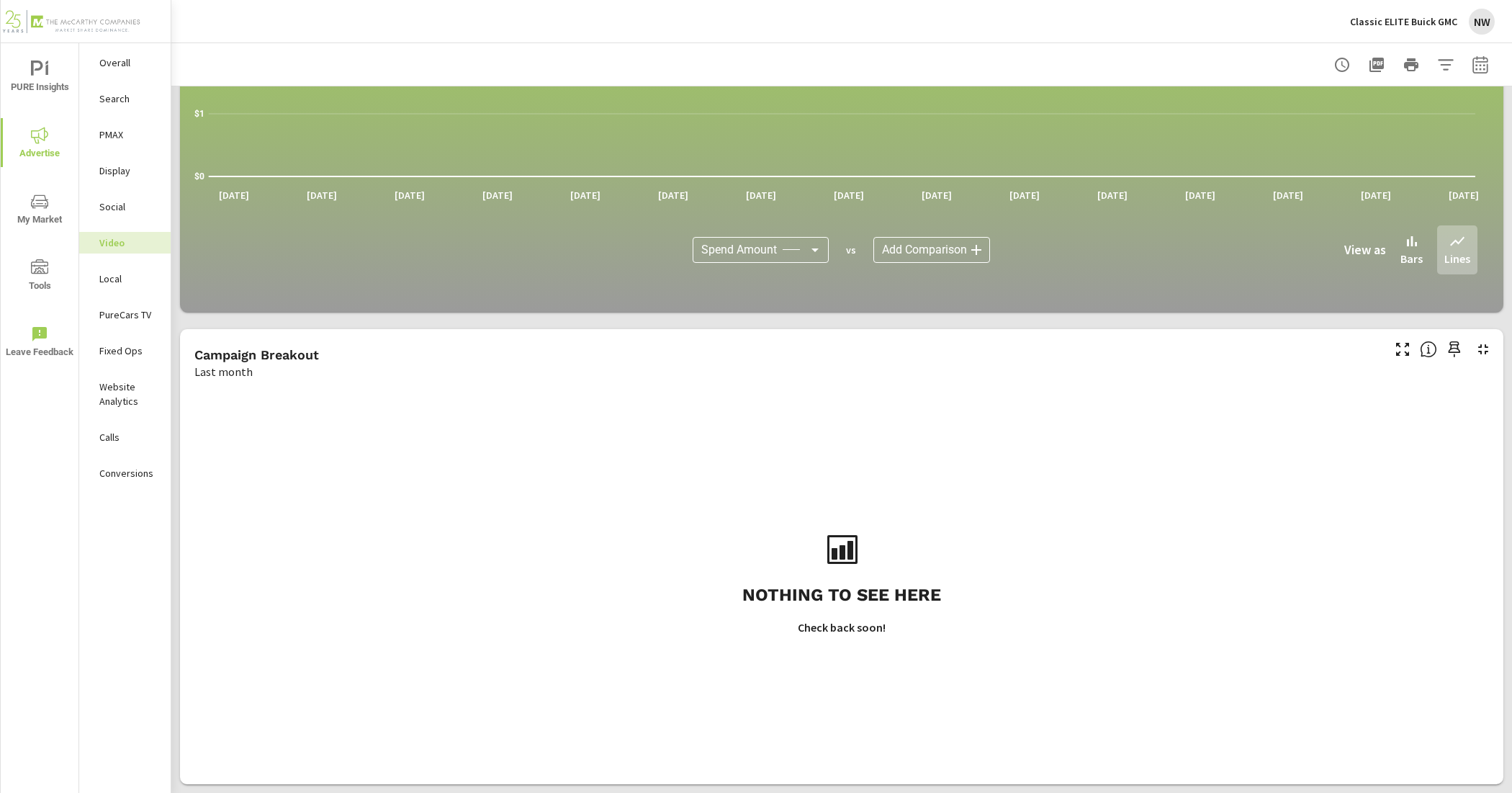
click at [114, 394] on p "Website Analytics" at bounding box center [129, 393] width 59 height 29
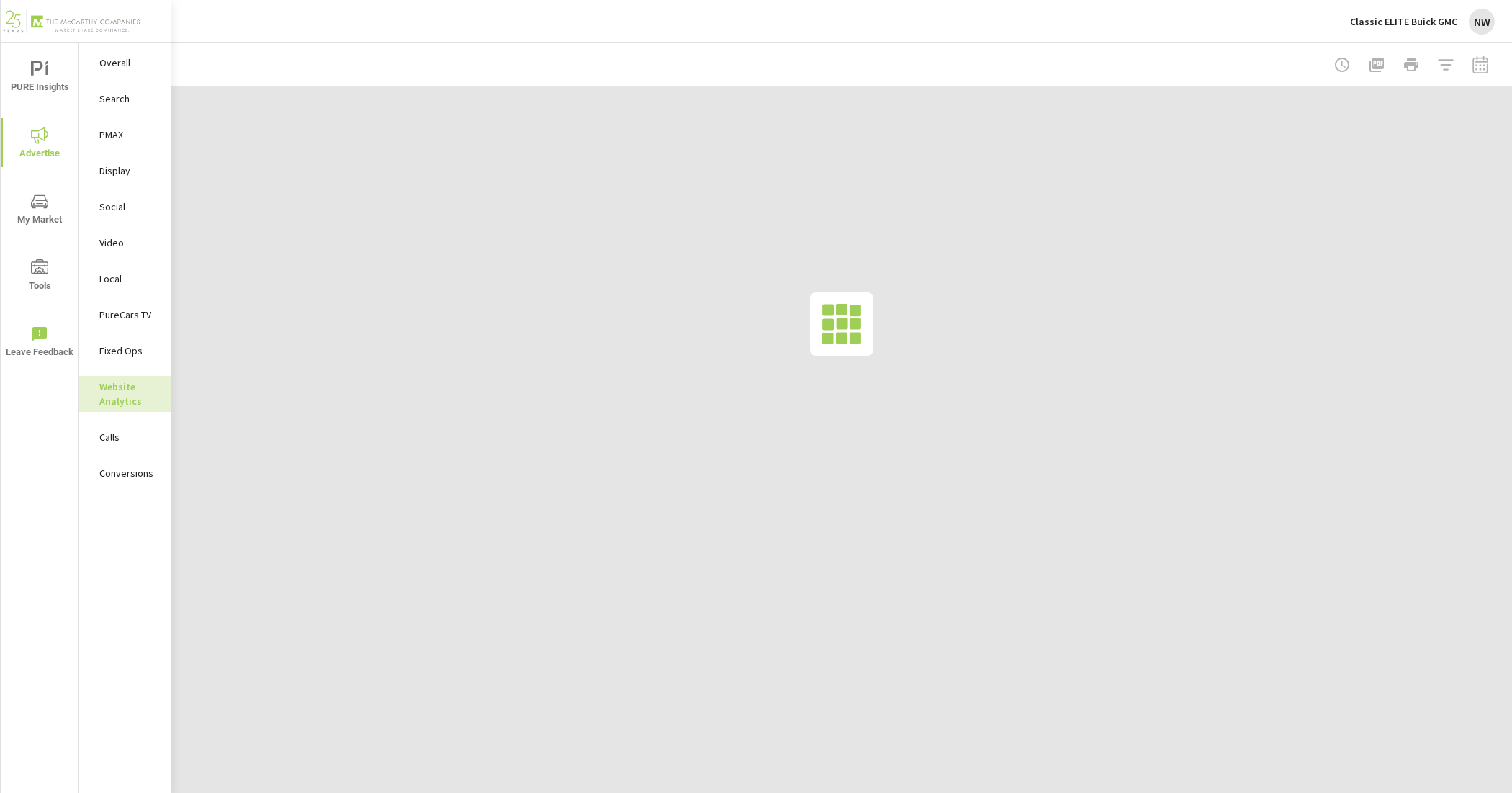
click at [124, 354] on p "Fixed Ops" at bounding box center [129, 350] width 59 height 14
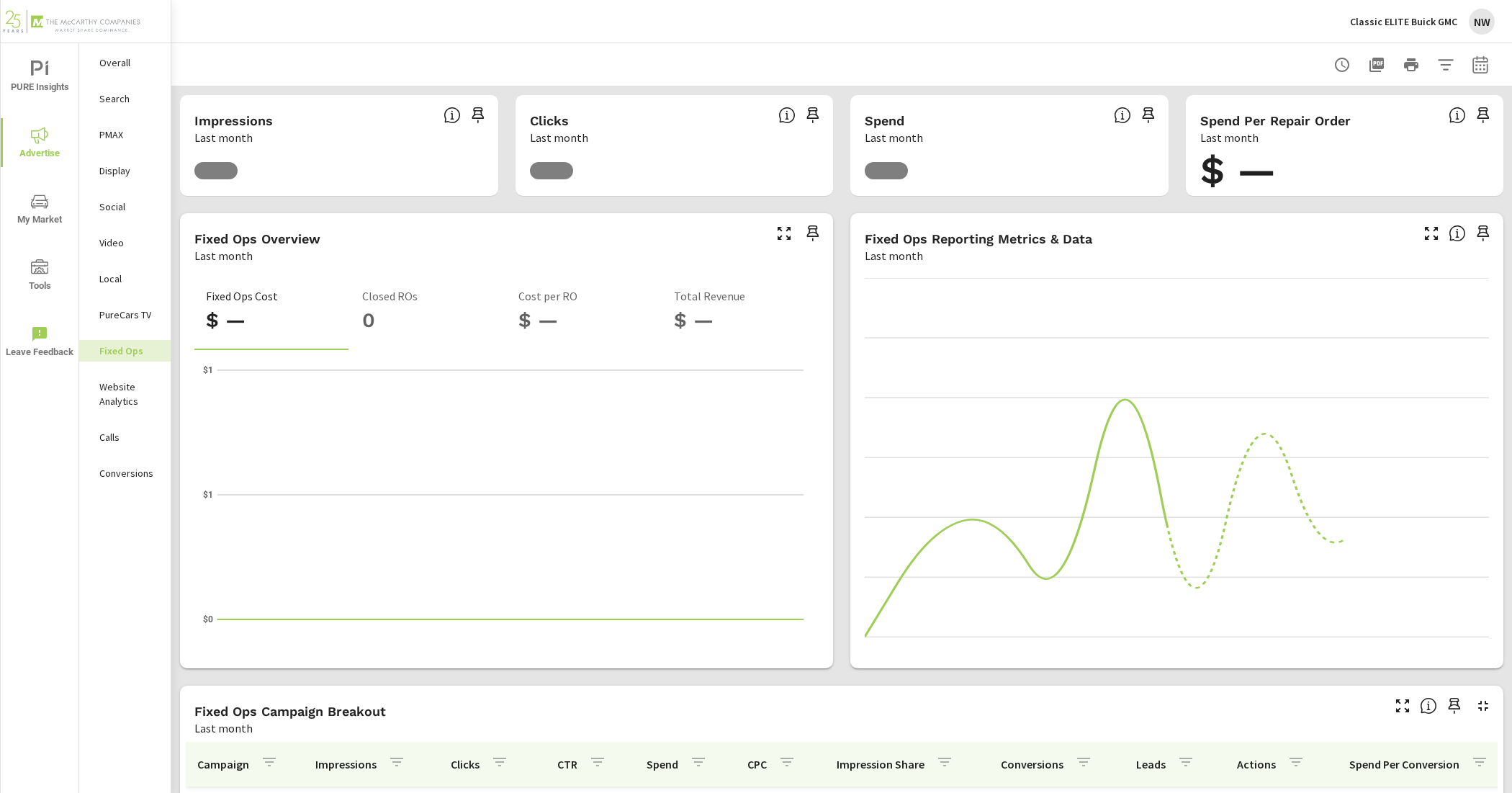
click at [134, 73] on div "Overall" at bounding box center [124, 63] width 92 height 21
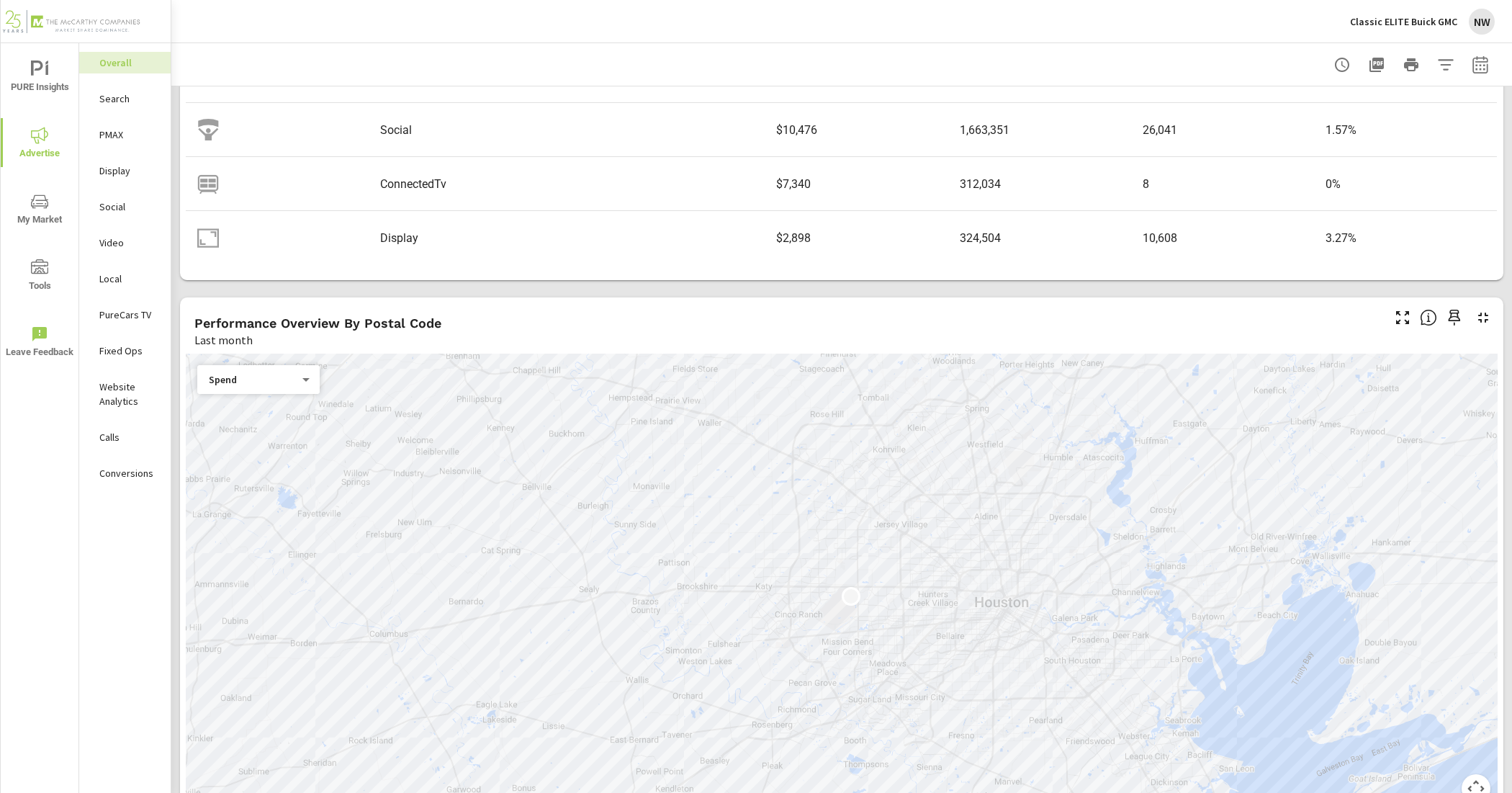
scroll to position [44, 0]
